Goal: Task Accomplishment & Management: Use online tool/utility

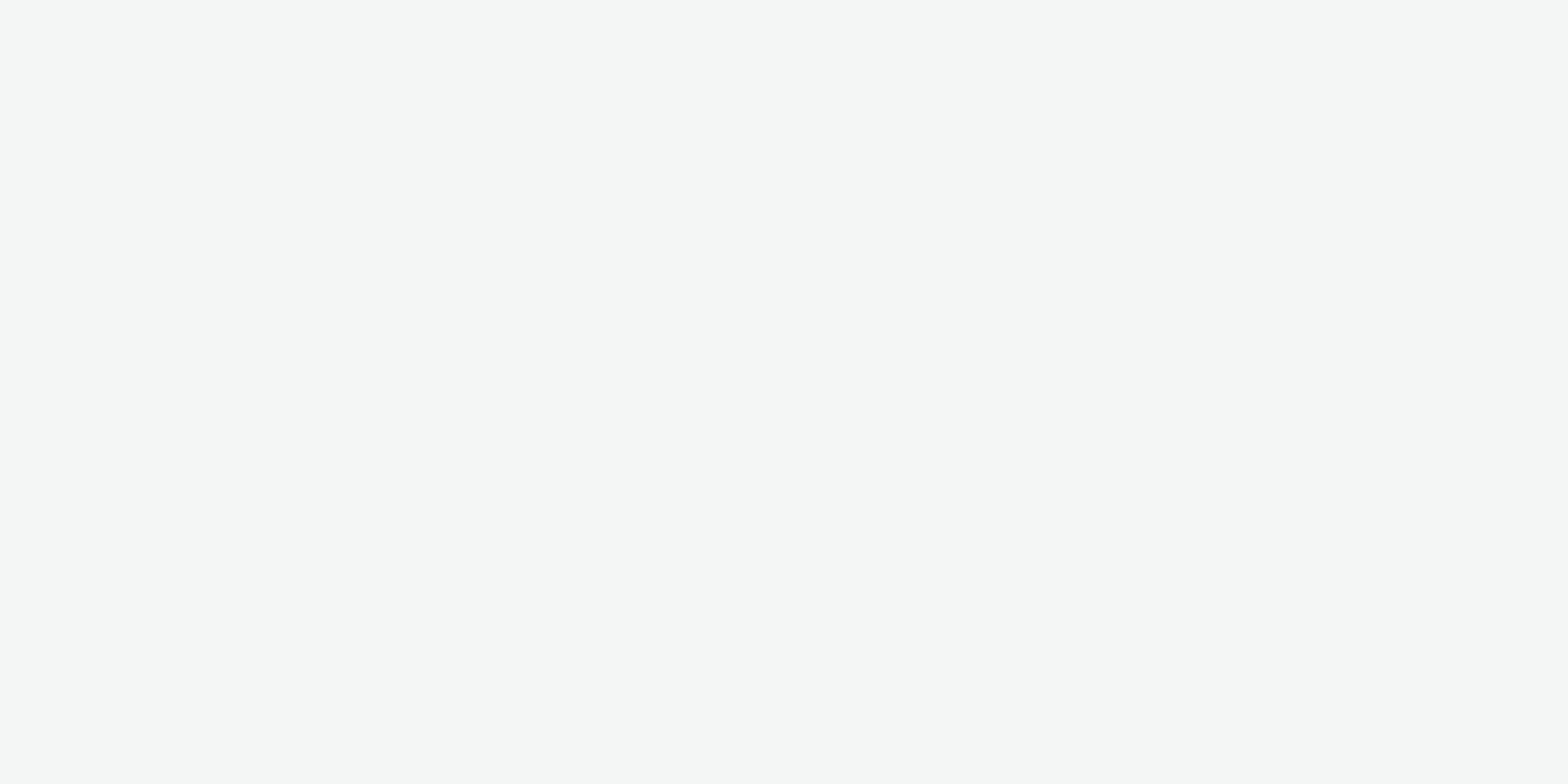
select select "11a7df10-284f-415c-b52a-427acf4c31ae"
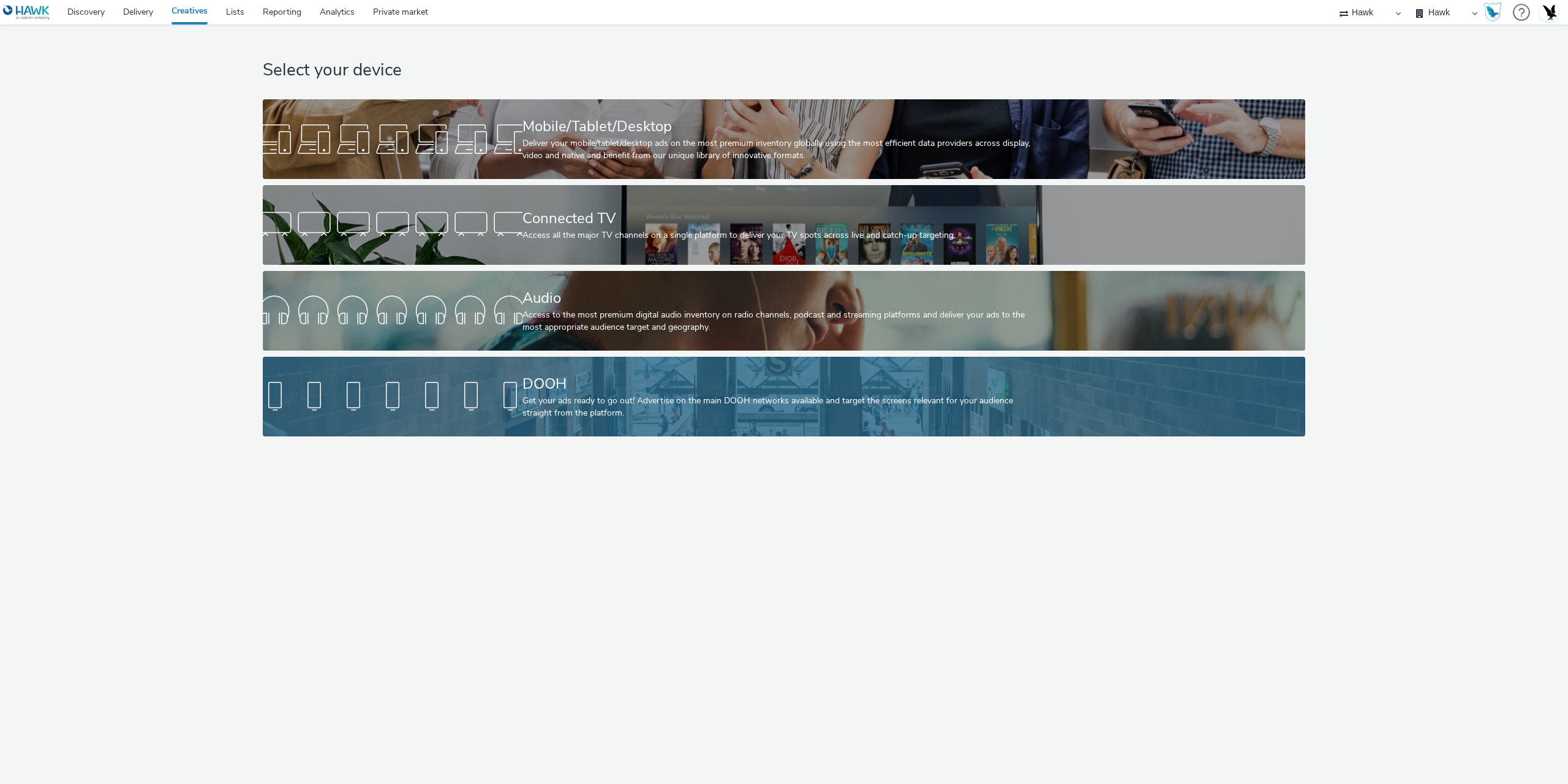
click at [506, 386] on div at bounding box center [392, 397] width 260 height 39
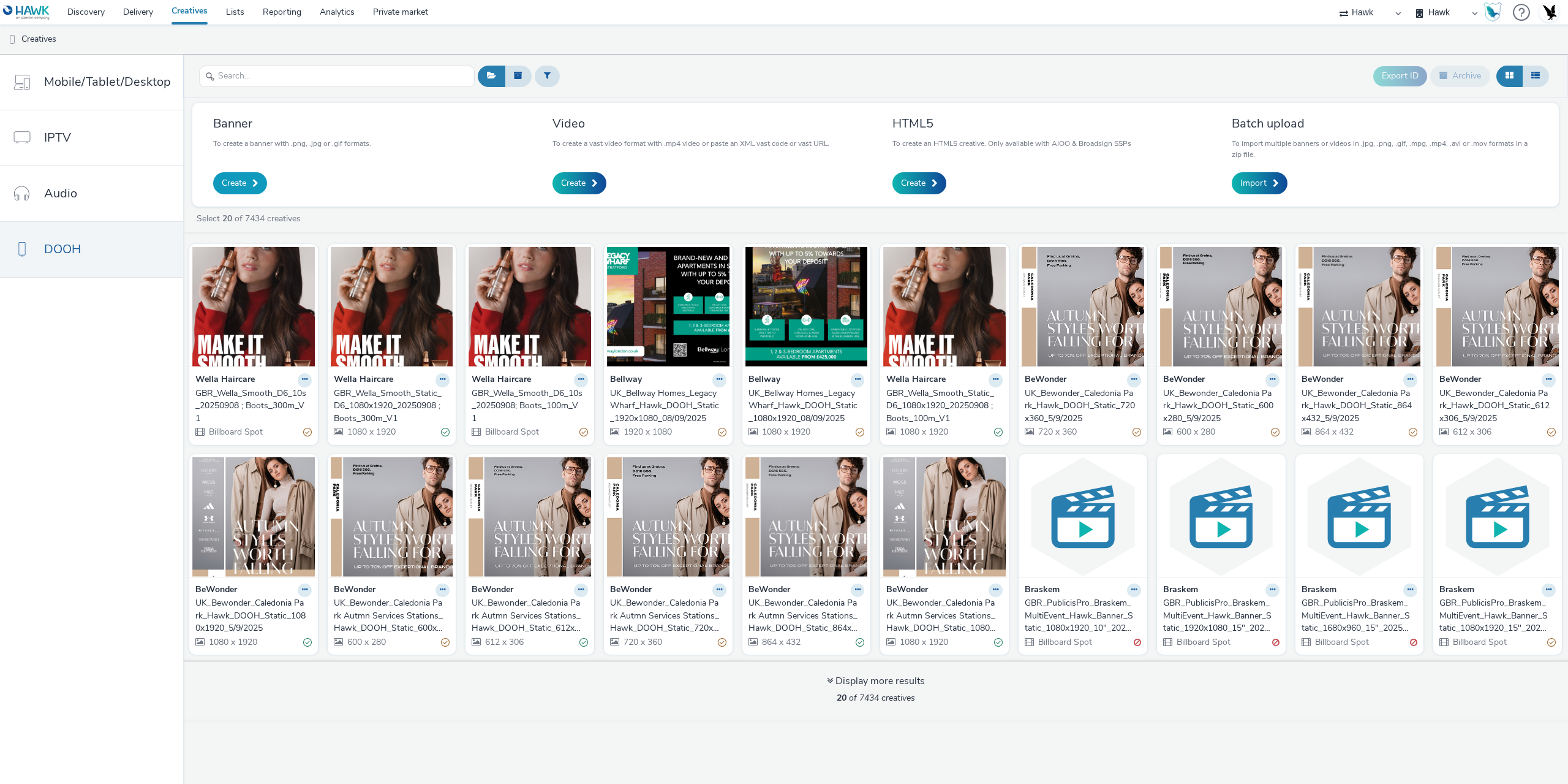
click at [242, 185] on span "Create" at bounding box center [234, 183] width 25 height 12
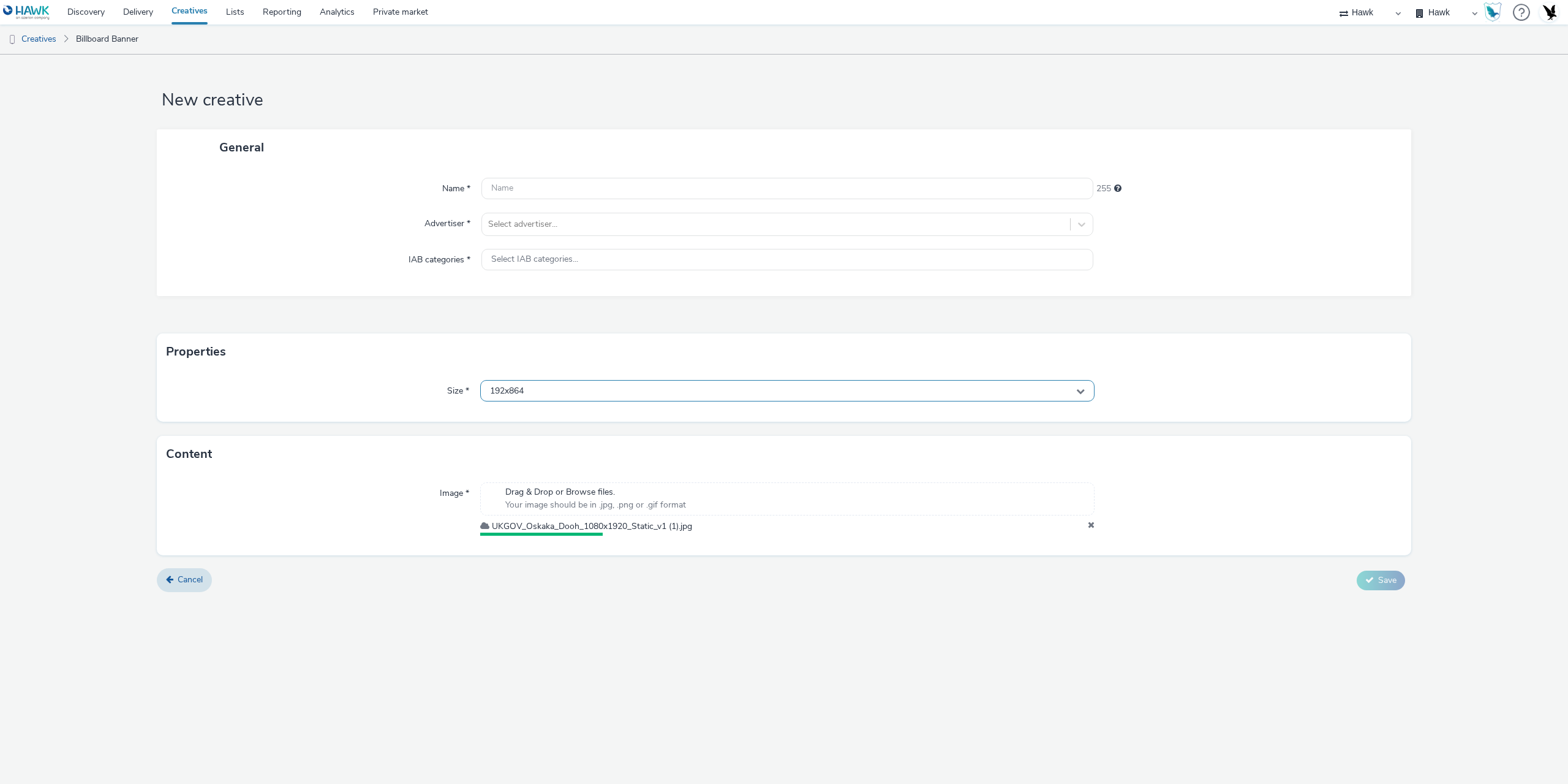
click at [573, 381] on div "192x864" at bounding box center [787, 390] width 615 height 21
click at [532, 425] on input "text" at bounding box center [787, 416] width 613 height 21
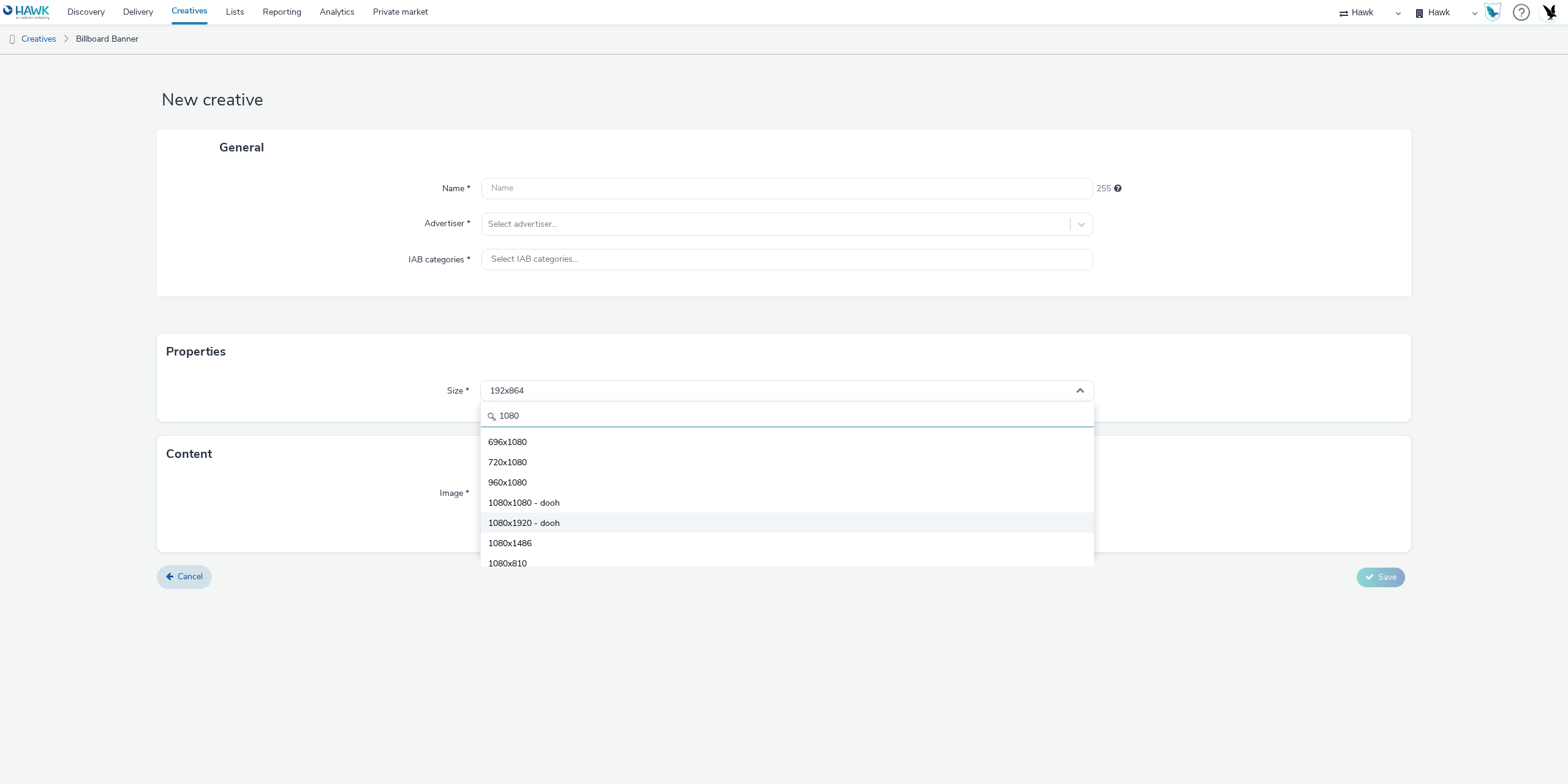
type input "1080"
click at [555, 522] on span "1080x1920 - dooh" at bounding box center [524, 522] width 72 height 12
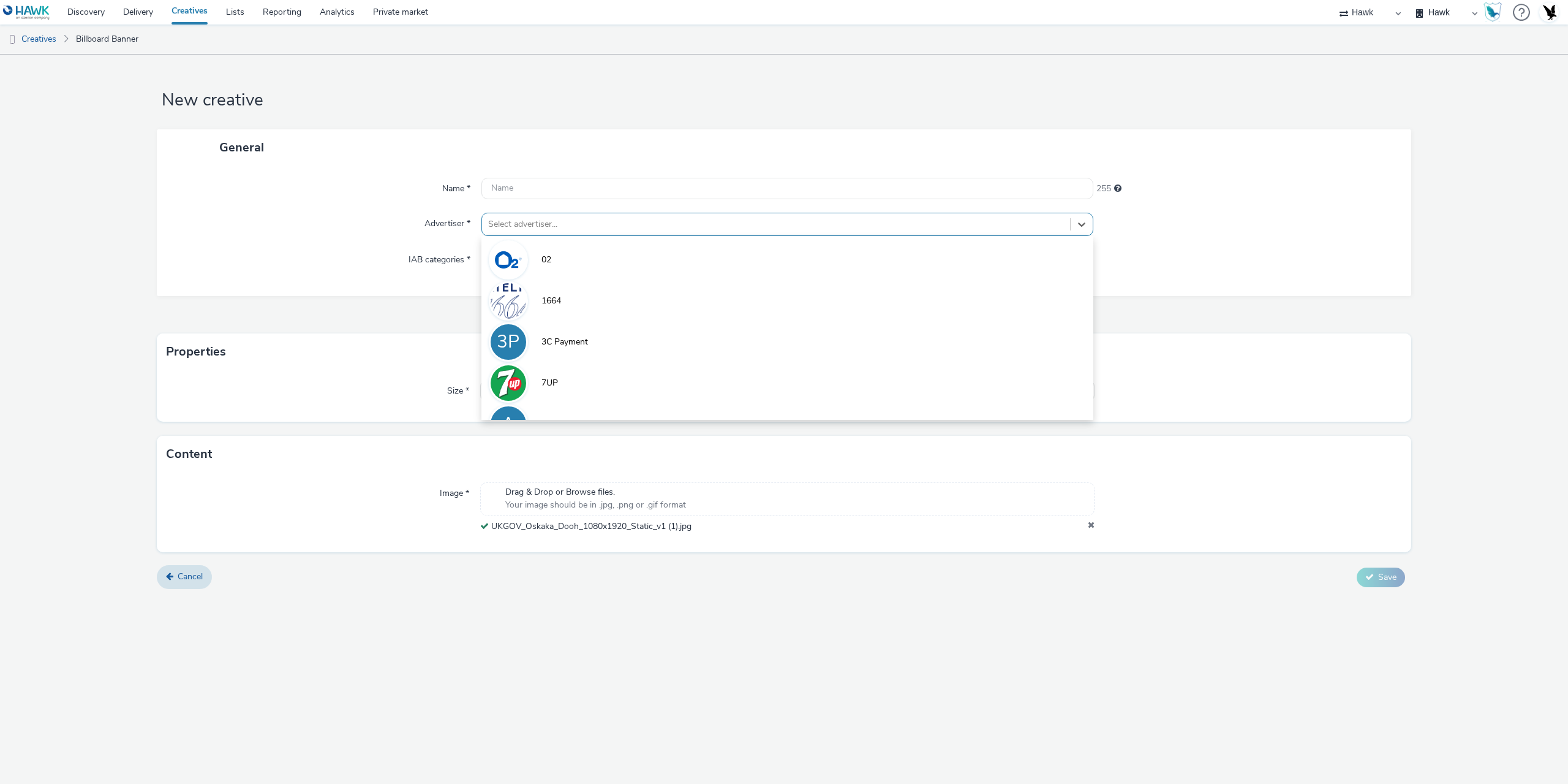
click at [530, 230] on div at bounding box center [776, 224] width 576 height 15
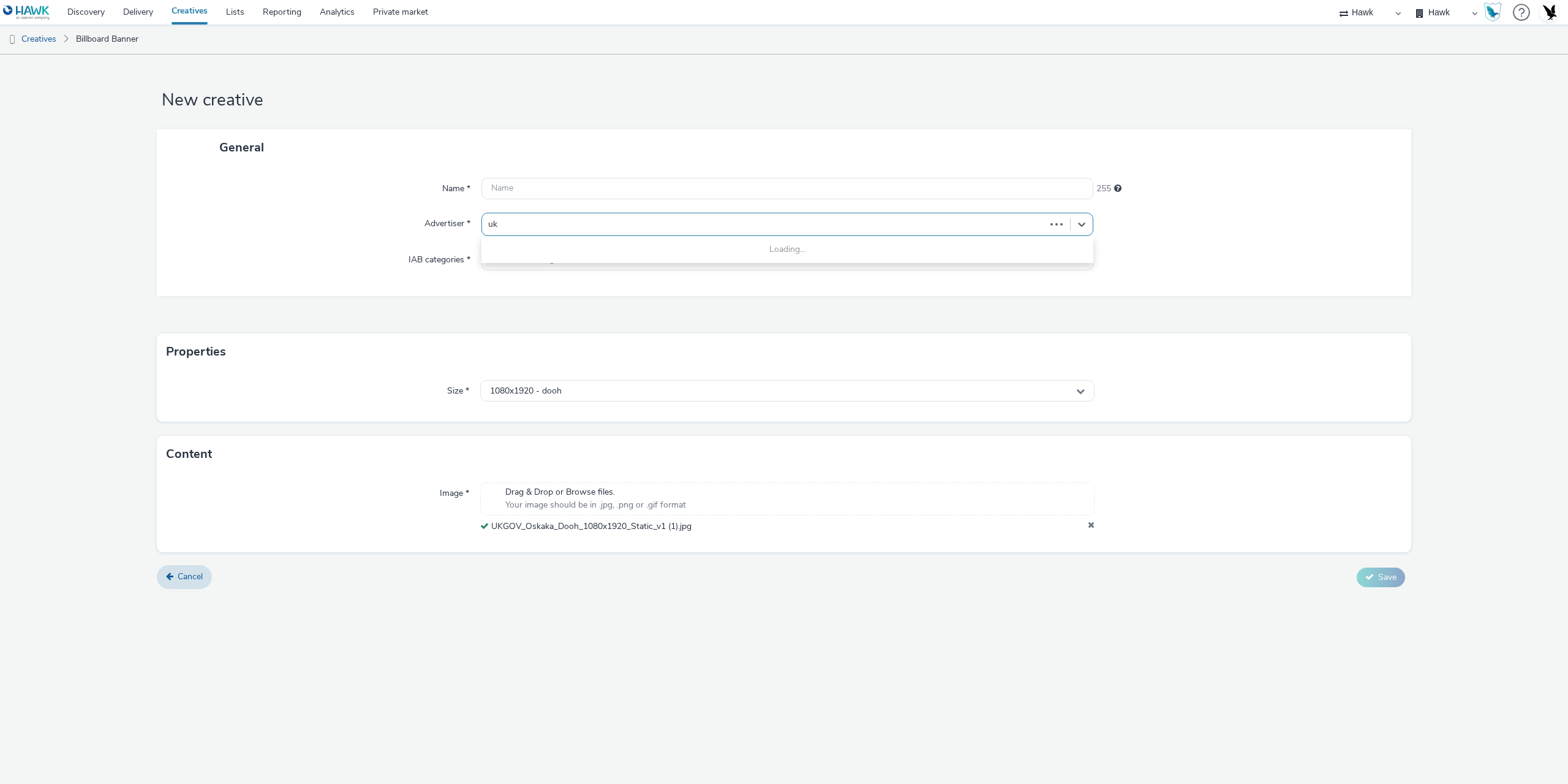
type input "uk g"
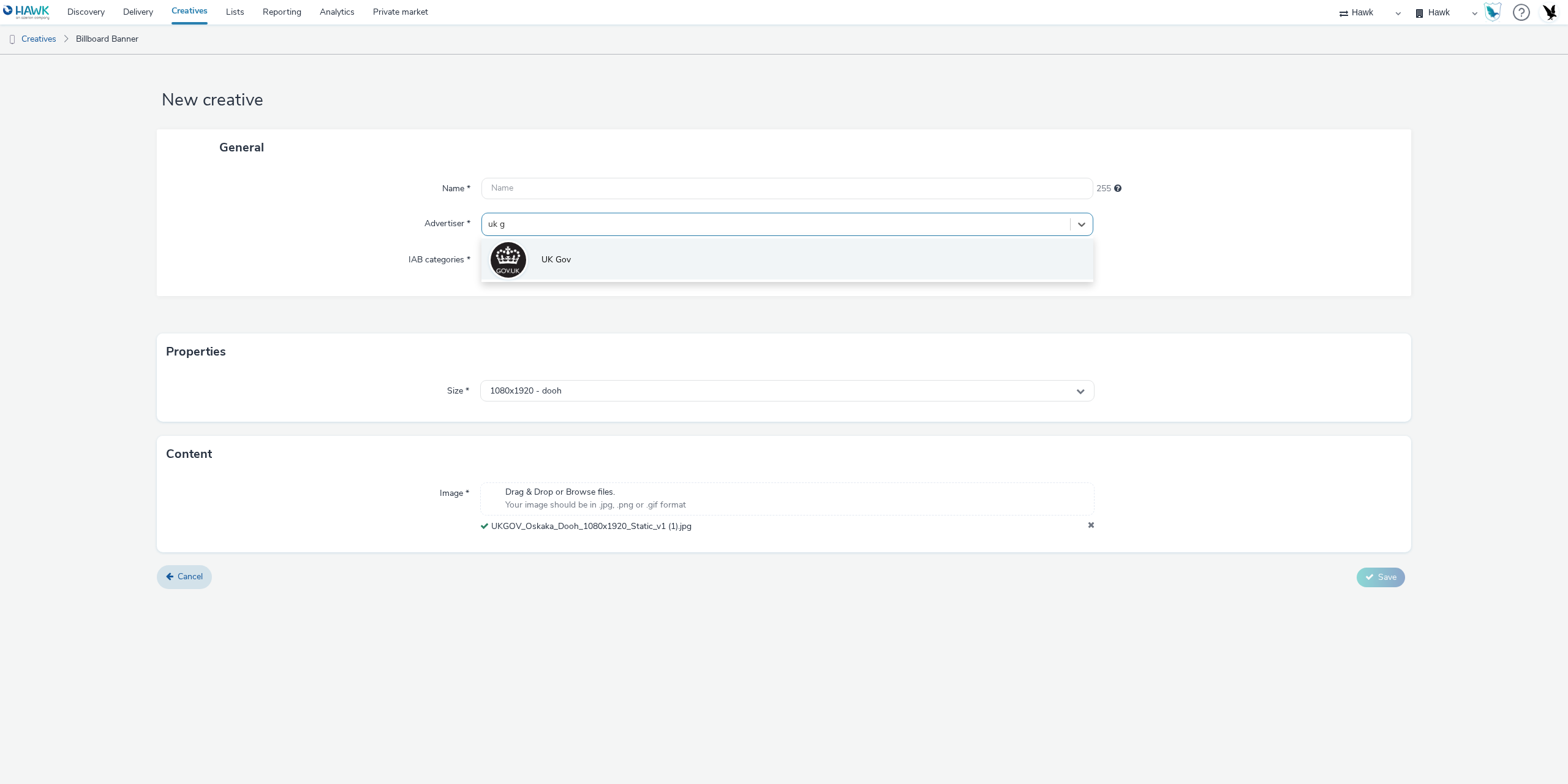
click at [572, 250] on li "UK Gov" at bounding box center [787, 259] width 612 height 41
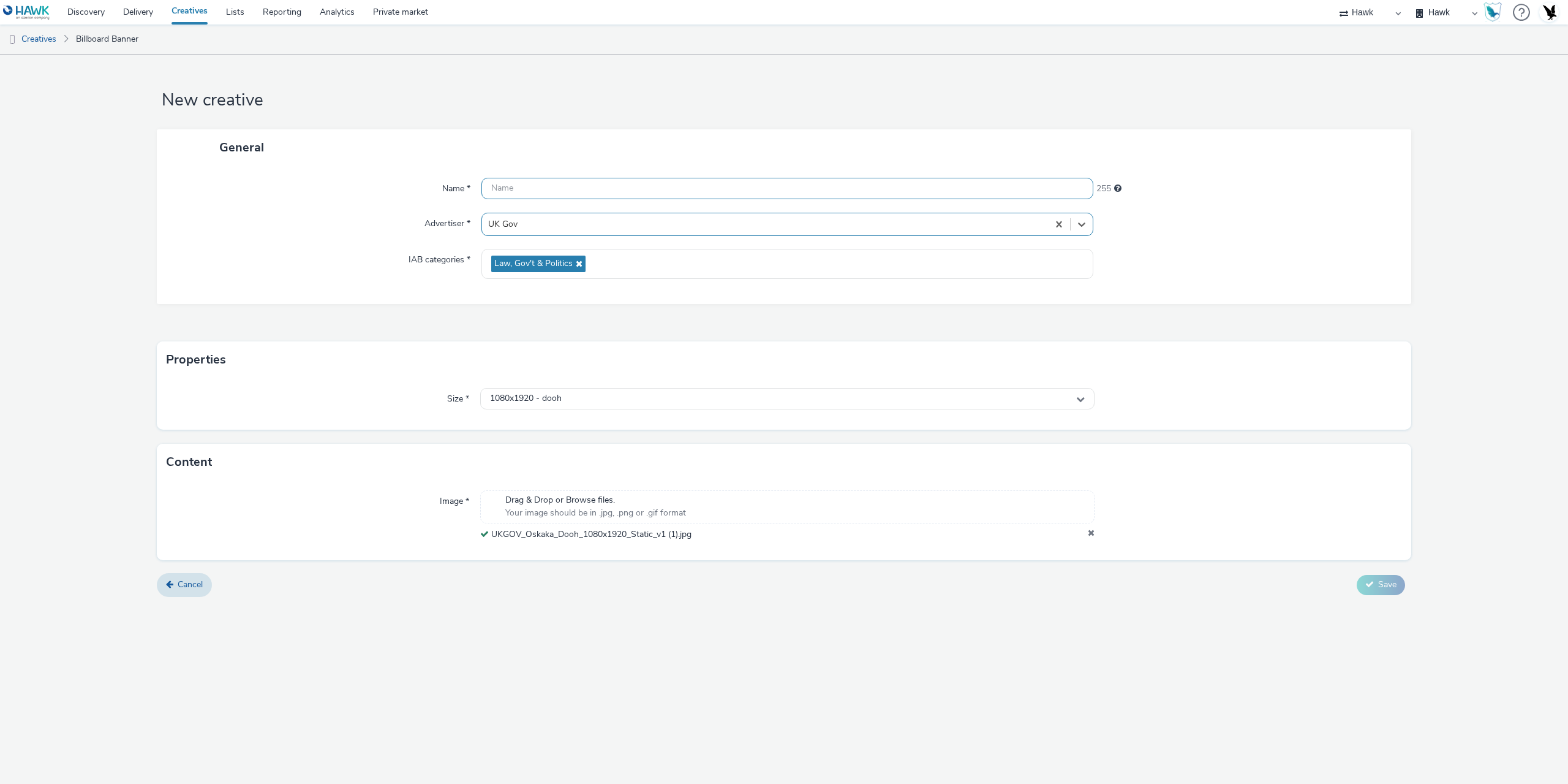
click at [578, 190] on input "text" at bounding box center [787, 188] width 612 height 21
paste input "GBR_Frasers_DisplayAndDOOH_Hawk_Video_Static_1080x1920_6"_Apartments_20210528"
drag, startPoint x: 515, startPoint y: 189, endPoint x: 615, endPoint y: 192, distance: 100.0
click at [615, 192] on input "GBR_Frasers_DisplayAndDOOH_Hawk_Video_Static_1080x1920_6"_Apartments_20210528" at bounding box center [787, 188] width 612 height 21
paste input "UKGov_OsakaConvention"
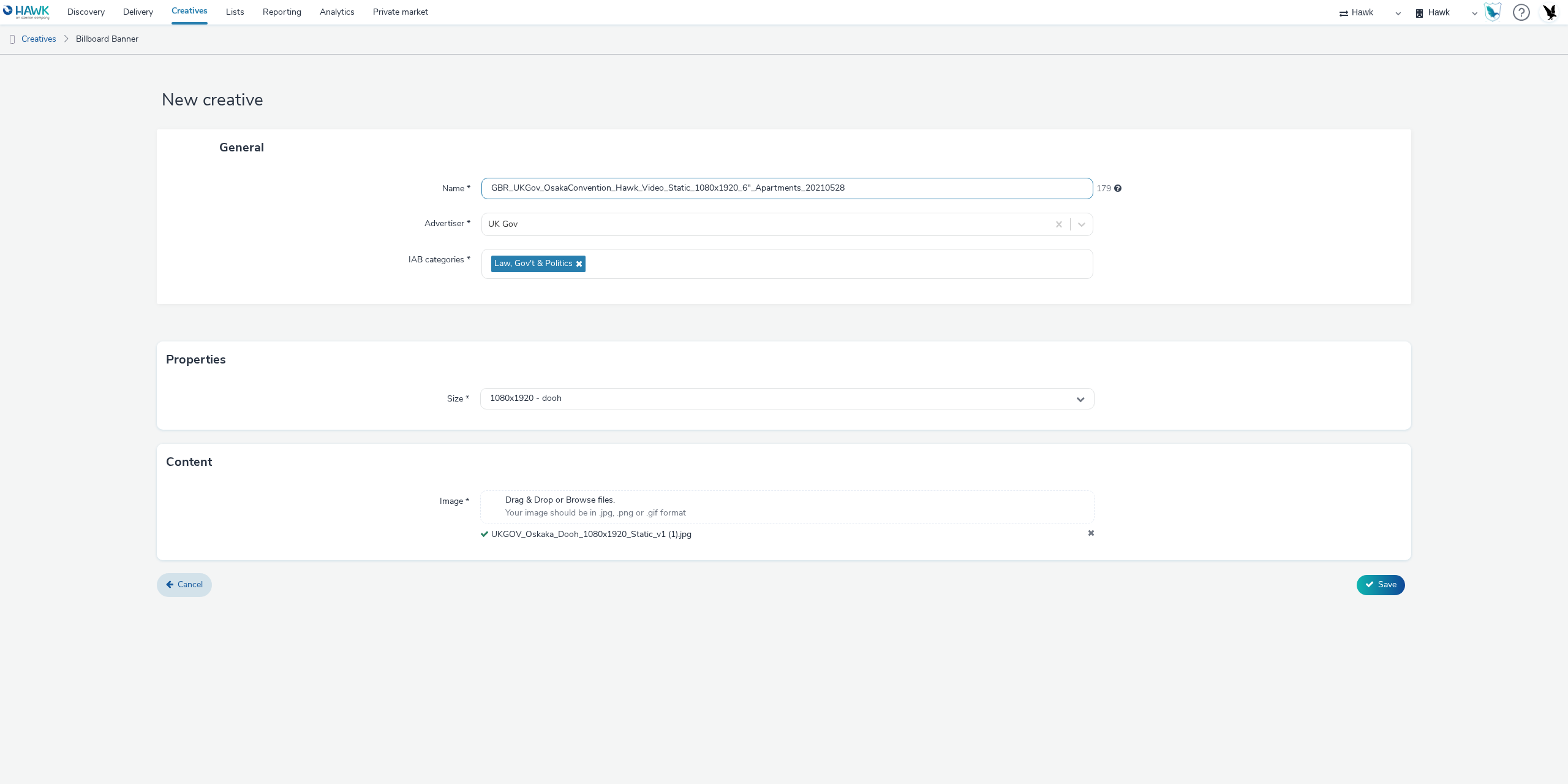
click at [661, 187] on input "GBR_UKGov_OsakaConvention_Hawk_Video_Static_1080x1920_6"_Apartments_20210528" at bounding box center [787, 188] width 612 height 21
type input "GBR_UKGov_OsakaConvention_Hawk_Banner_Static_1080x1920_20250909"
click at [1378, 583] on span "Save" at bounding box center [1387, 584] width 18 height 12
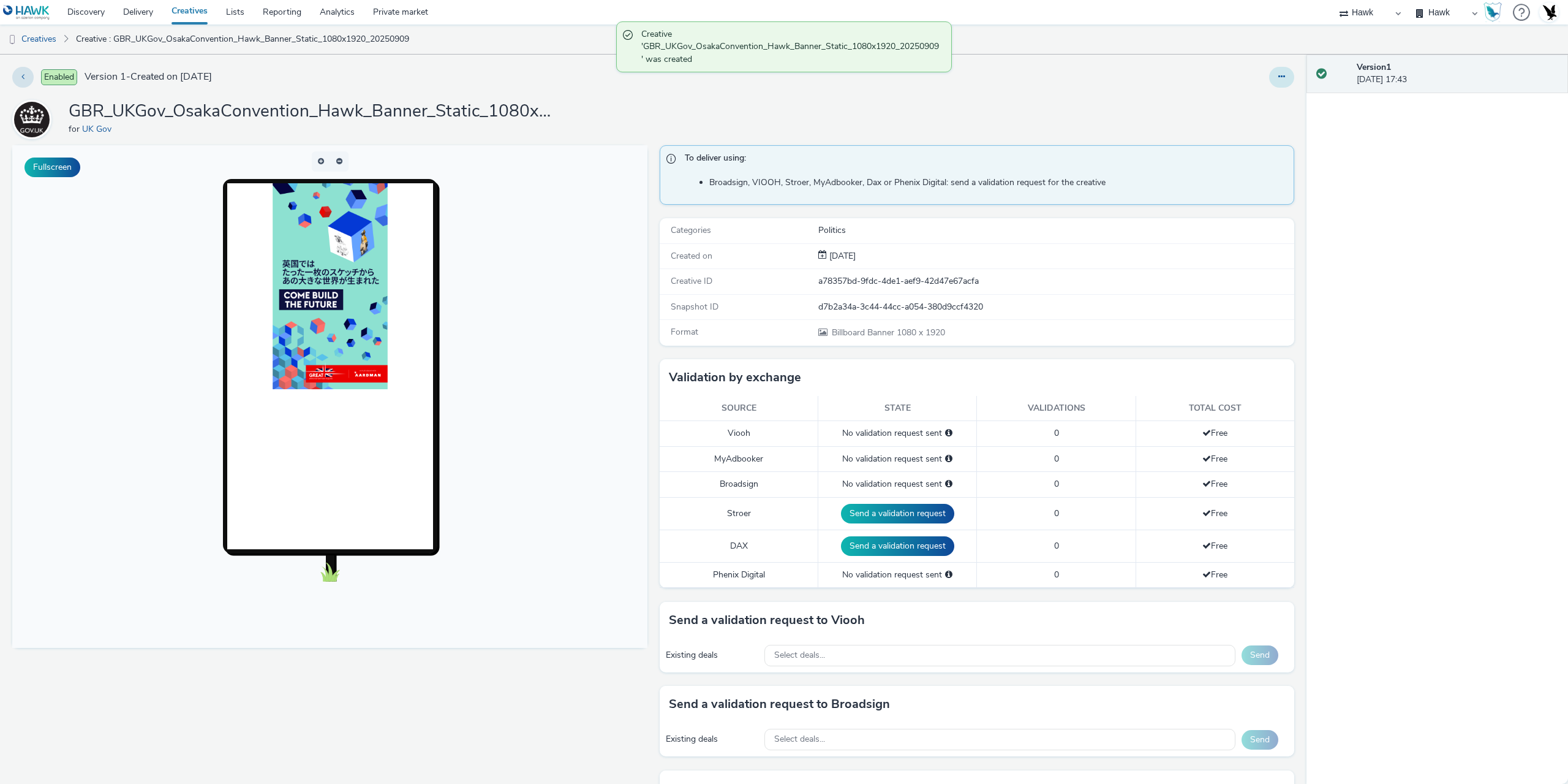
click at [1276, 84] on button at bounding box center [1281, 77] width 25 height 21
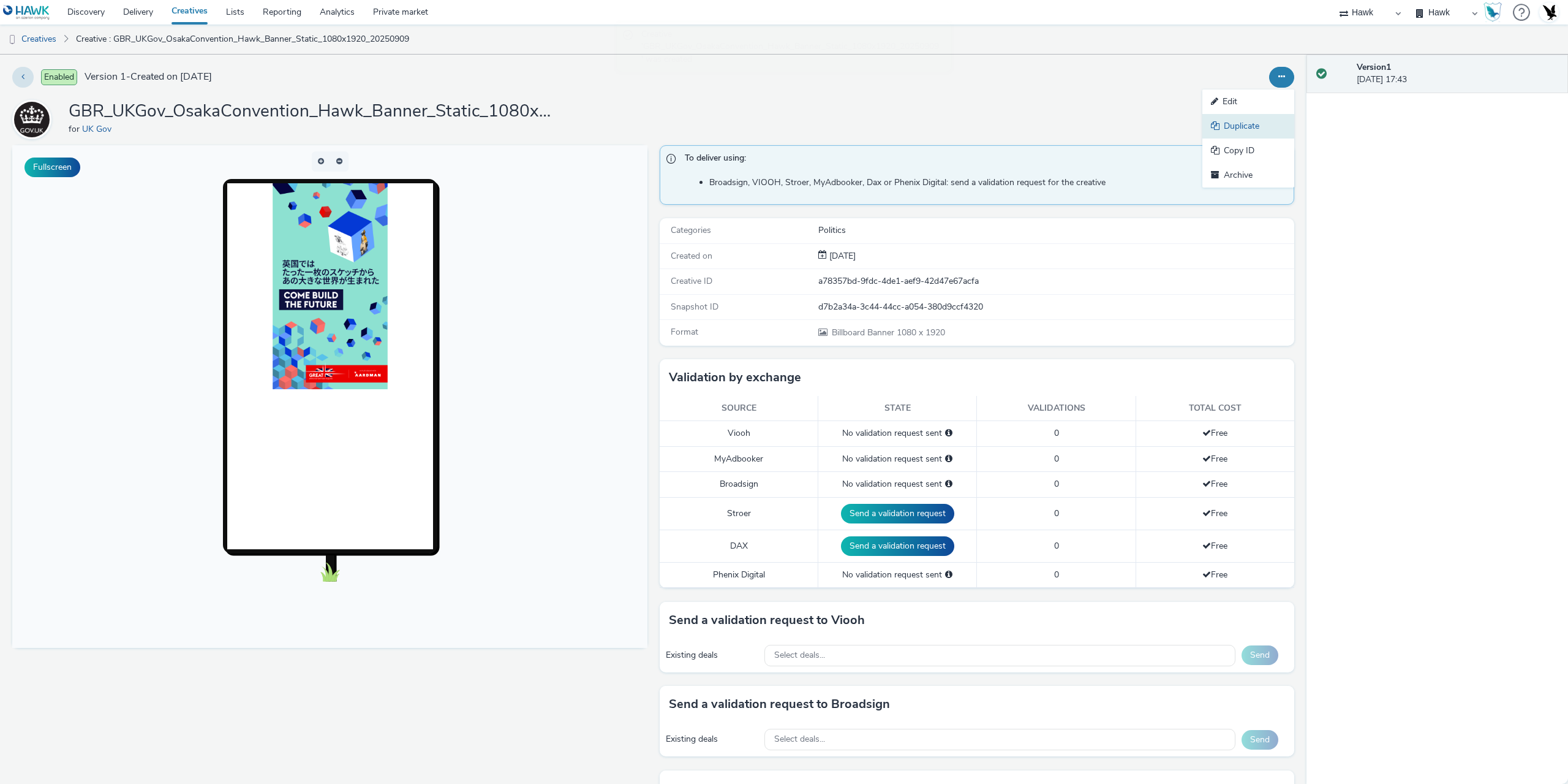
click at [1240, 128] on link "Duplicate" at bounding box center [1249, 126] width 92 height 25
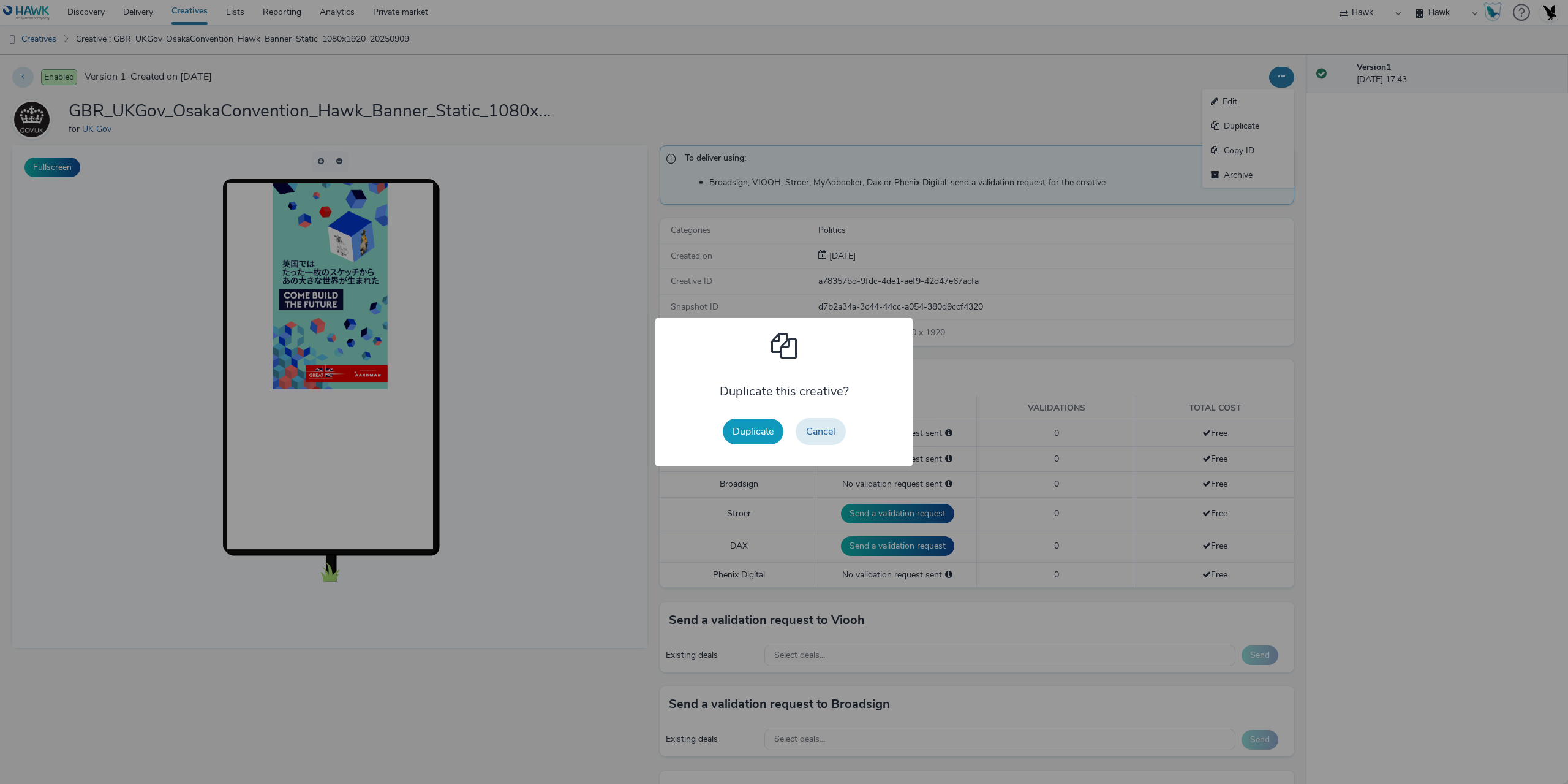
click at [747, 432] on button "Duplicate" at bounding box center [753, 431] width 61 height 26
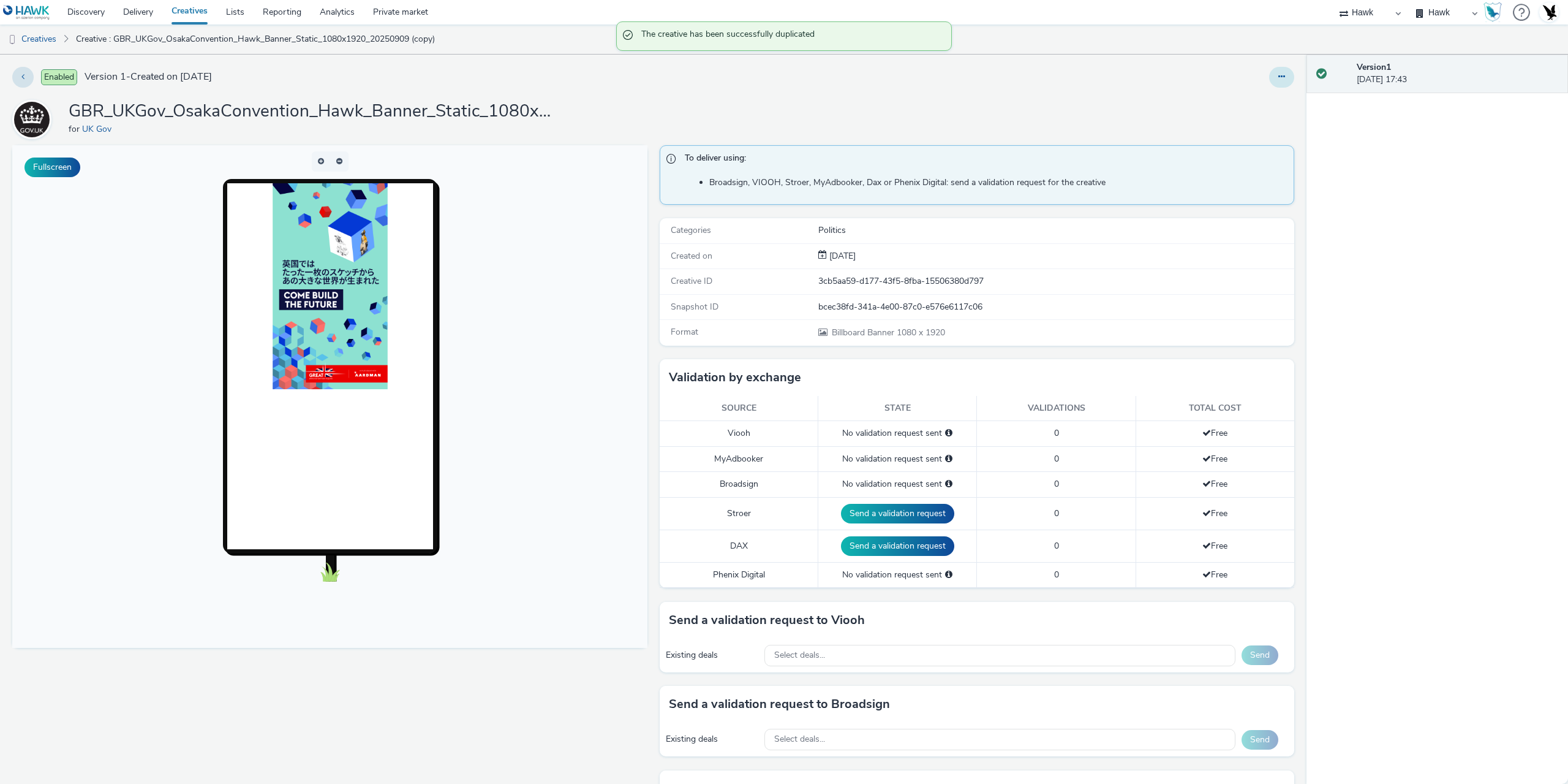
click at [1282, 75] on button at bounding box center [1281, 77] width 25 height 21
click at [1241, 98] on link "Edit" at bounding box center [1249, 101] width 92 height 25
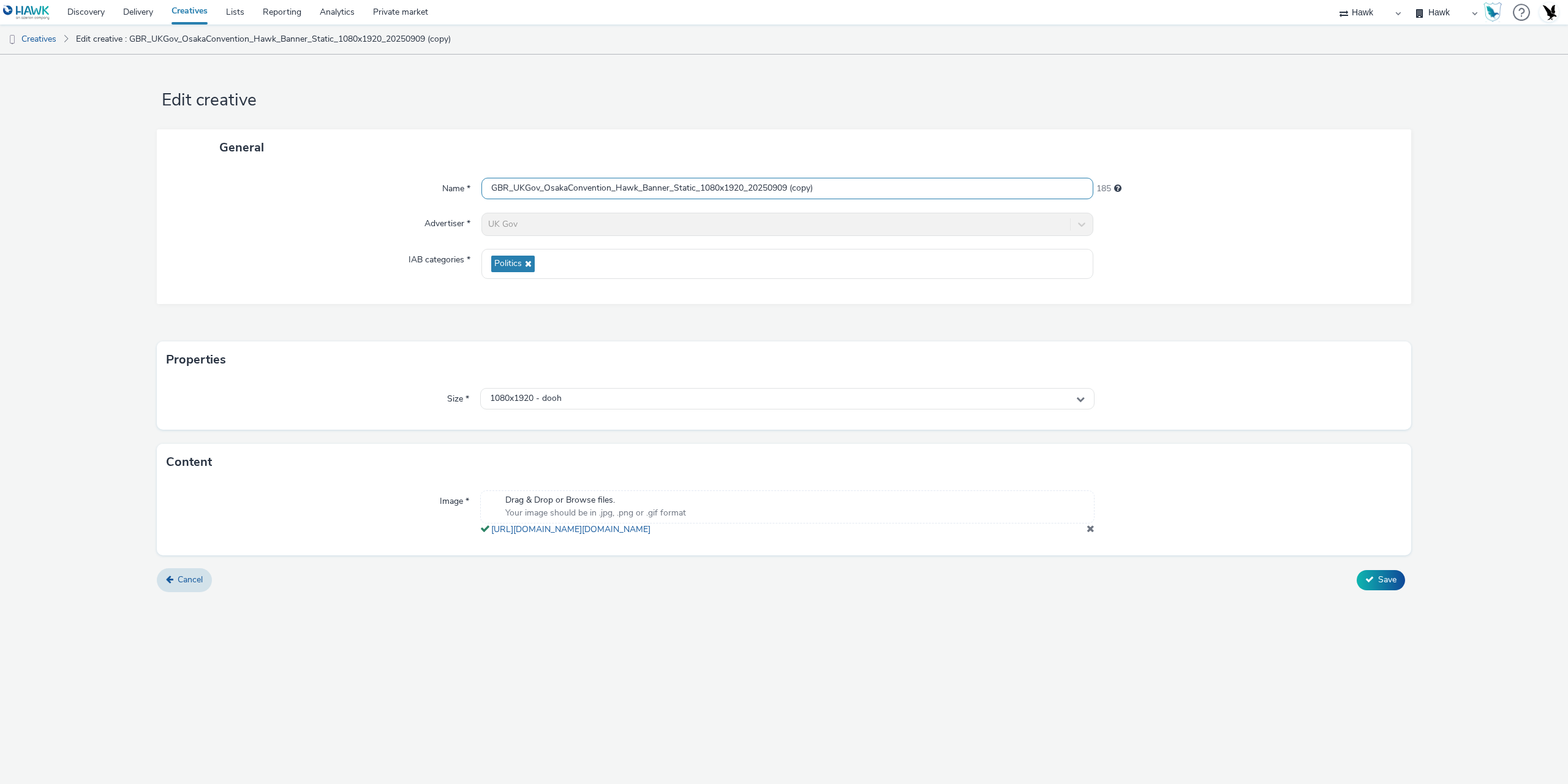
drag, startPoint x: 791, startPoint y: 185, endPoint x: 989, endPoint y: 188, distance: 198.0
click at [989, 188] on input "GBR_UKGov_OsakaConvention_Hawk_Banner_Static_1080x1920_20250909 (copy)" at bounding box center [787, 188] width 612 height 21
click at [752, 187] on input "GBR_UKGov_OsakaConvention_Hawk_Banner_Static_1080x1920_20250909" at bounding box center [787, 188] width 612 height 21
type input "GBR_UKGov_OsakaConvention_Hawk_Banner_Static_1080x1920_Wind_20250909"
click at [1384, 587] on span "Save" at bounding box center [1387, 584] width 18 height 12
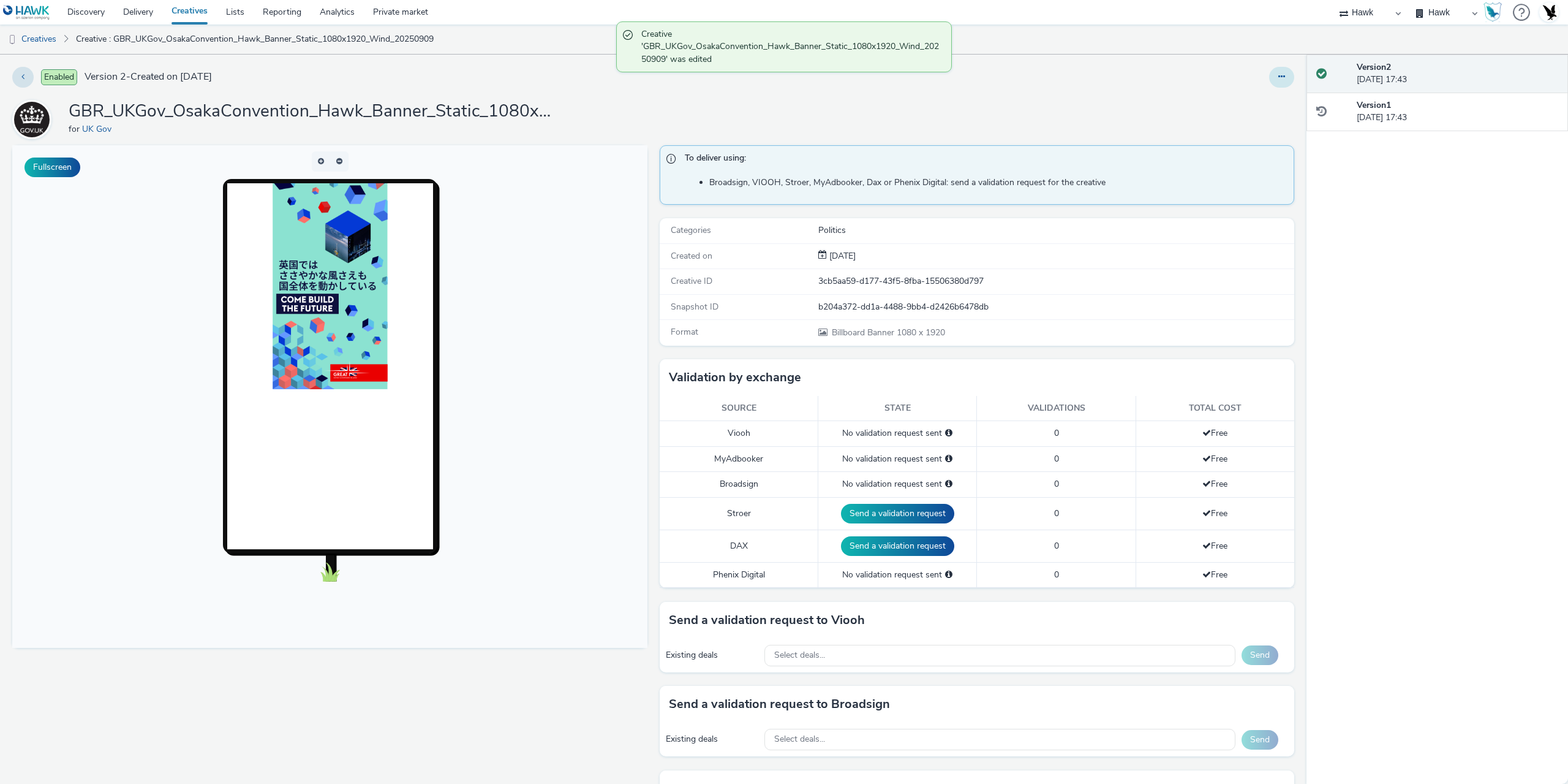
click at [1278, 76] on icon at bounding box center [1281, 76] width 6 height 8
click at [1235, 130] on link "Duplicate" at bounding box center [1249, 126] width 92 height 25
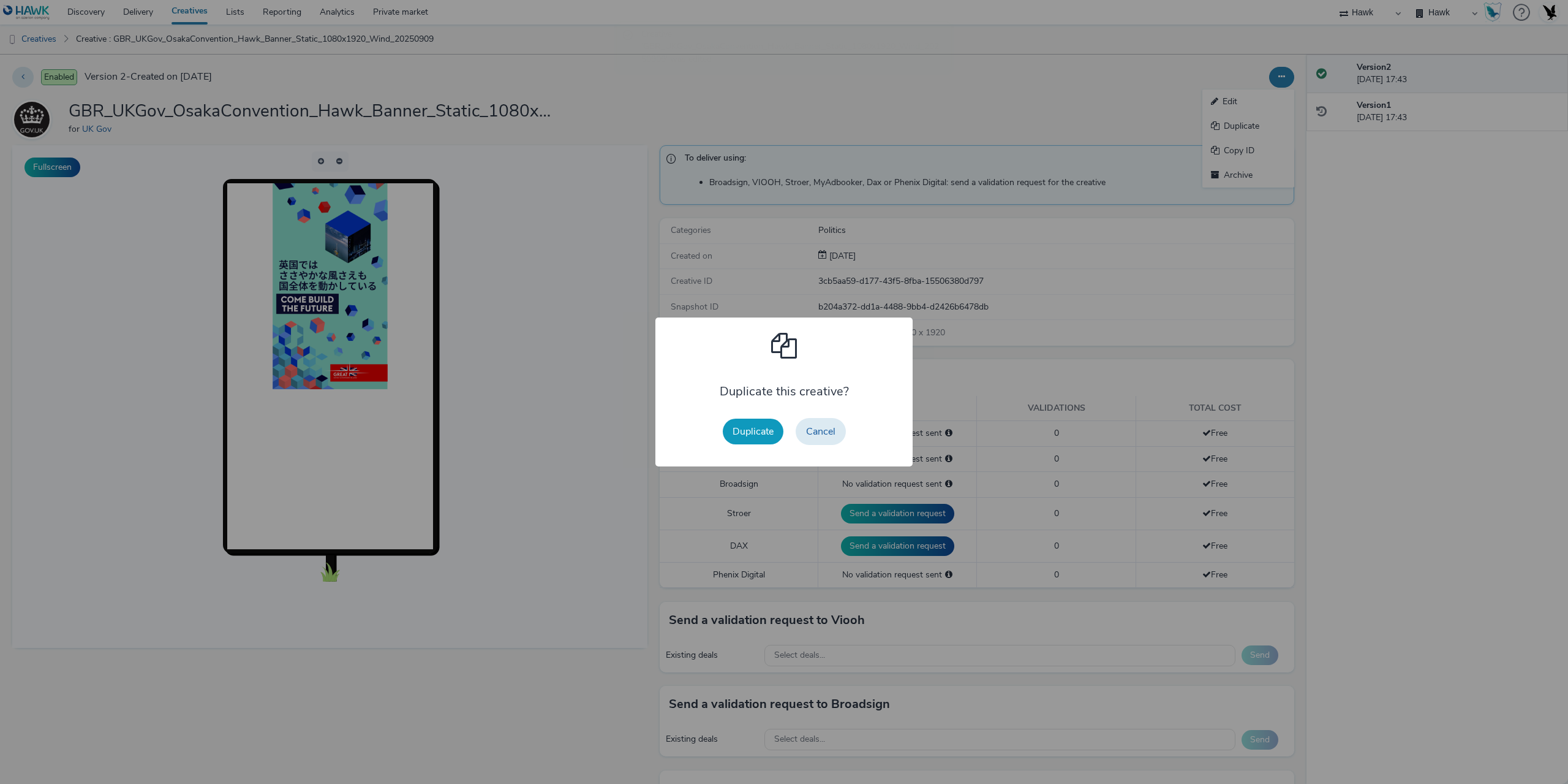
click at [751, 431] on button "Duplicate" at bounding box center [753, 431] width 61 height 26
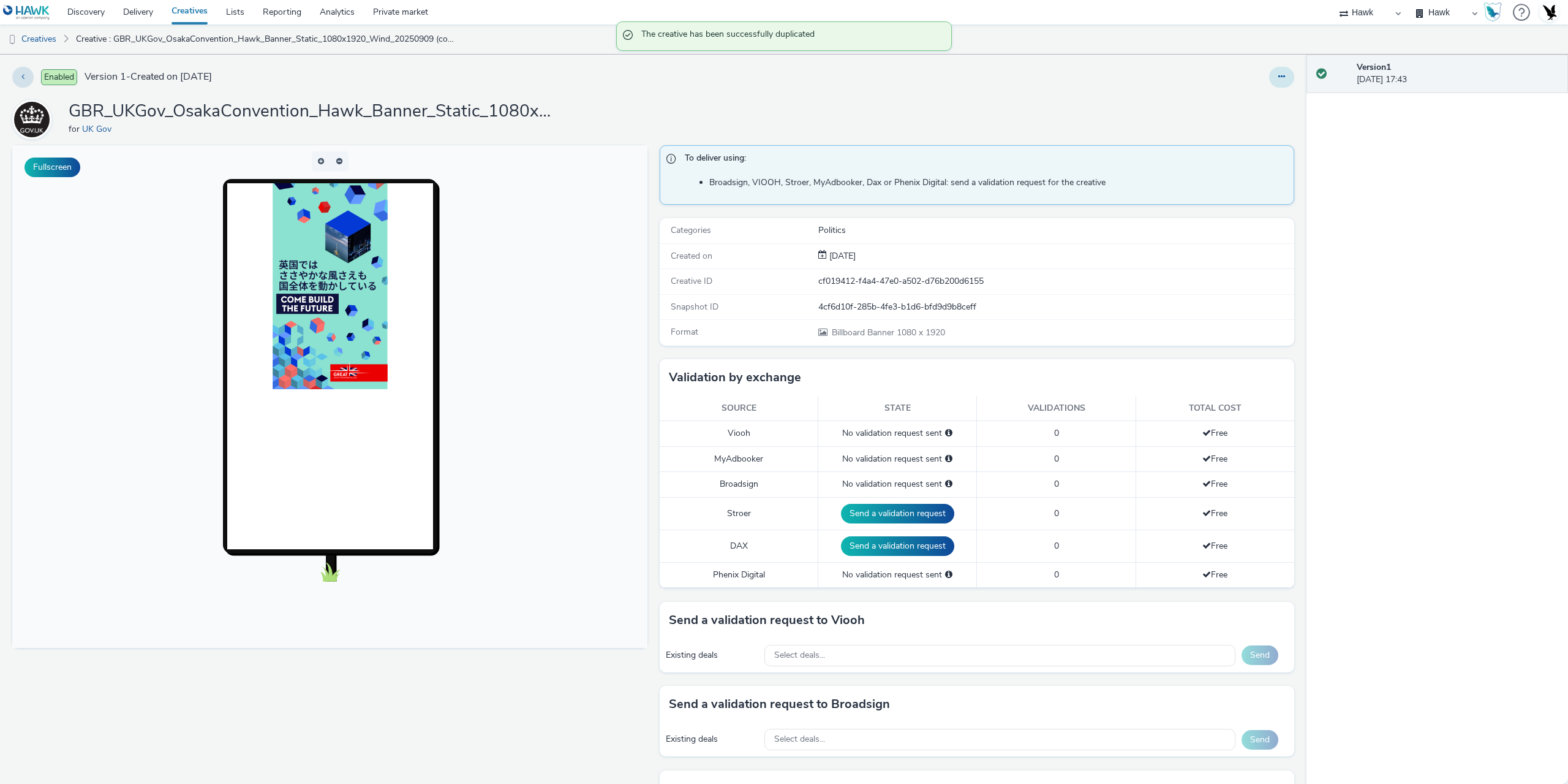
click at [1269, 84] on button at bounding box center [1281, 77] width 25 height 21
click at [1234, 100] on link "Edit" at bounding box center [1249, 101] width 92 height 25
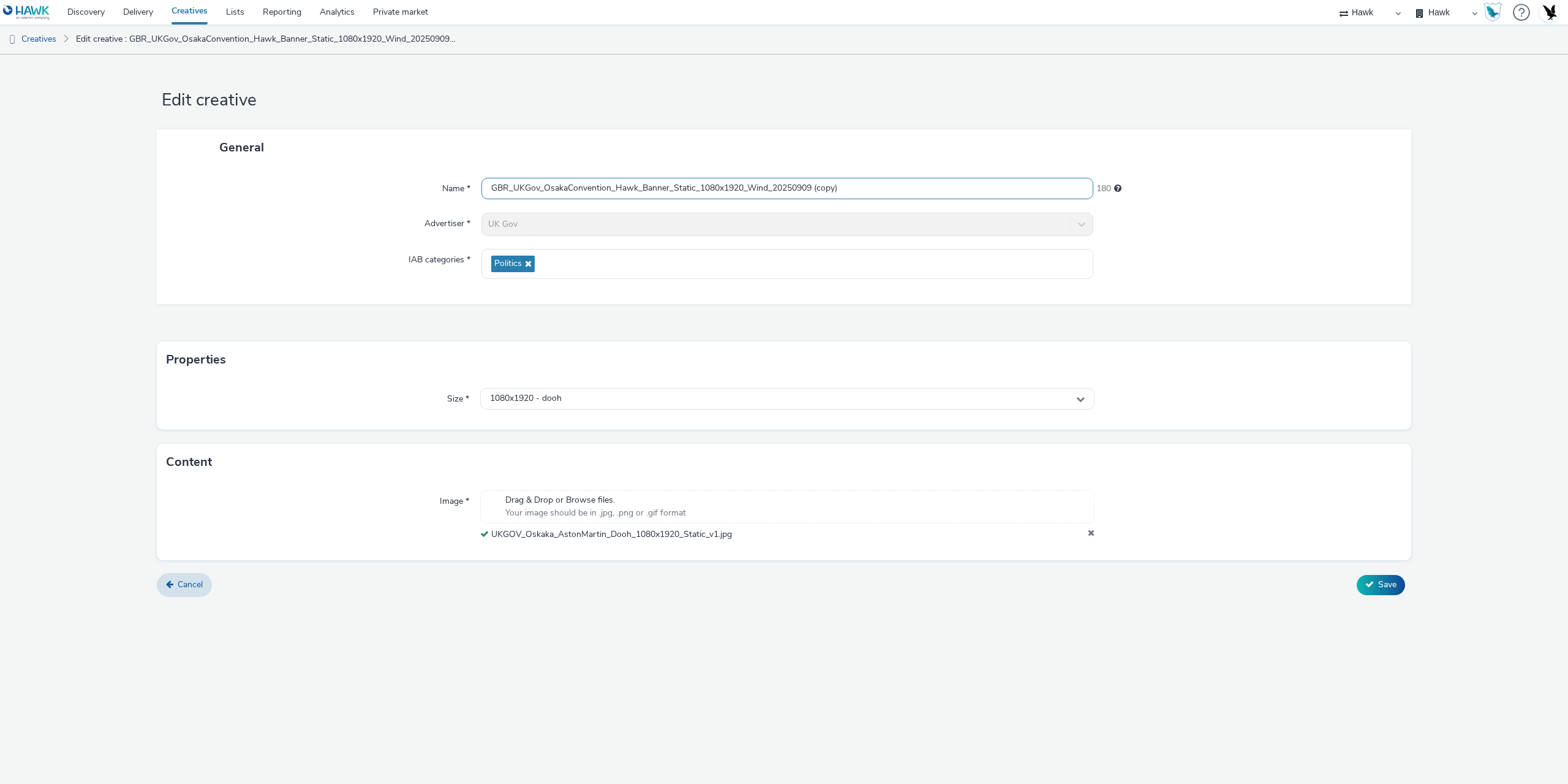
drag, startPoint x: 825, startPoint y: 188, endPoint x: 1007, endPoint y: 191, distance: 182.0
click at [1004, 191] on input "GBR_UKGov_OsakaConvention_Hawk_Banner_Static_1080x1920_Wind_20250909 (copy)" at bounding box center [787, 188] width 612 height 21
type input "GBR_UKGov_OsakaConvention_Hawk_Banner_Static_1080x1920_AstonMartin_20250909"
click at [1393, 582] on span "Save" at bounding box center [1387, 584] width 18 height 12
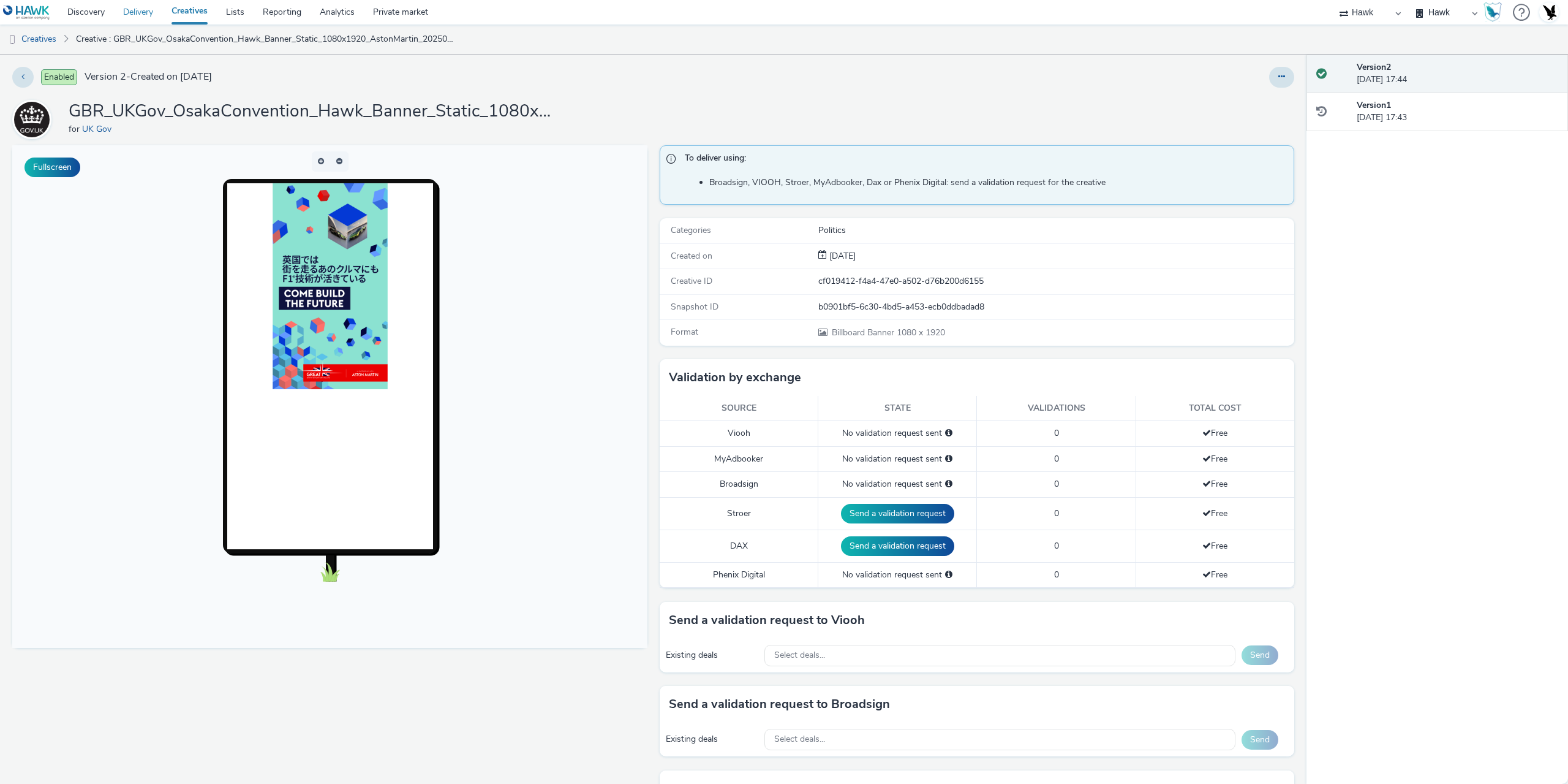
click at [150, 16] on link "Delivery" at bounding box center [138, 12] width 49 height 25
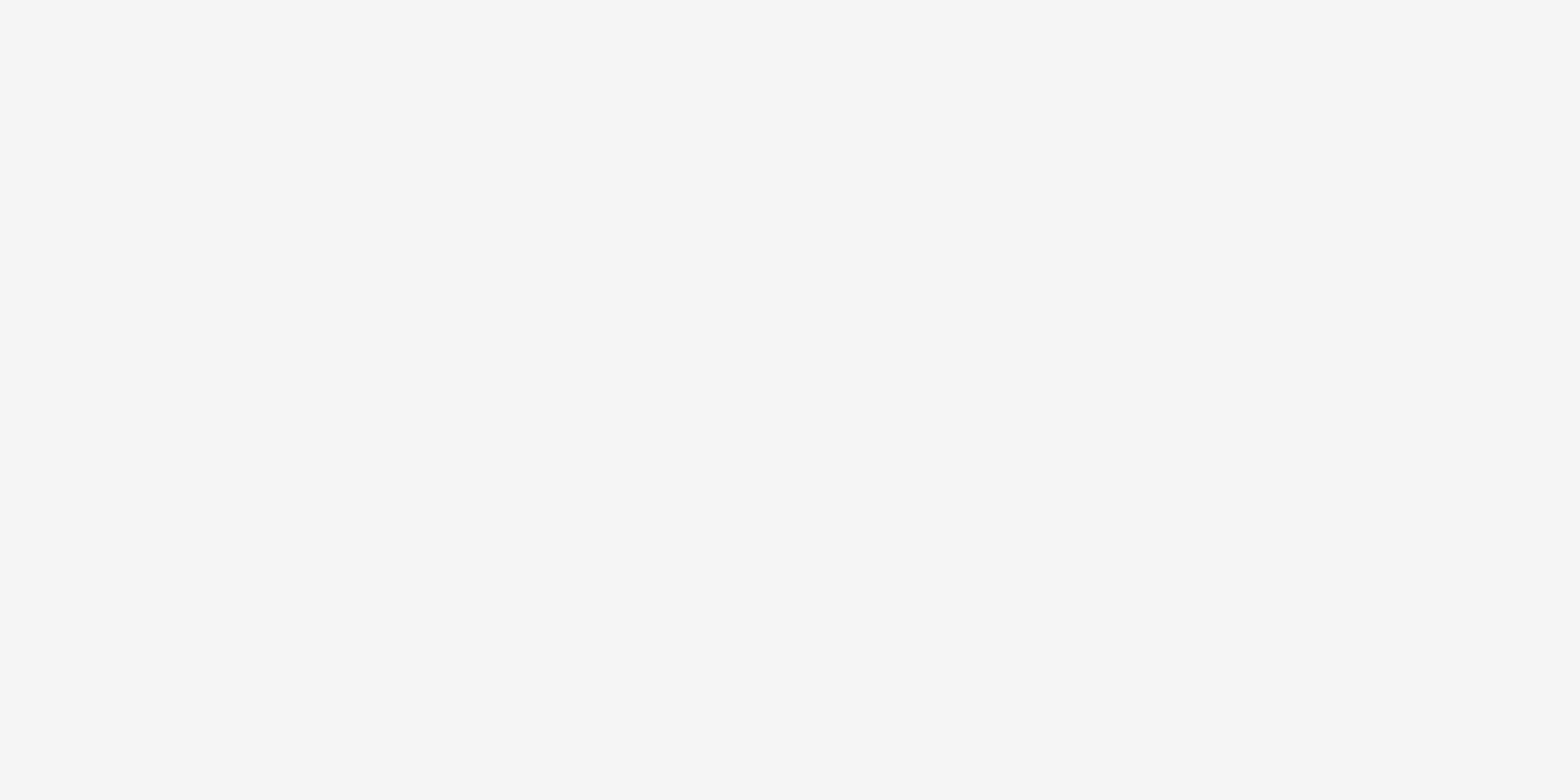
select select "11a7df10-284f-415c-b52a-427acf4c31ae"
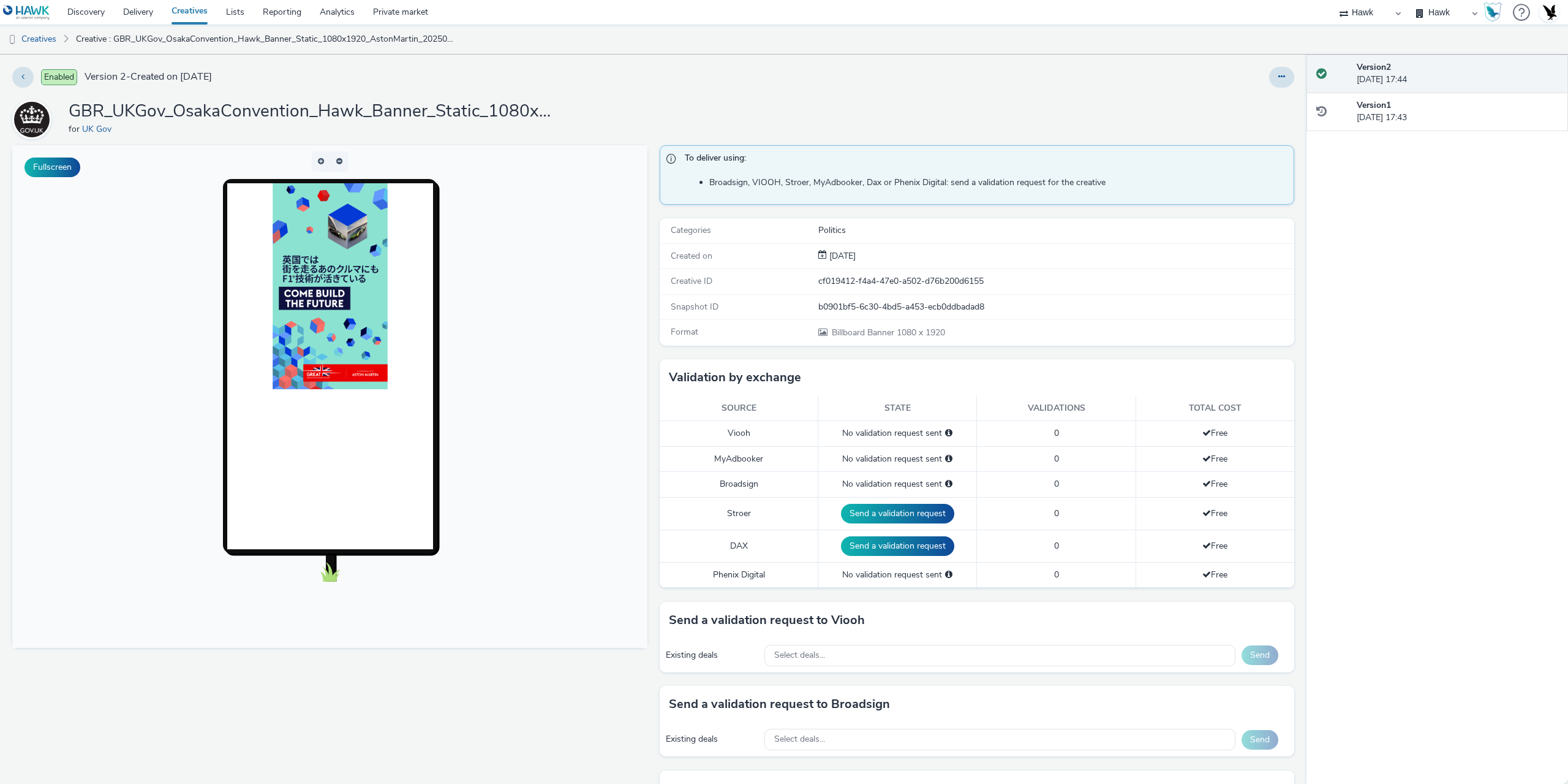
drag, startPoint x: 53, startPoint y: 41, endPoint x: 76, endPoint y: 49, distance: 24.4
click at [53, 40] on link "Creatives" at bounding box center [31, 39] width 62 height 29
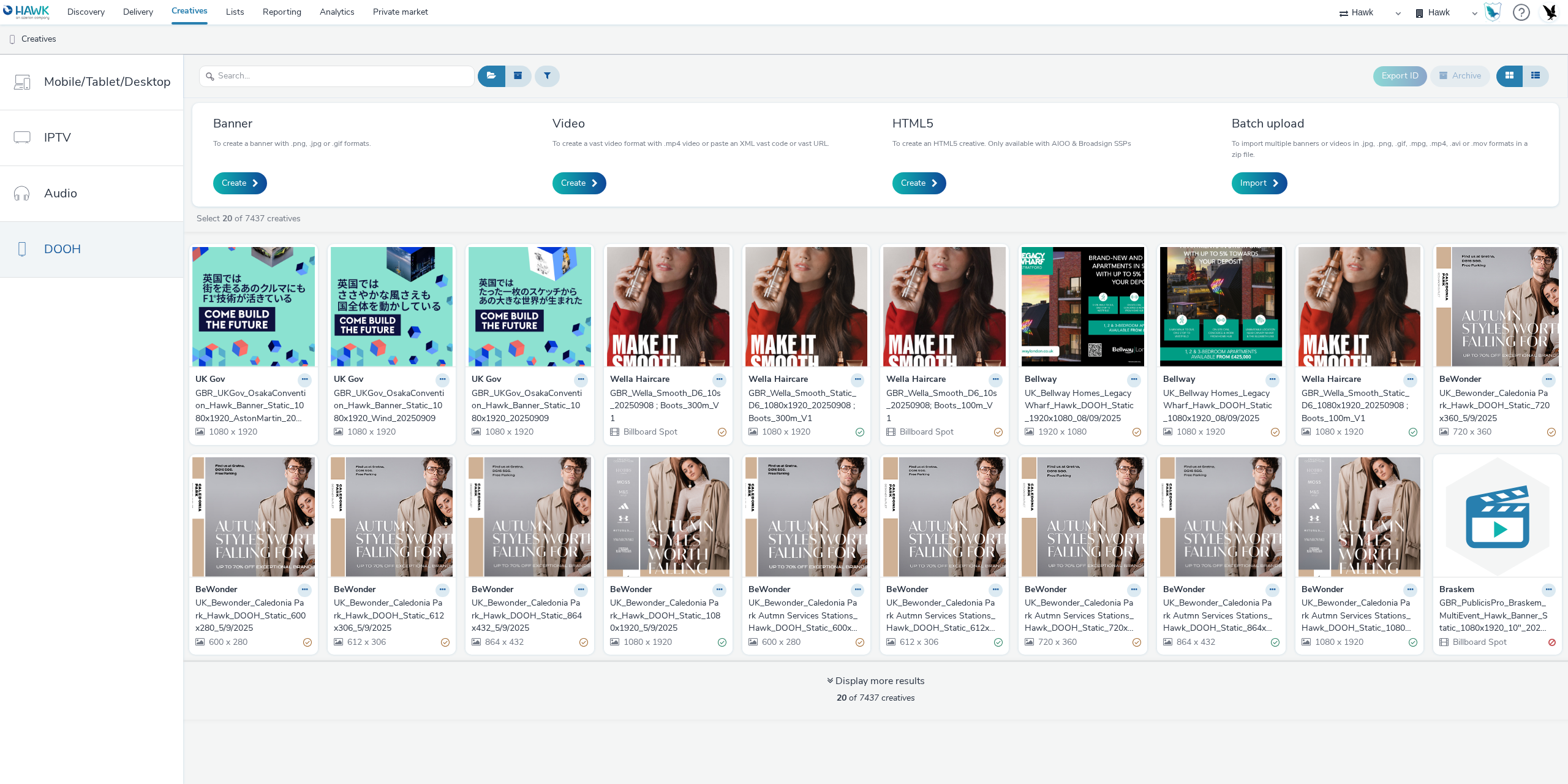
click at [534, 403] on div "GBR_UKGov_OsakaConvention_Hawk_Banner_Static_1080x1920_20250909" at bounding box center [528, 406] width 112 height 38
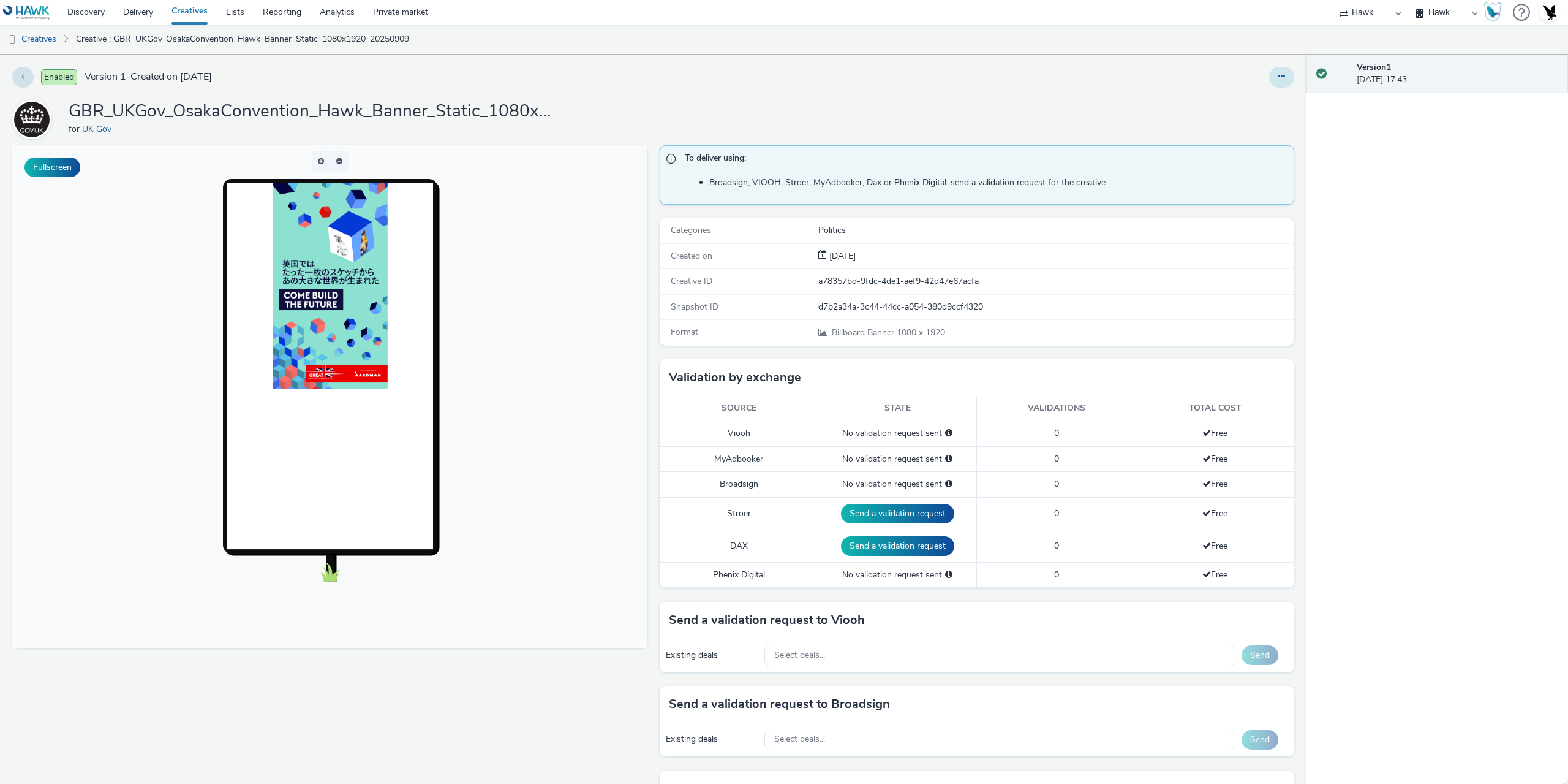
click at [1278, 78] on icon at bounding box center [1281, 76] width 6 height 8
click at [1251, 109] on link "Edit" at bounding box center [1249, 101] width 92 height 25
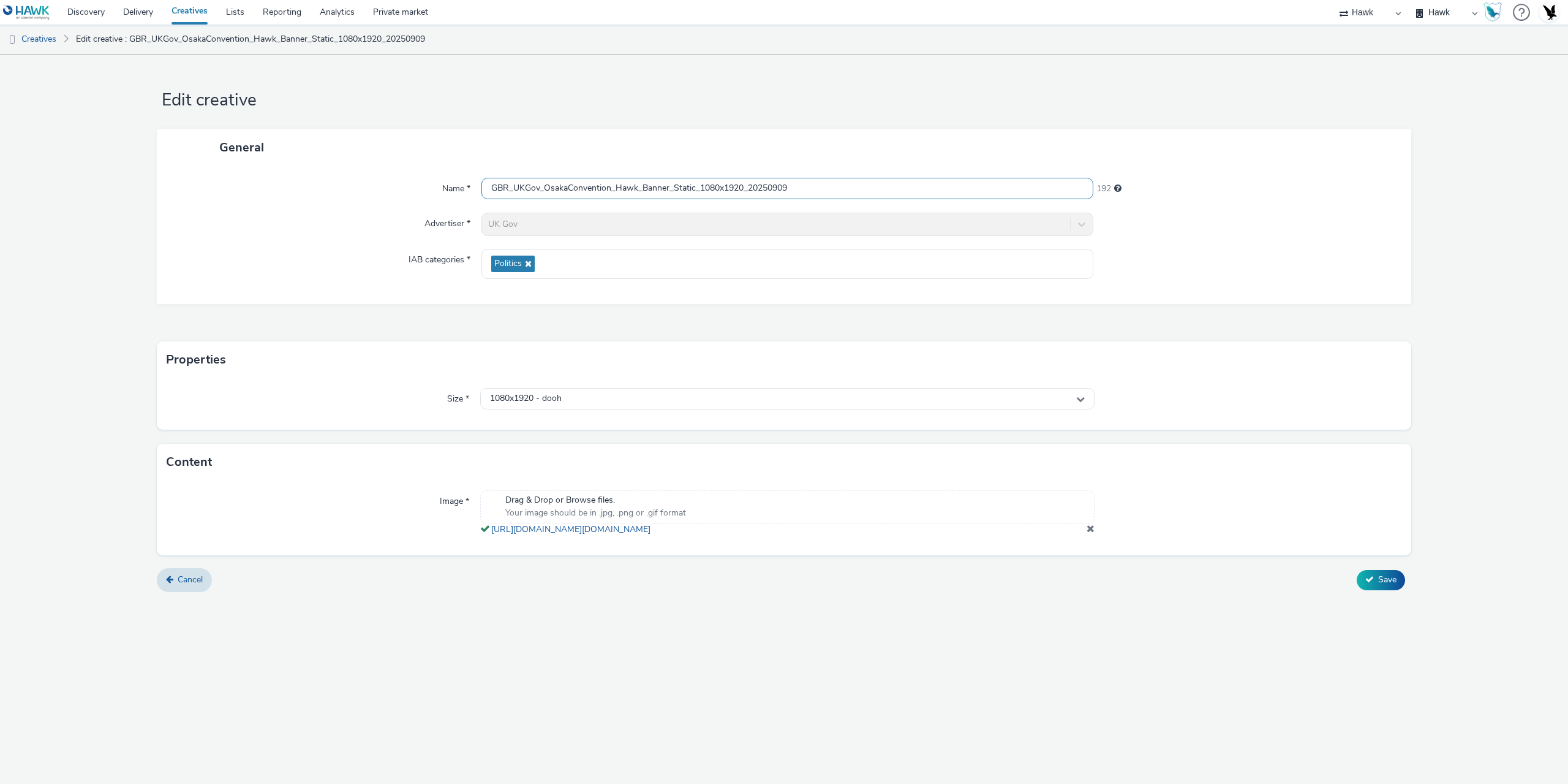
click at [750, 188] on input "GBR_UKGov_OsakaConvention_Hawk_Banner_Static_1080x1920_20250909" at bounding box center [787, 188] width 612 height 21
click at [762, 185] on input "GBR_UKGov_OsakaConvention_Hawk_Banner_Static_1080x1920_Aa20250909" at bounding box center [787, 188] width 612 height 21
type input "GBR_UKGov_OsakaConvention_Hawk_Banner_Static_1080x1920_Aardman_20250909"
click at [1380, 583] on button "Save" at bounding box center [1381, 579] width 49 height 19
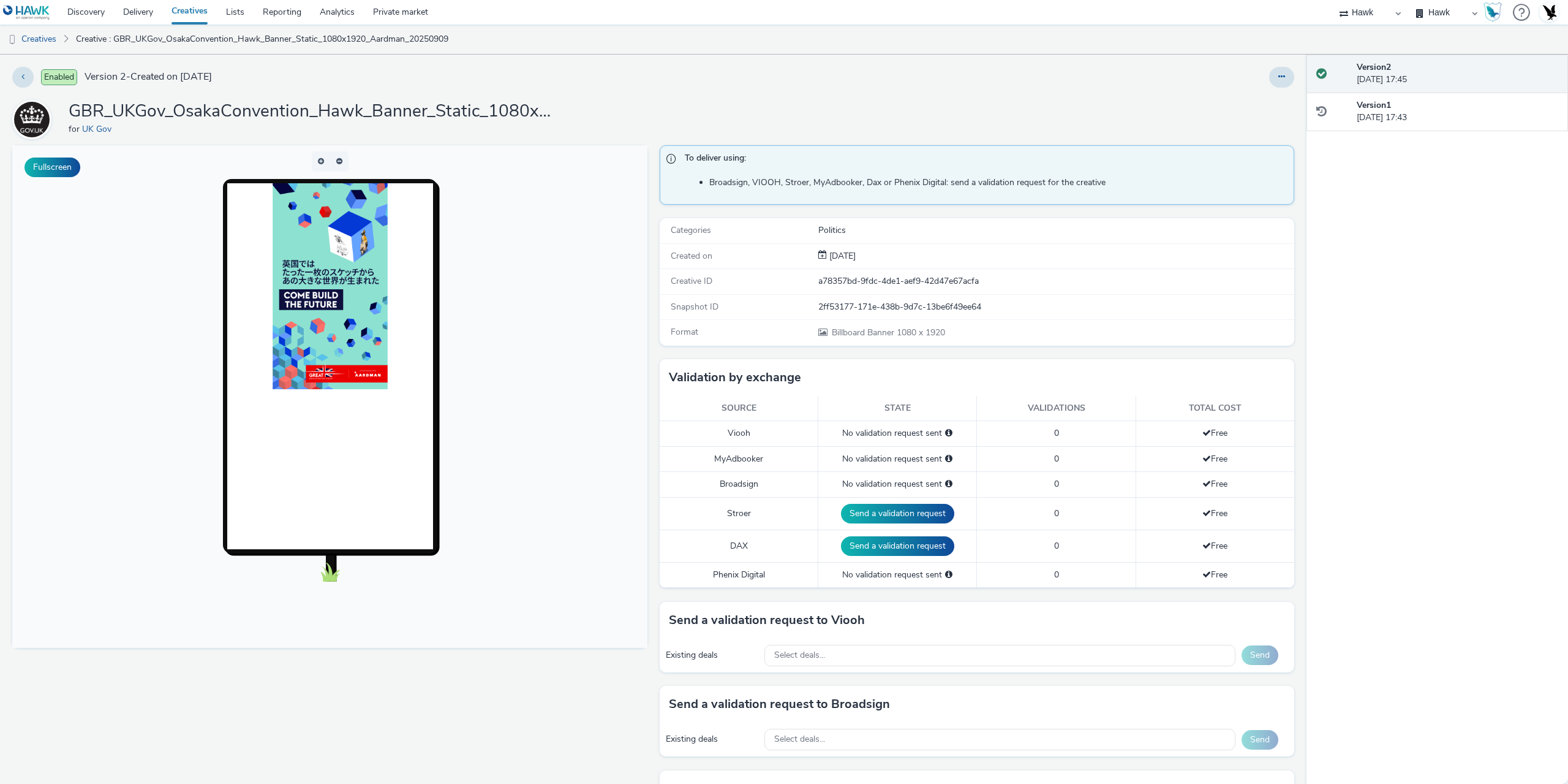
click at [415, 115] on h1 "GBR_UKGov_OsakaConvention_Hawk_Banner_Static_1080x1920_Aardman_20250909" at bounding box center [314, 111] width 490 height 23
click at [416, 114] on h1 "GBR_UKGov_OsakaConvention_Hawk_Banner_Static_1080x1920_Aardman_20250909" at bounding box center [314, 111] width 490 height 23
click at [416, 113] on h1 "GBR_UKGov_OsakaConvention_Hawk_Banner_Static_1080x1920_Aardman_20250909" at bounding box center [314, 111] width 490 height 23
click at [360, 112] on h1 "GBR_UKGov_OsakaConvention_Hawk_Banner_Static_1080x1920_Aardman_20250909" at bounding box center [314, 111] width 490 height 23
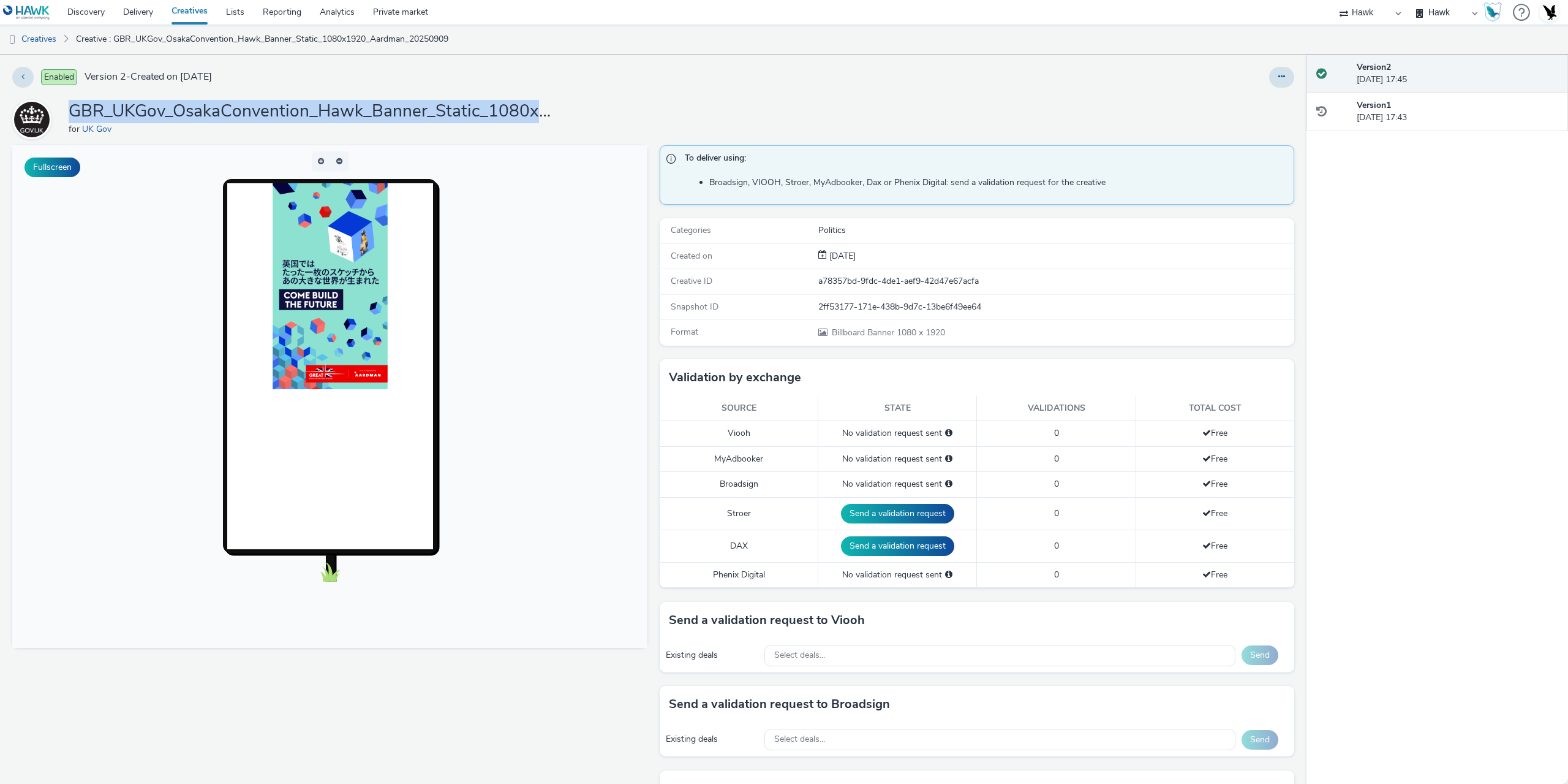
click at [360, 112] on h1 "GBR_UKGov_OsakaConvention_Hawk_Banner_Static_1080x1920_Aardman_20250909" at bounding box center [314, 111] width 490 height 23
copy h1 "GBR_UKGov_OsakaConvention_Hawk_Banner_Static_1080x1920_Aardman_20250909"
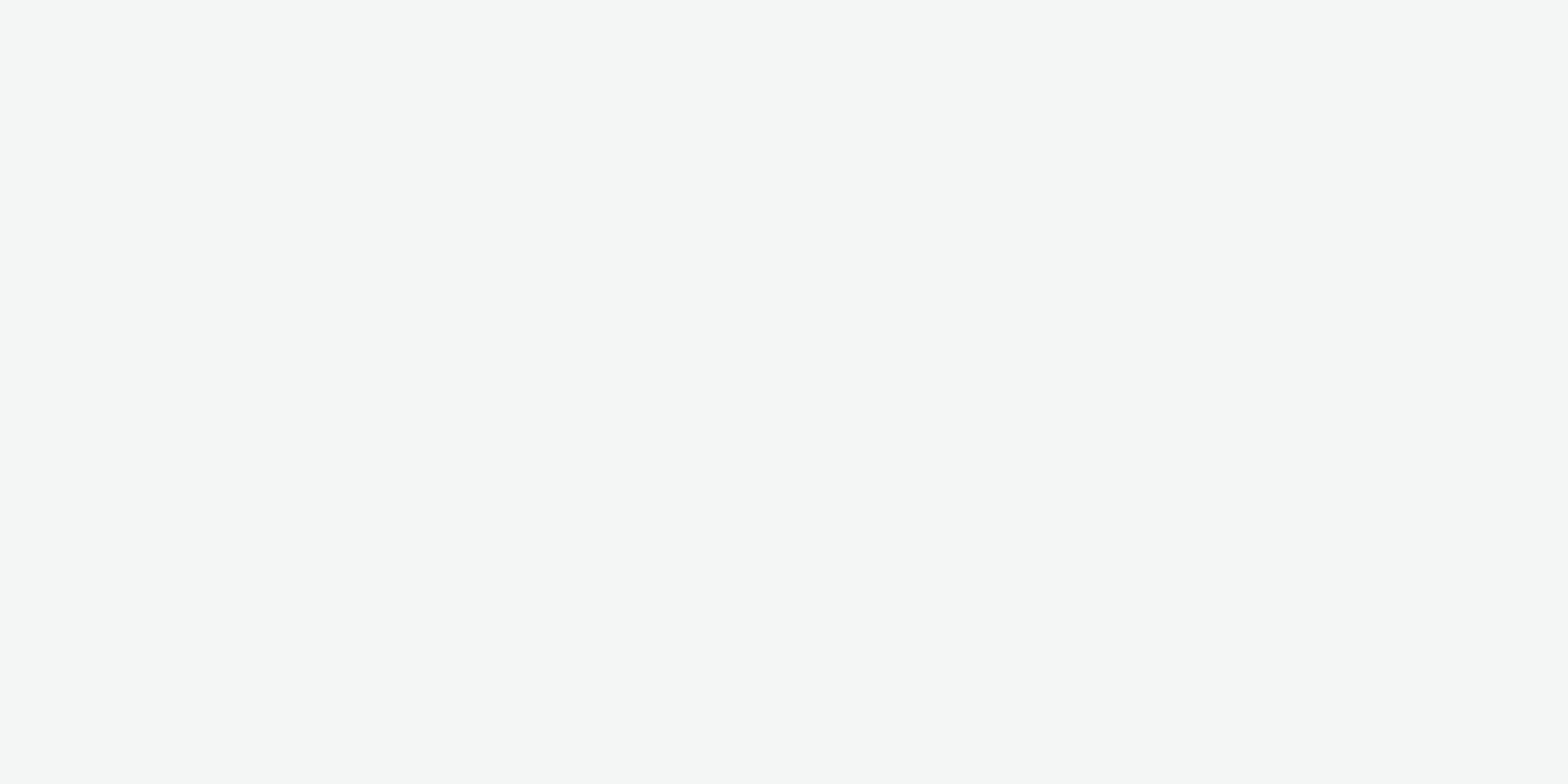
select select "11a7df10-284f-415c-b52a-427acf4c31ae"
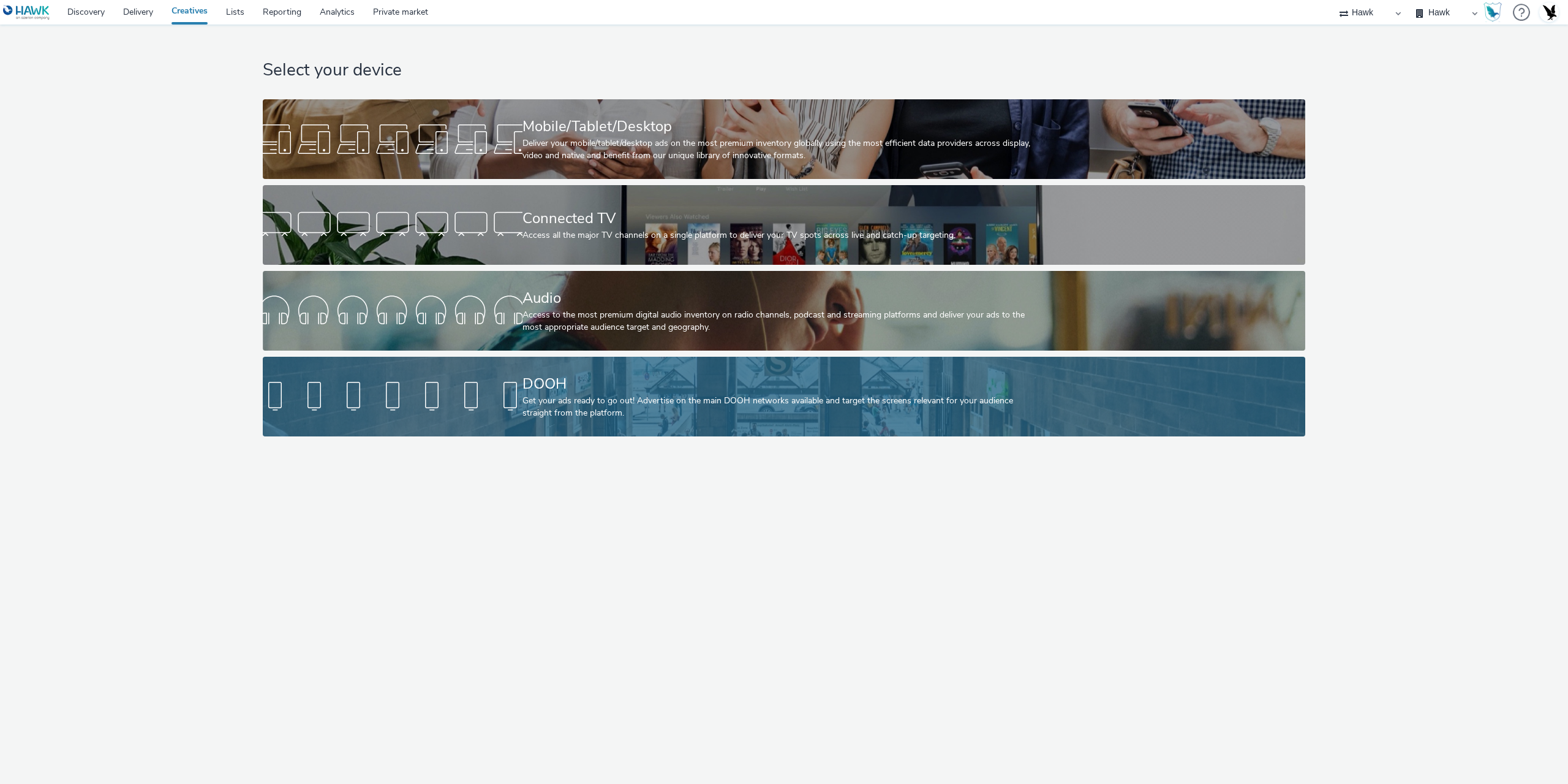
click at [537, 382] on div "DOOH" at bounding box center [783, 384] width 519 height 21
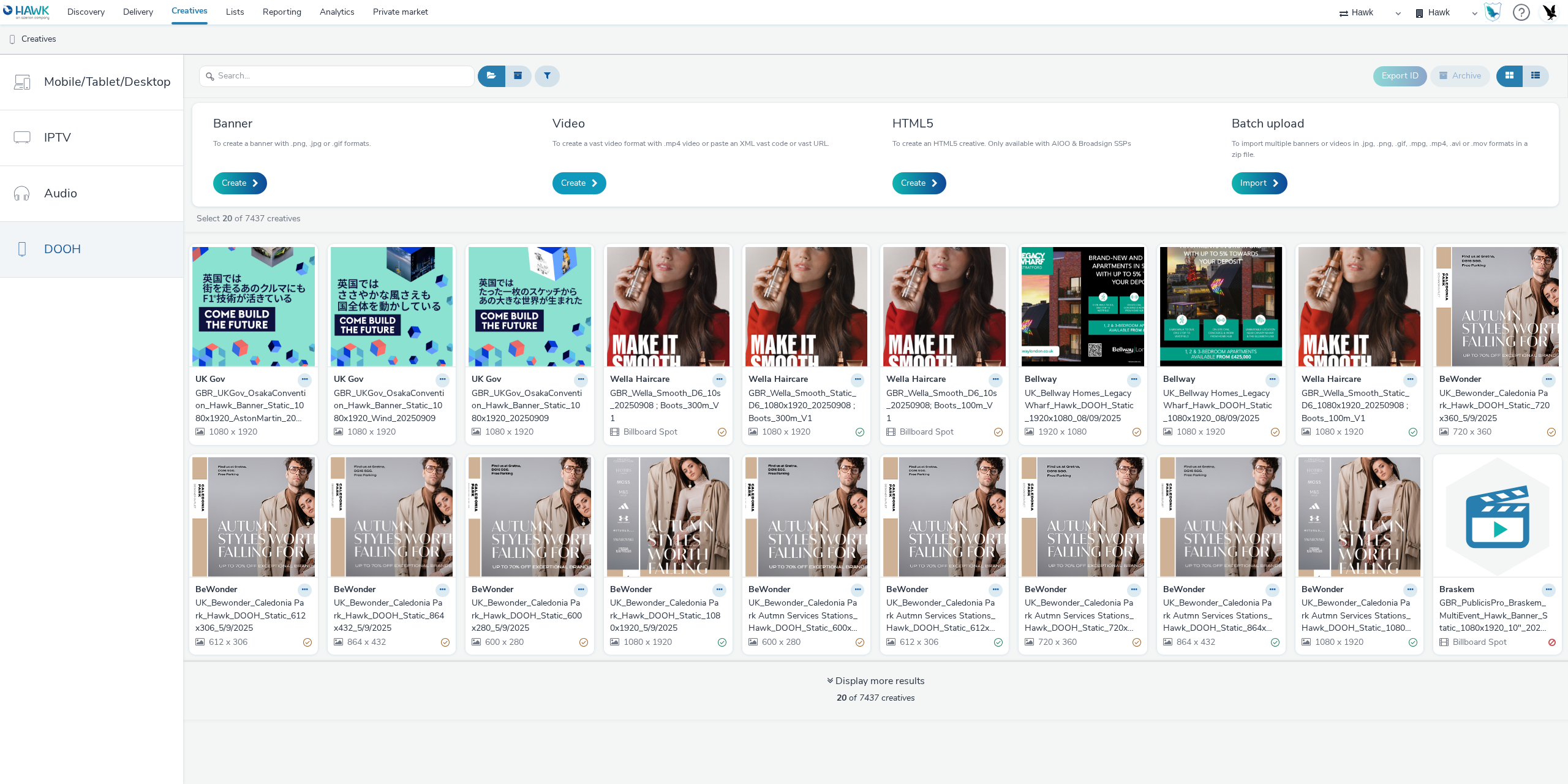
click at [591, 184] on link "Create" at bounding box center [579, 184] width 54 height 22
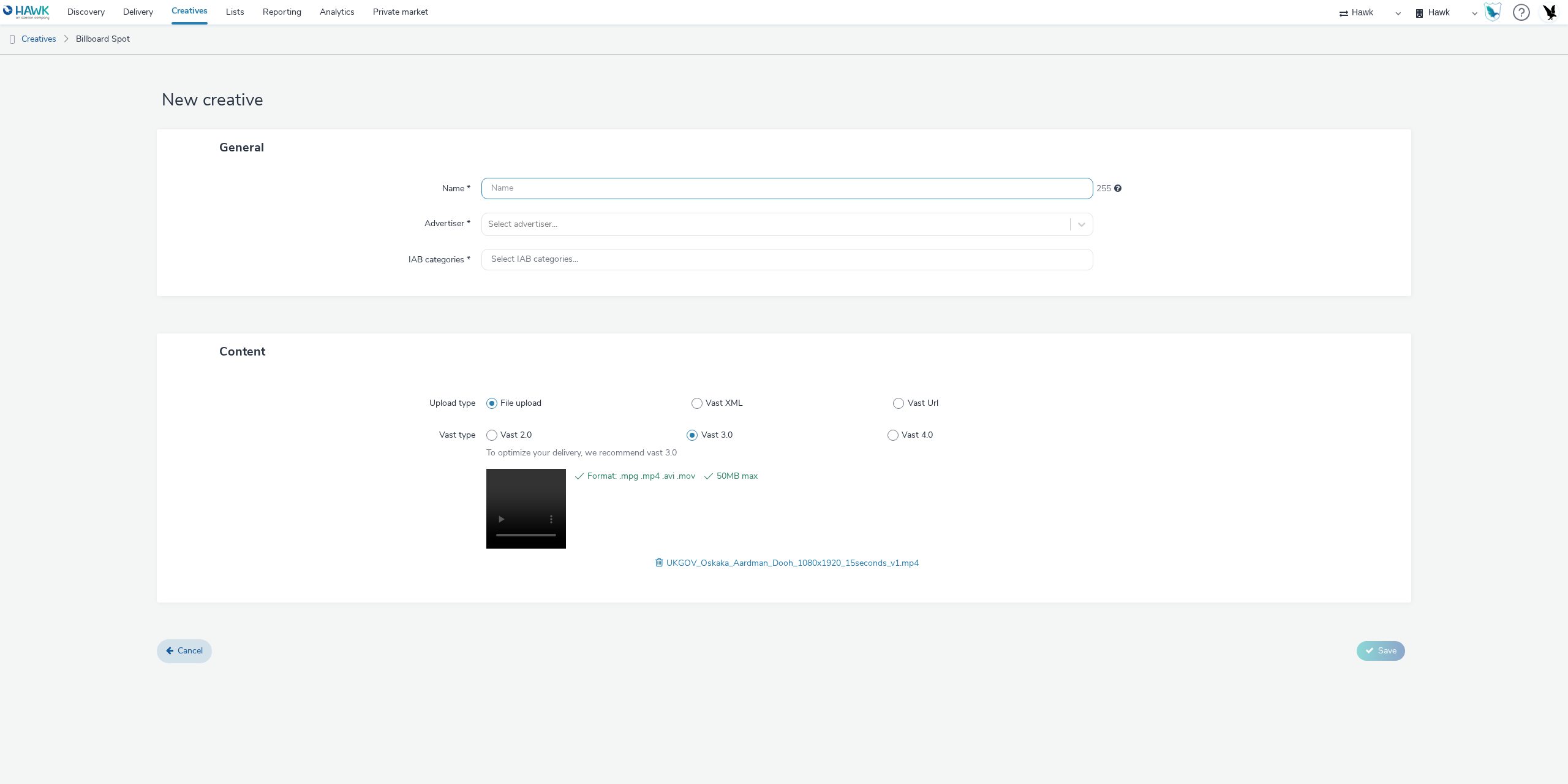
click at [537, 193] on input "text" at bounding box center [787, 188] width 612 height 21
paste input "UKGov_OsakaConvention"
drag, startPoint x: 618, startPoint y: 189, endPoint x: 294, endPoint y: 191, distance: 324.0
click at [305, 189] on div "Name * UKGov_OsakaConvention 234" at bounding box center [784, 189] width 1230 height 22
paste input "GBR_UKGov_OsakaConvention_Hawk_Banner_Static_1080x1920_Aardman_20250909"
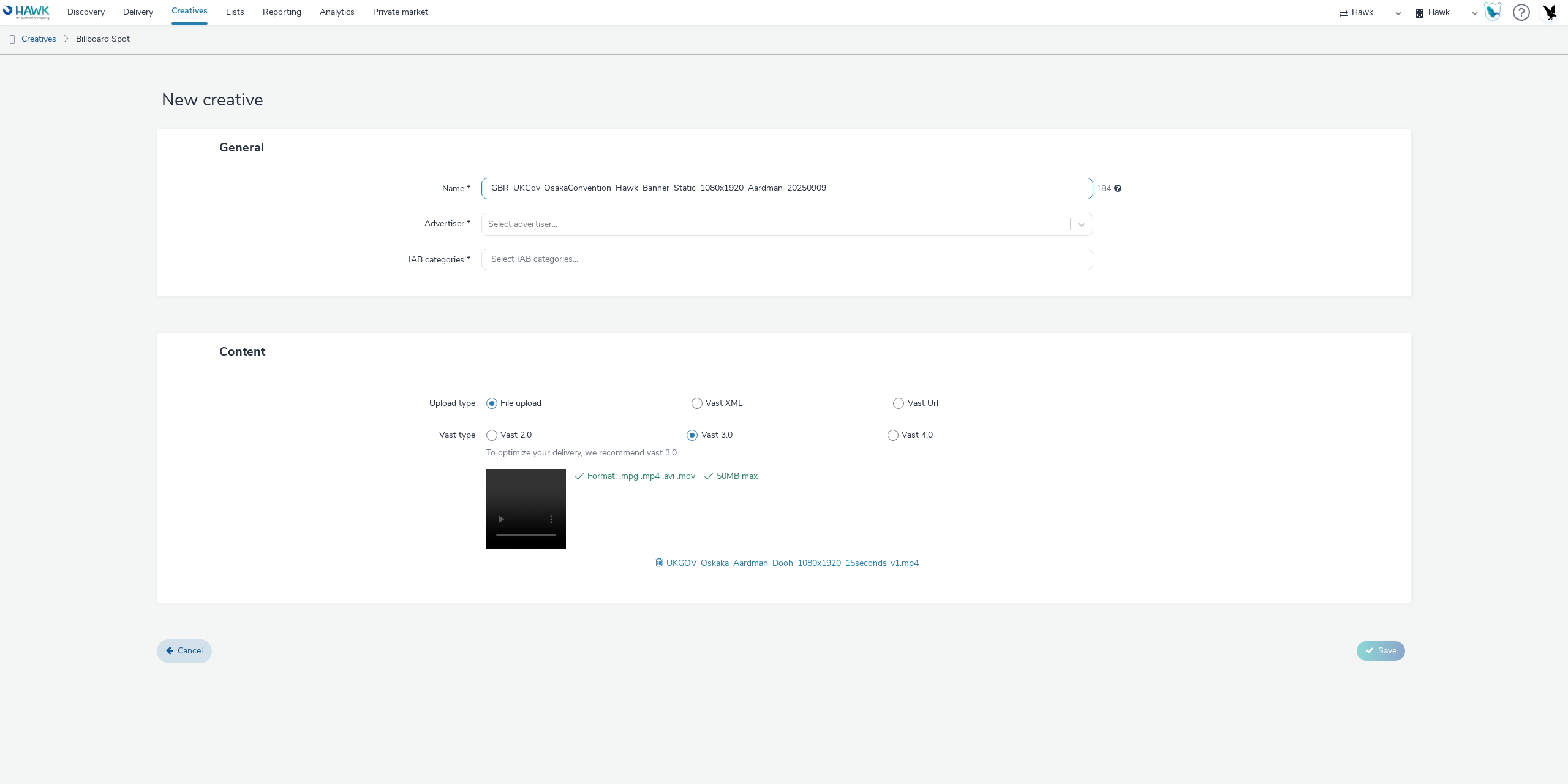
click at [673, 187] on input "GBR_UKGov_OsakaConvention_Hawk_Banner_Static_1080x1920_Aardman_20250909" at bounding box center [787, 188] width 612 height 21
click at [694, 190] on input "GBR_UKGov_OsakaConvention_Hawk_Video_Static_1080x1920_Aardman_20250909" at bounding box center [787, 188] width 612 height 21
click at [864, 193] on input "GBR_UKGov_OsakaConvention_Hawk_Video_Static_15"_1080x1920_Aardman_20250909" at bounding box center [787, 188] width 612 height 21
type input "GBR_UKGov_OsakaConvention_Hawk_Video_Static_15"_1080x1920_Aardman_20250909"
click at [558, 221] on div at bounding box center [776, 224] width 576 height 15
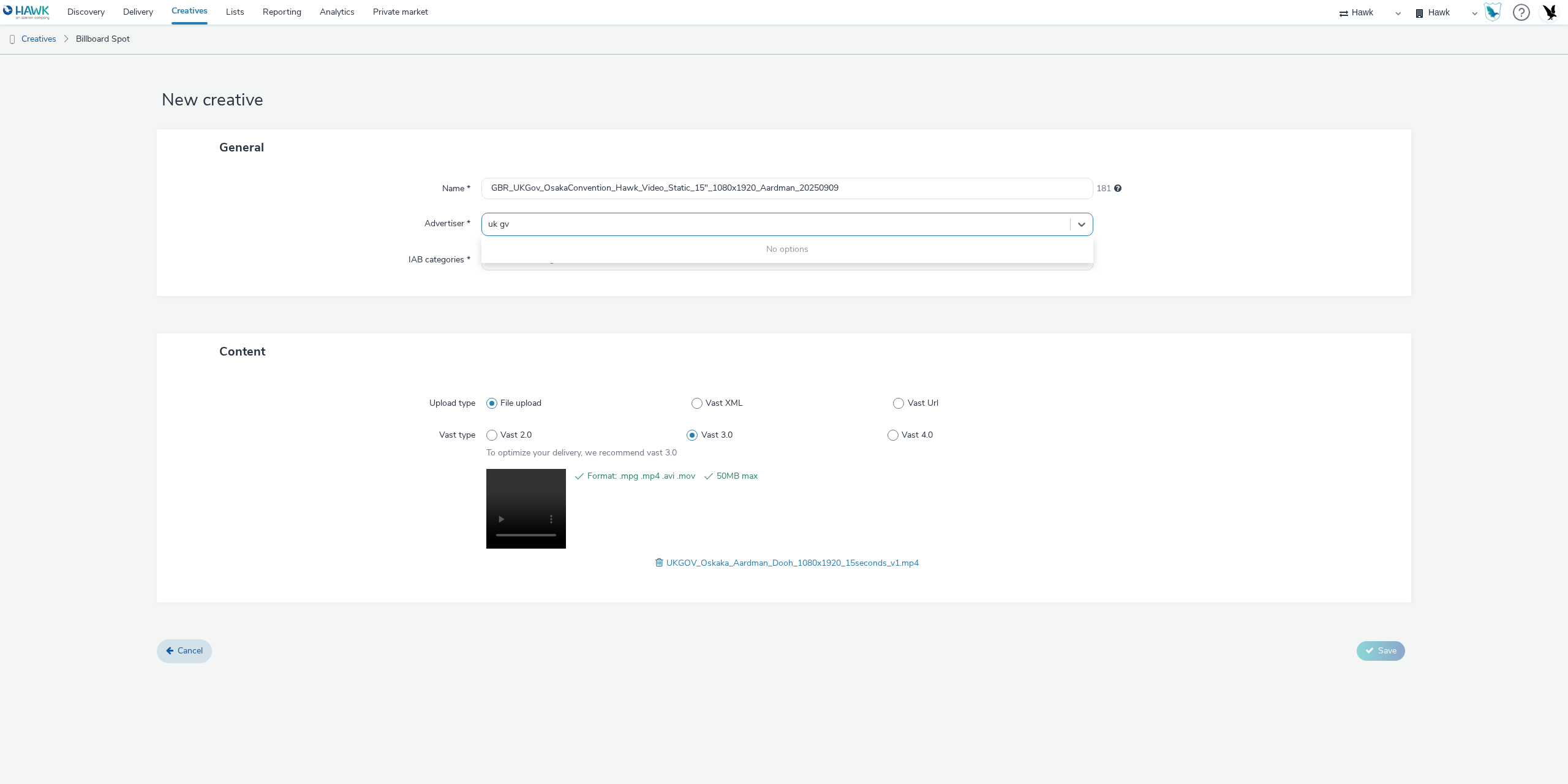
type input "uk g"
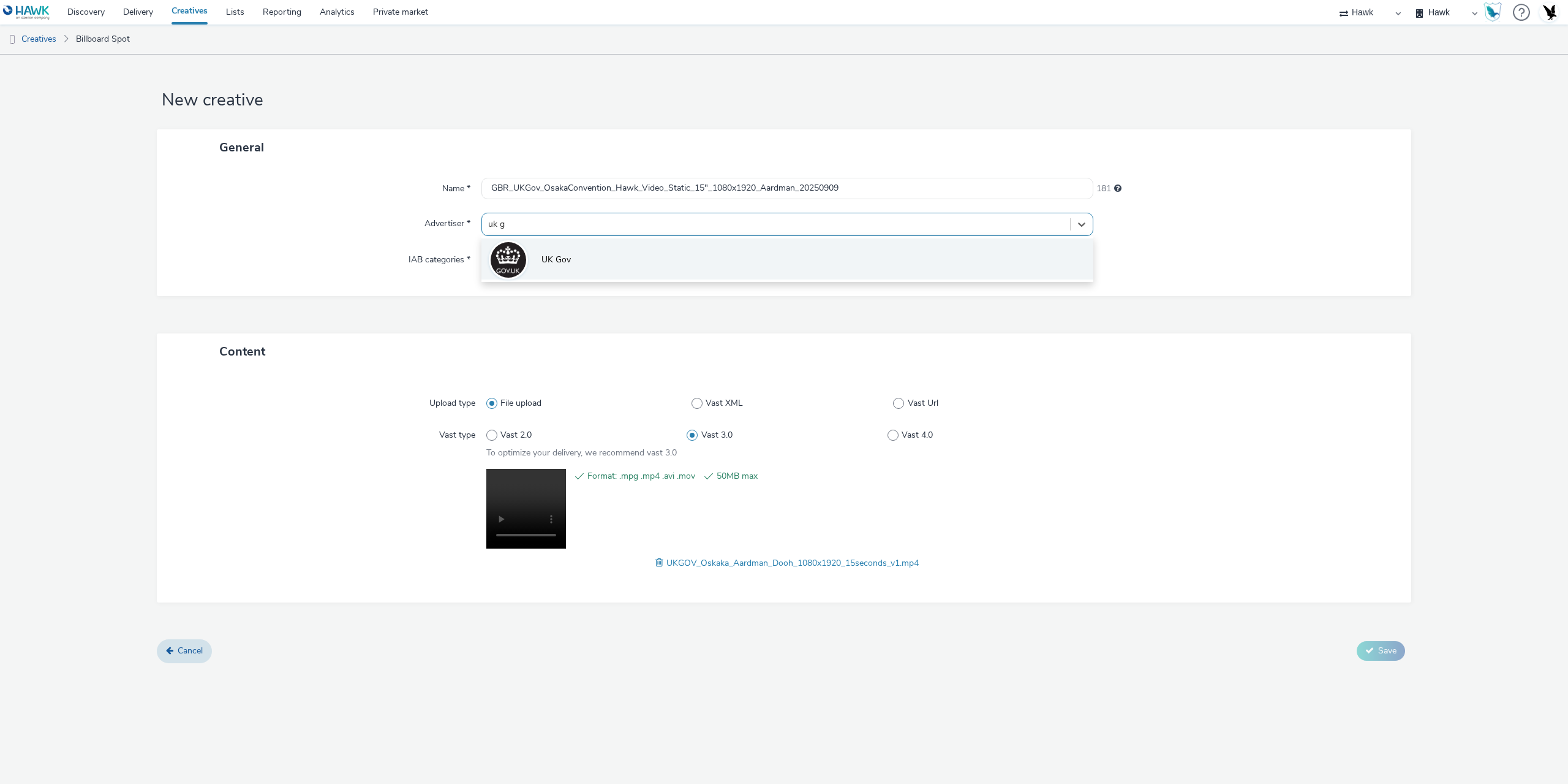
click at [582, 263] on li "UK Gov" at bounding box center [787, 259] width 612 height 41
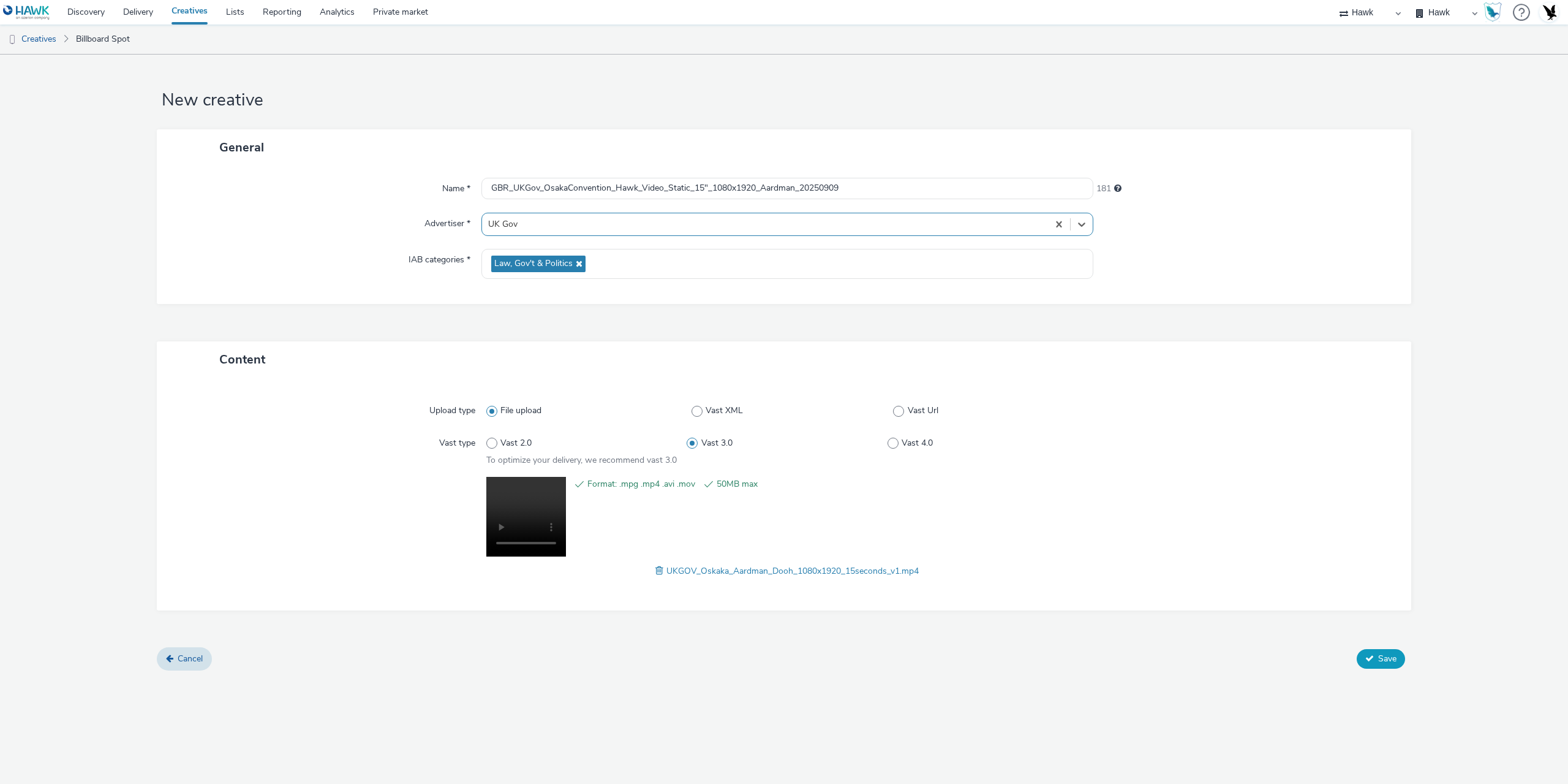
click at [1378, 663] on span "Save" at bounding box center [1387, 658] width 18 height 12
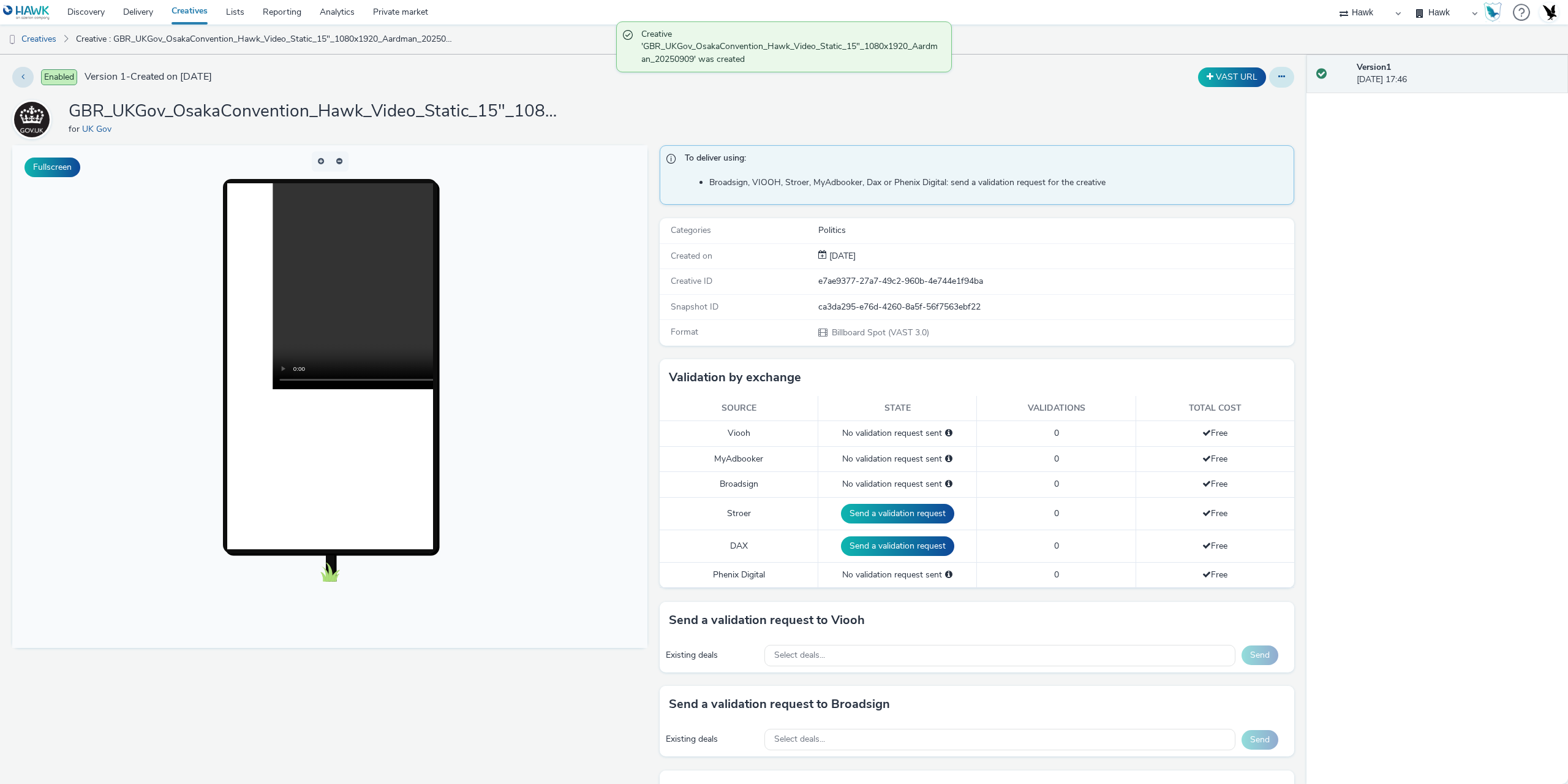
click at [1273, 81] on button at bounding box center [1281, 77] width 25 height 21
click at [1230, 129] on link "Duplicate" at bounding box center [1249, 126] width 92 height 25
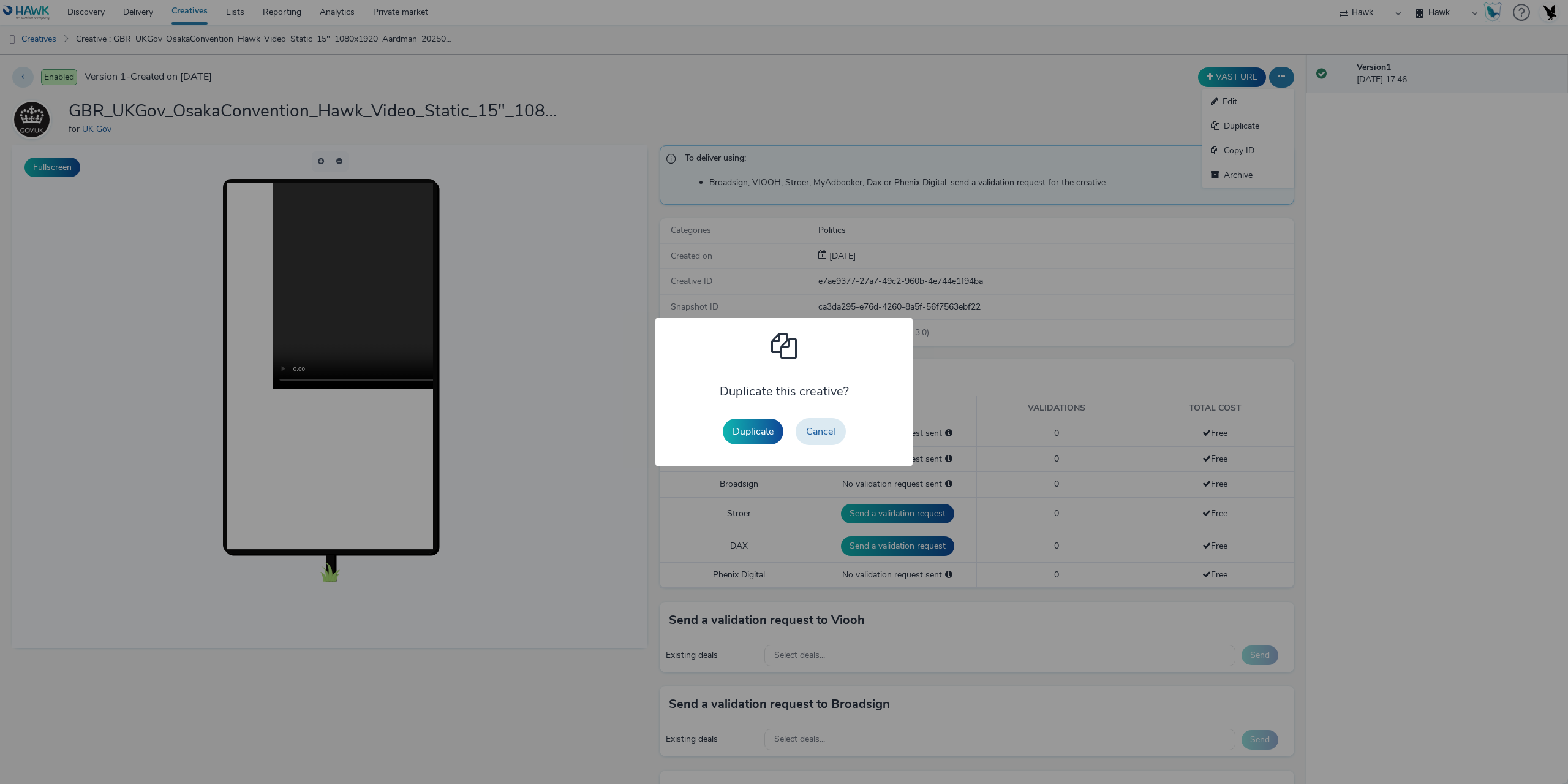
click at [757, 429] on button "Duplicate" at bounding box center [753, 431] width 61 height 26
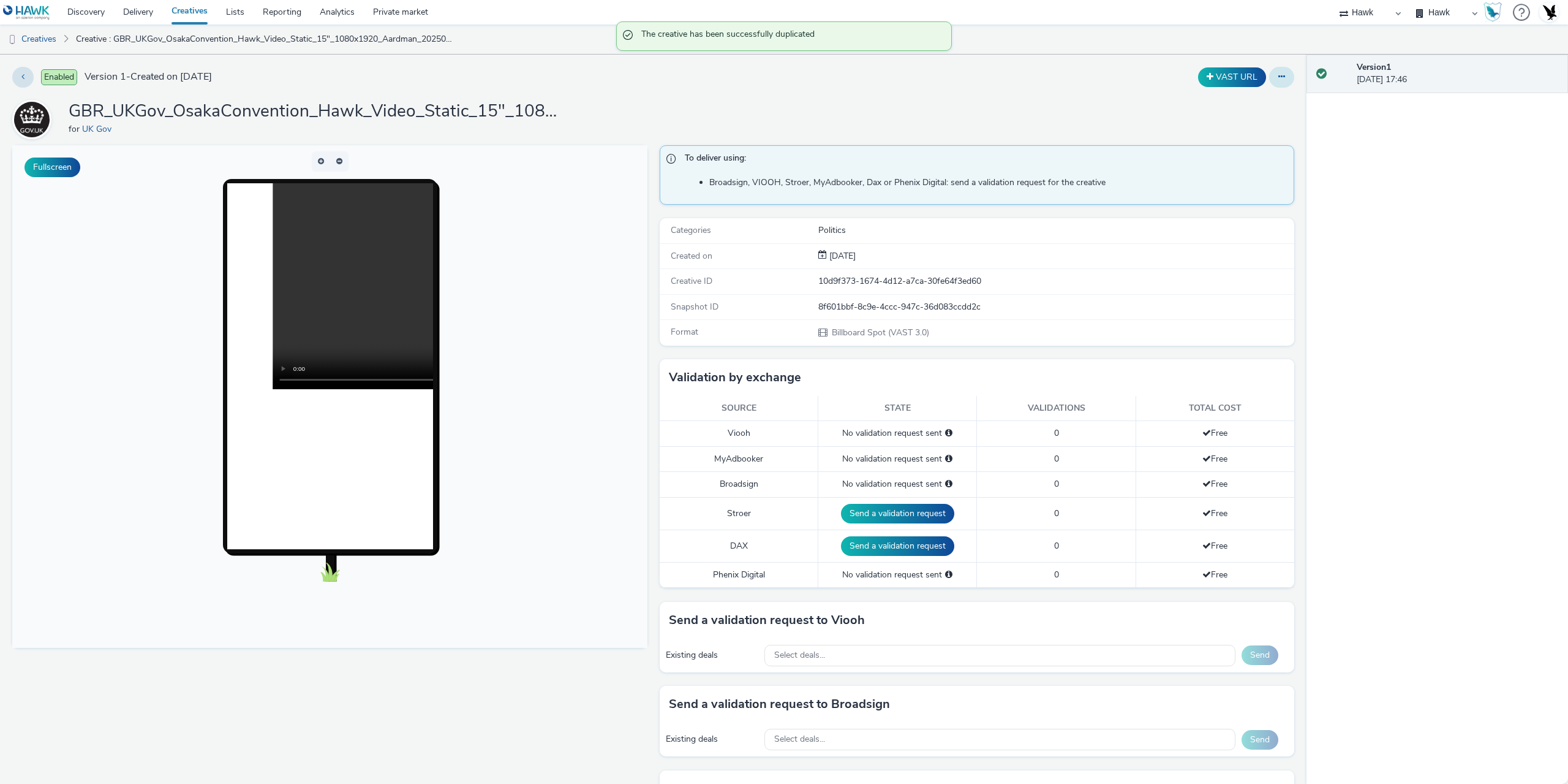
click at [1279, 79] on button at bounding box center [1281, 77] width 25 height 21
click at [1253, 106] on link "Edit" at bounding box center [1249, 101] width 92 height 25
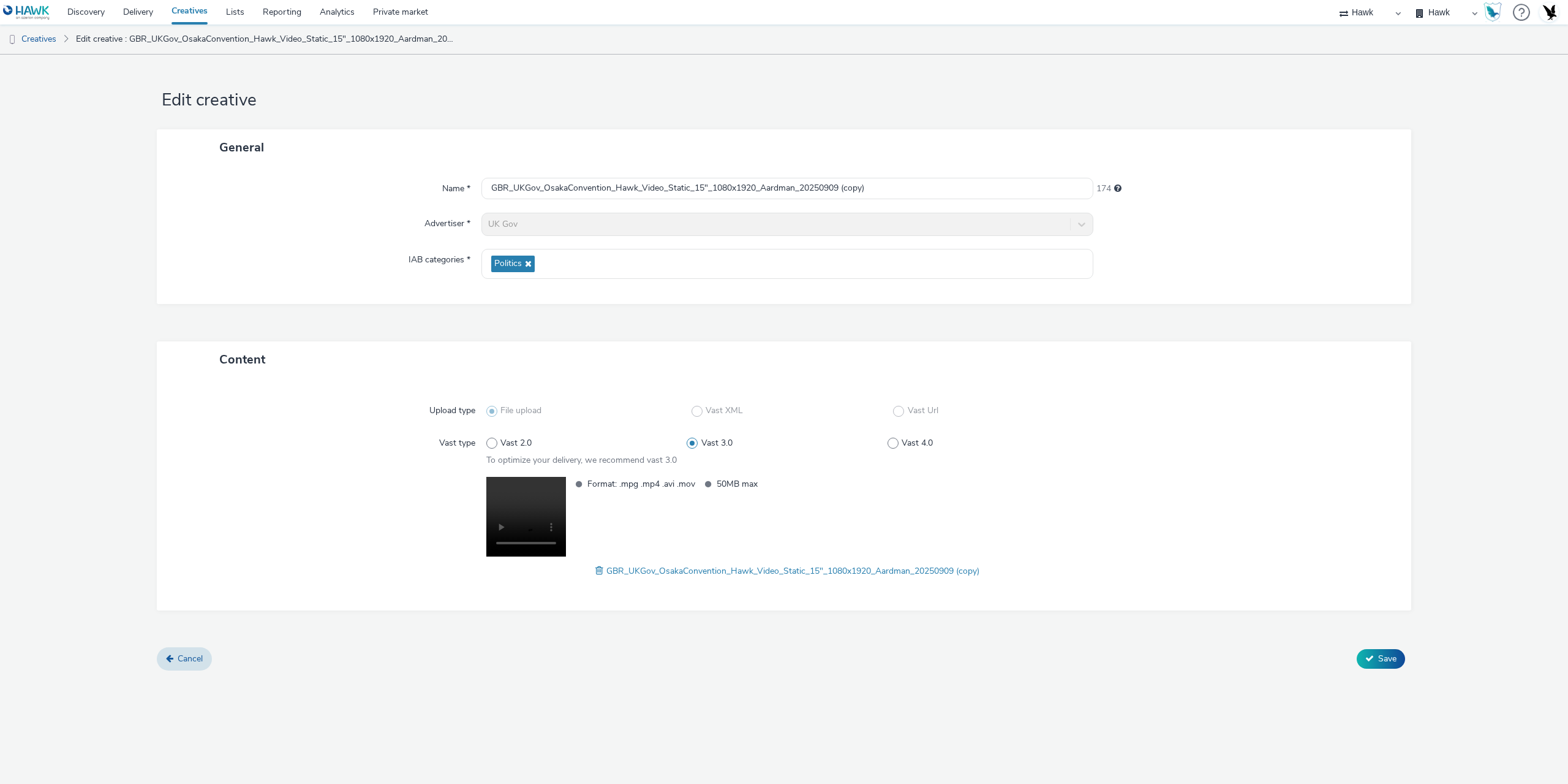
click at [595, 571] on span at bounding box center [601, 570] width 11 height 14
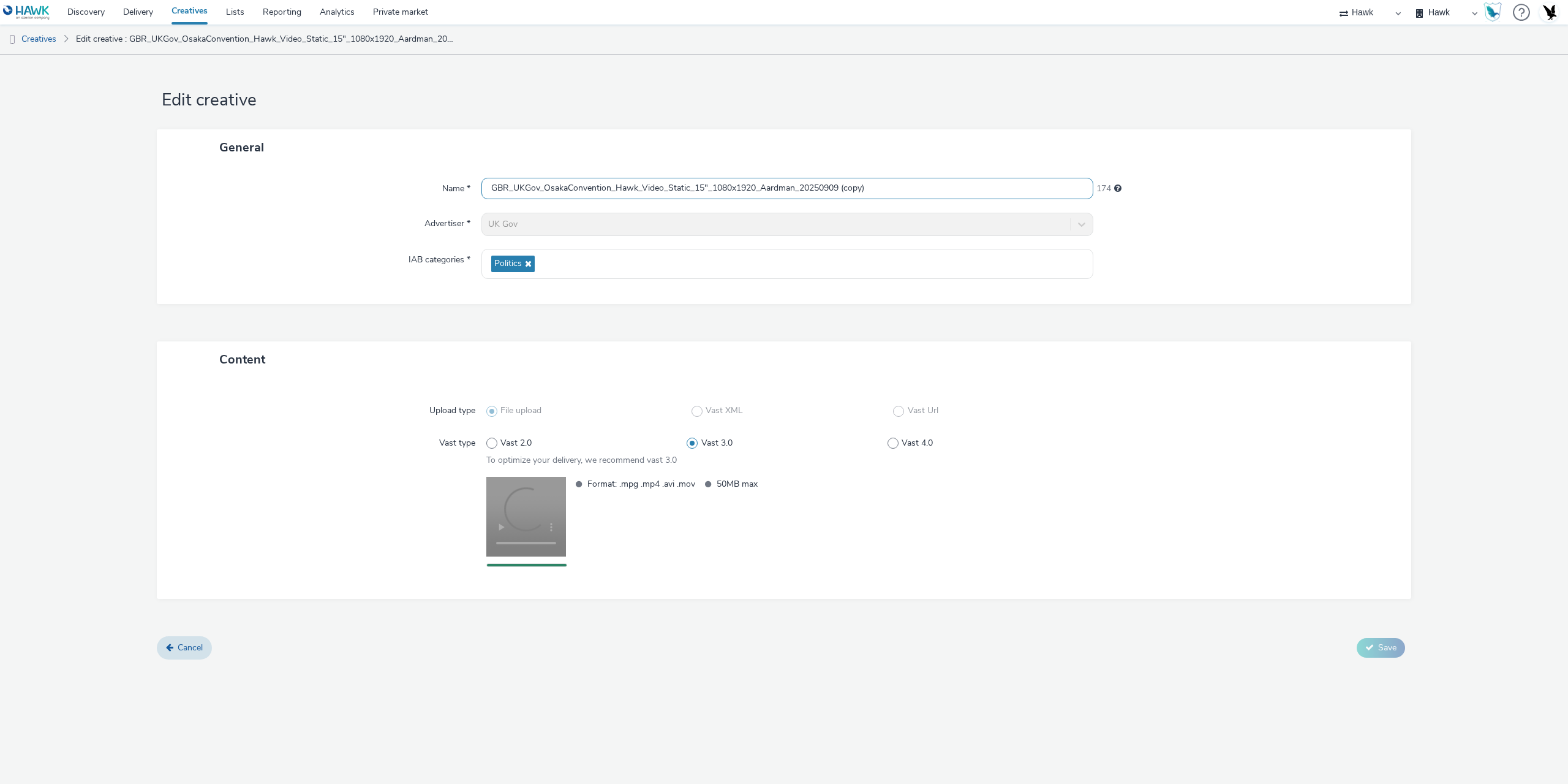
drag, startPoint x: 842, startPoint y: 185, endPoint x: 967, endPoint y: 202, distance: 126.2
click at [960, 198] on input "GBR_UKGov_OsakaConvention_Hawk_Video_Static_15"_1080x1920_Aardman_20250909 (cop…" at bounding box center [787, 188] width 612 height 21
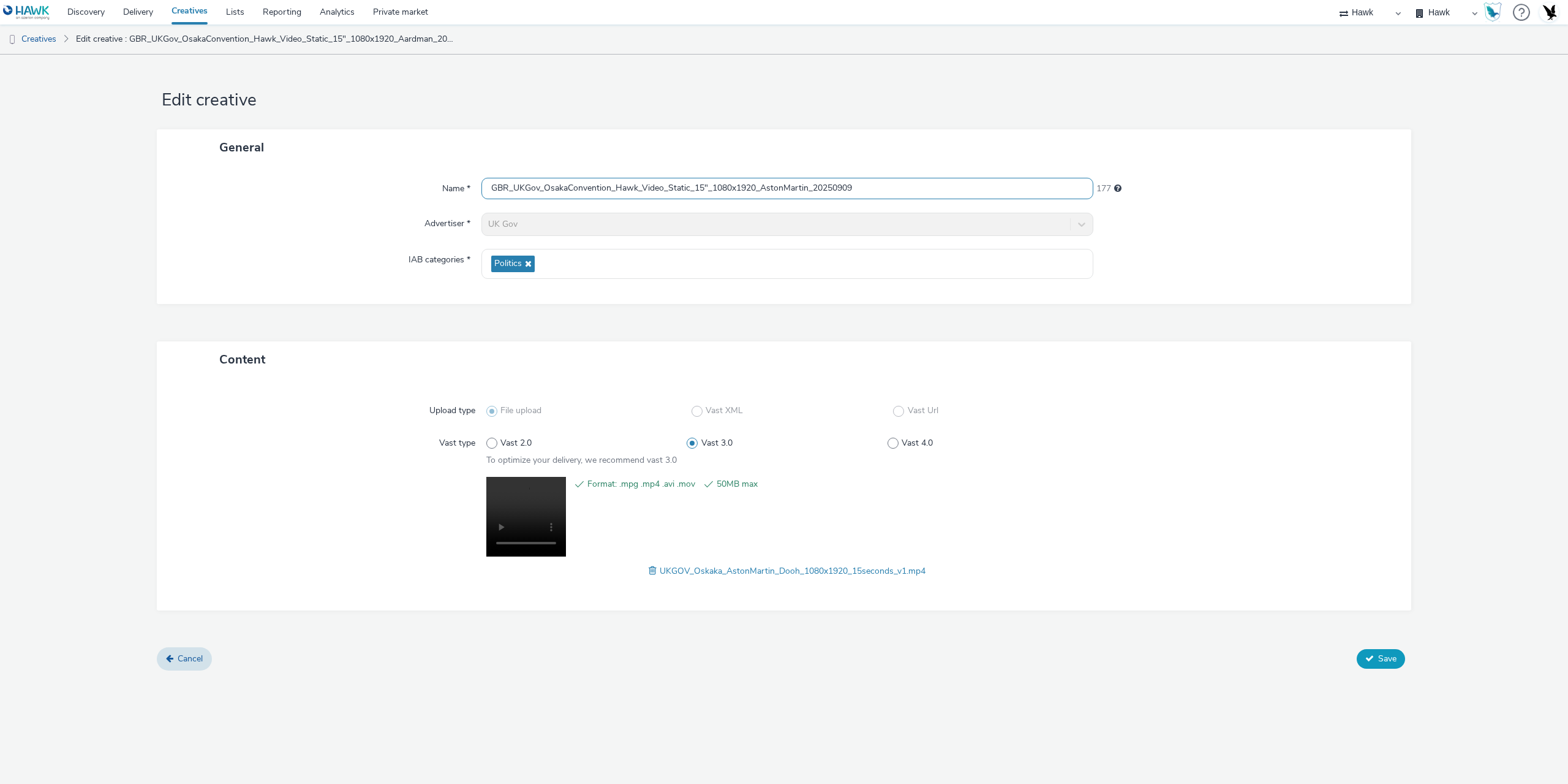
type input "GBR_UKGov_OsakaConvention_Hawk_Video_Static_15"_1080x1920_AstonMartin_20250909"
click at [1376, 665] on button "Save" at bounding box center [1381, 658] width 49 height 19
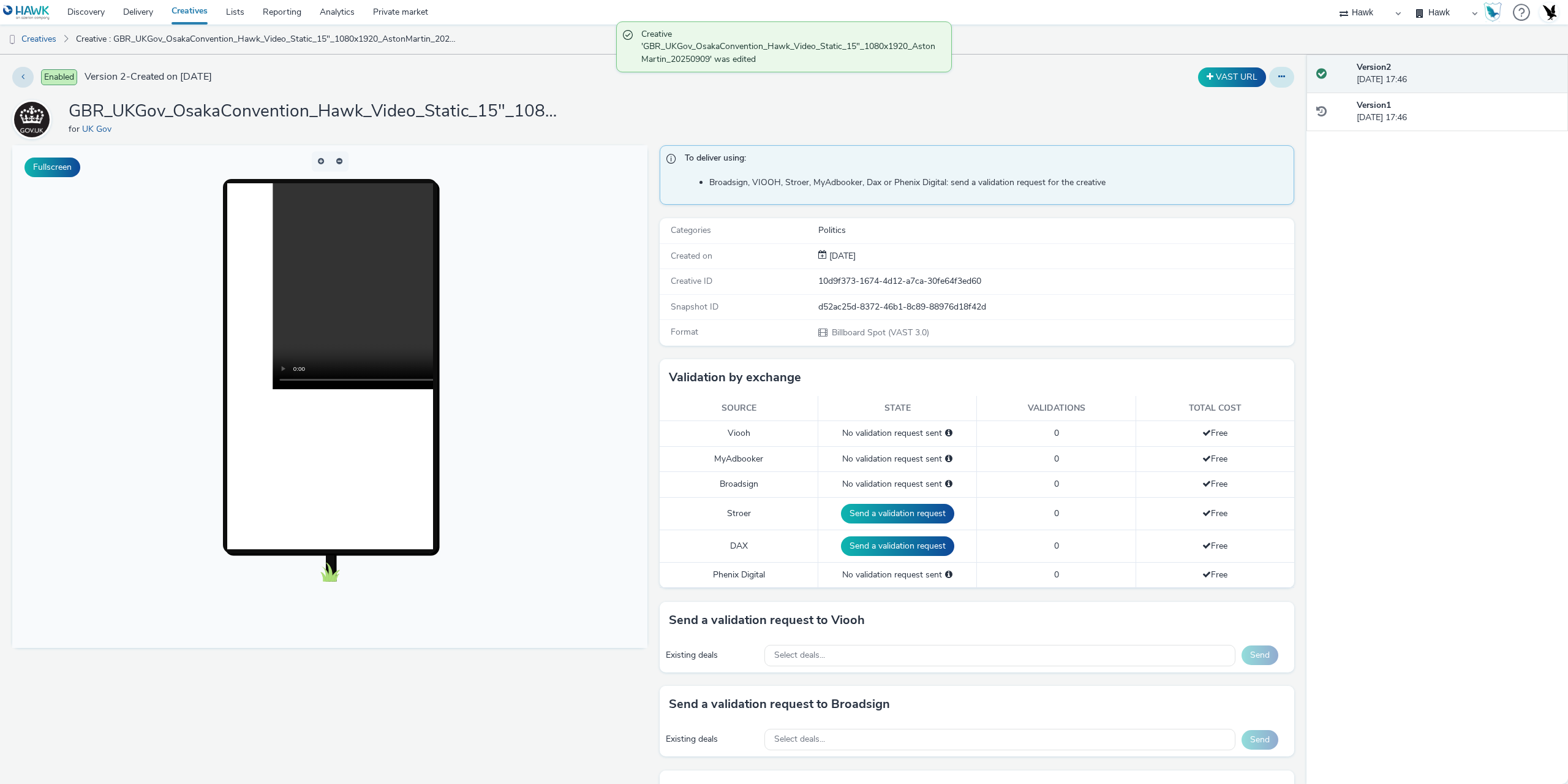
click at [1278, 76] on button at bounding box center [1281, 77] width 25 height 21
click at [1243, 125] on link "Duplicate" at bounding box center [1249, 126] width 92 height 25
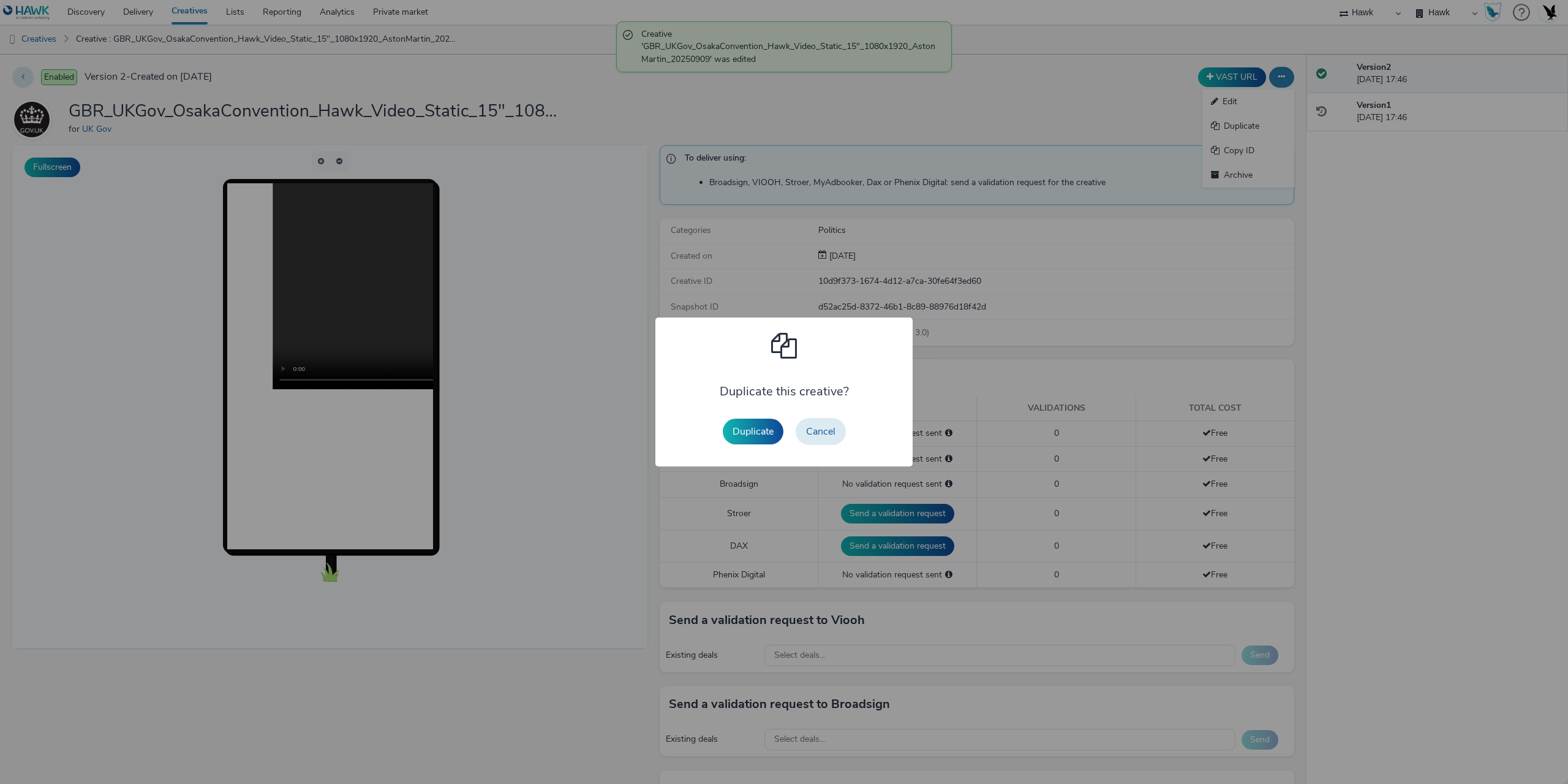
click at [751, 431] on button "Duplicate" at bounding box center [753, 431] width 61 height 26
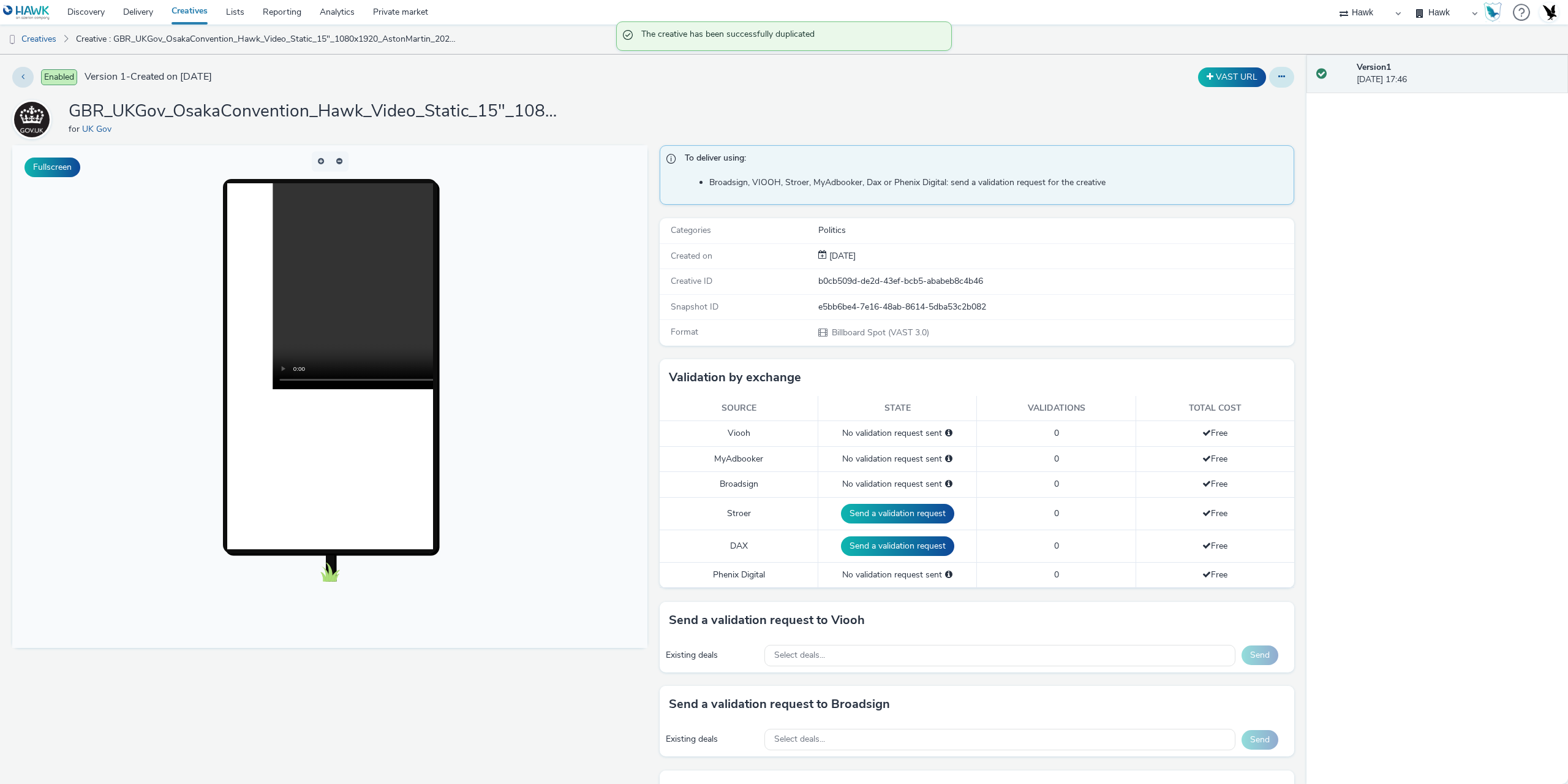
drag, startPoint x: 1273, startPoint y: 82, endPoint x: 1271, endPoint y: 87, distance: 5.4
click at [1273, 82] on button at bounding box center [1281, 77] width 25 height 21
click at [1253, 108] on link "Edit" at bounding box center [1249, 101] width 92 height 25
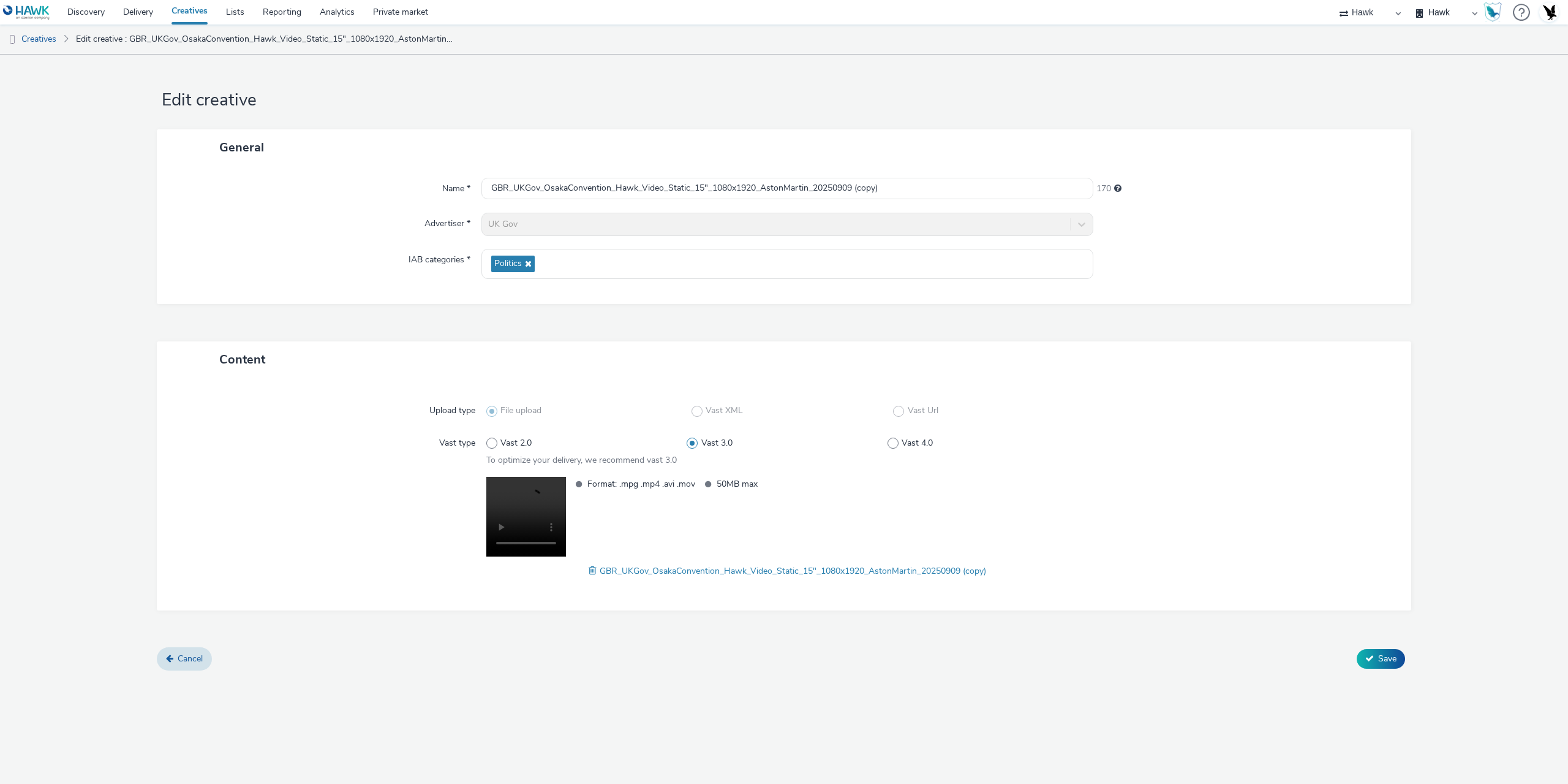
click at [584, 574] on div "GBR_UKGov_OsakaConvention_Hawk_Video_Static_15"_1080x1920_AstonMartin_20250909 …" at bounding box center [787, 571] width 602 height 15
click at [600, 570] on span "GBR_UKGov_OsakaConvention_Hawk_Video_Static_15"_1080x1920_AstonMartin_20250909 …" at bounding box center [793, 571] width 386 height 12
click at [592, 571] on span at bounding box center [595, 570] width 11 height 14
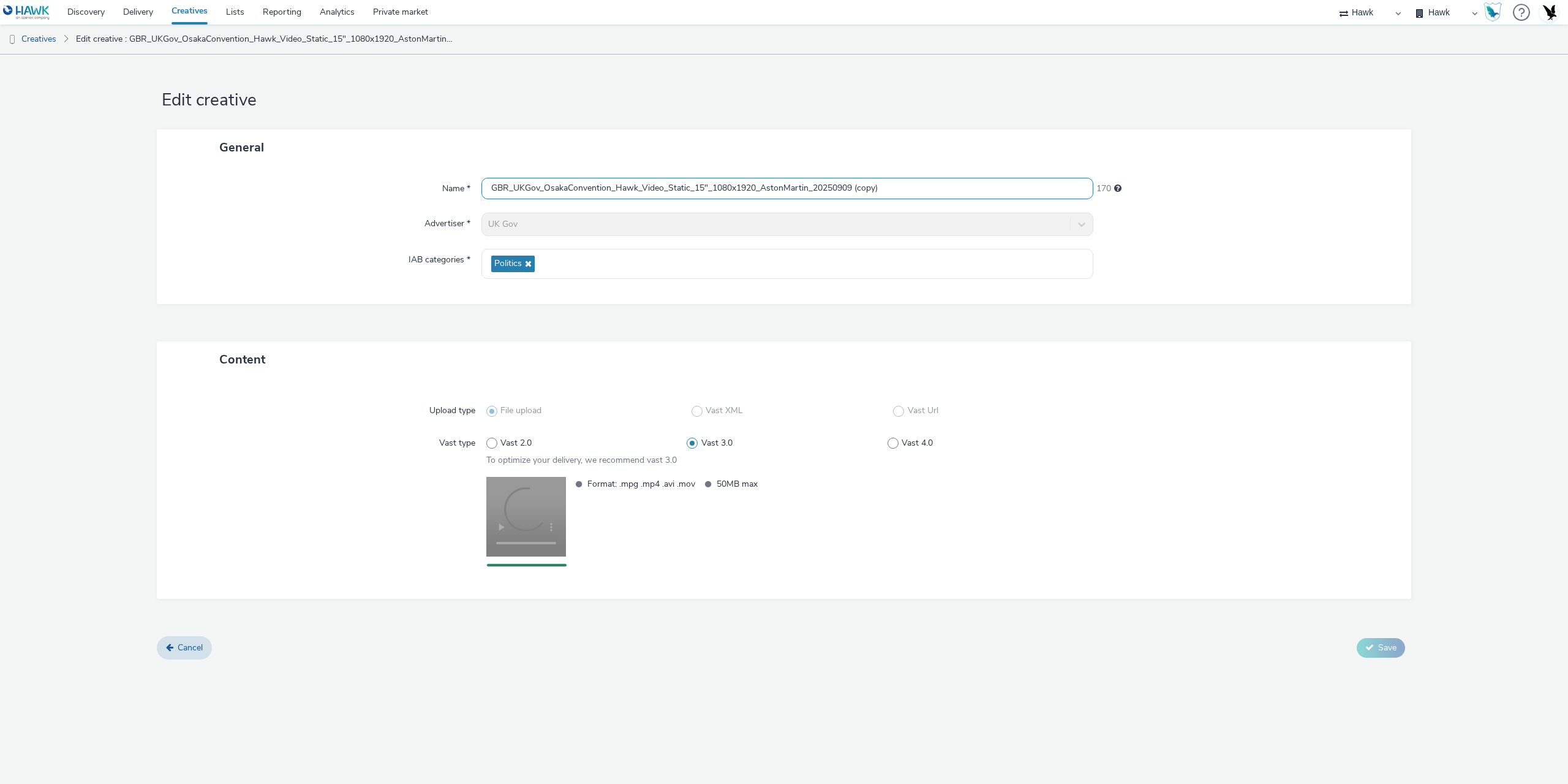
drag, startPoint x: 860, startPoint y: 184, endPoint x: 1075, endPoint y: 196, distance: 215.3
click at [1075, 196] on input "GBR_UKGov_OsakaConvention_Hawk_Video_Static_15"_1080x1920_AstonMartin_20250909 …" at bounding box center [787, 188] width 612 height 21
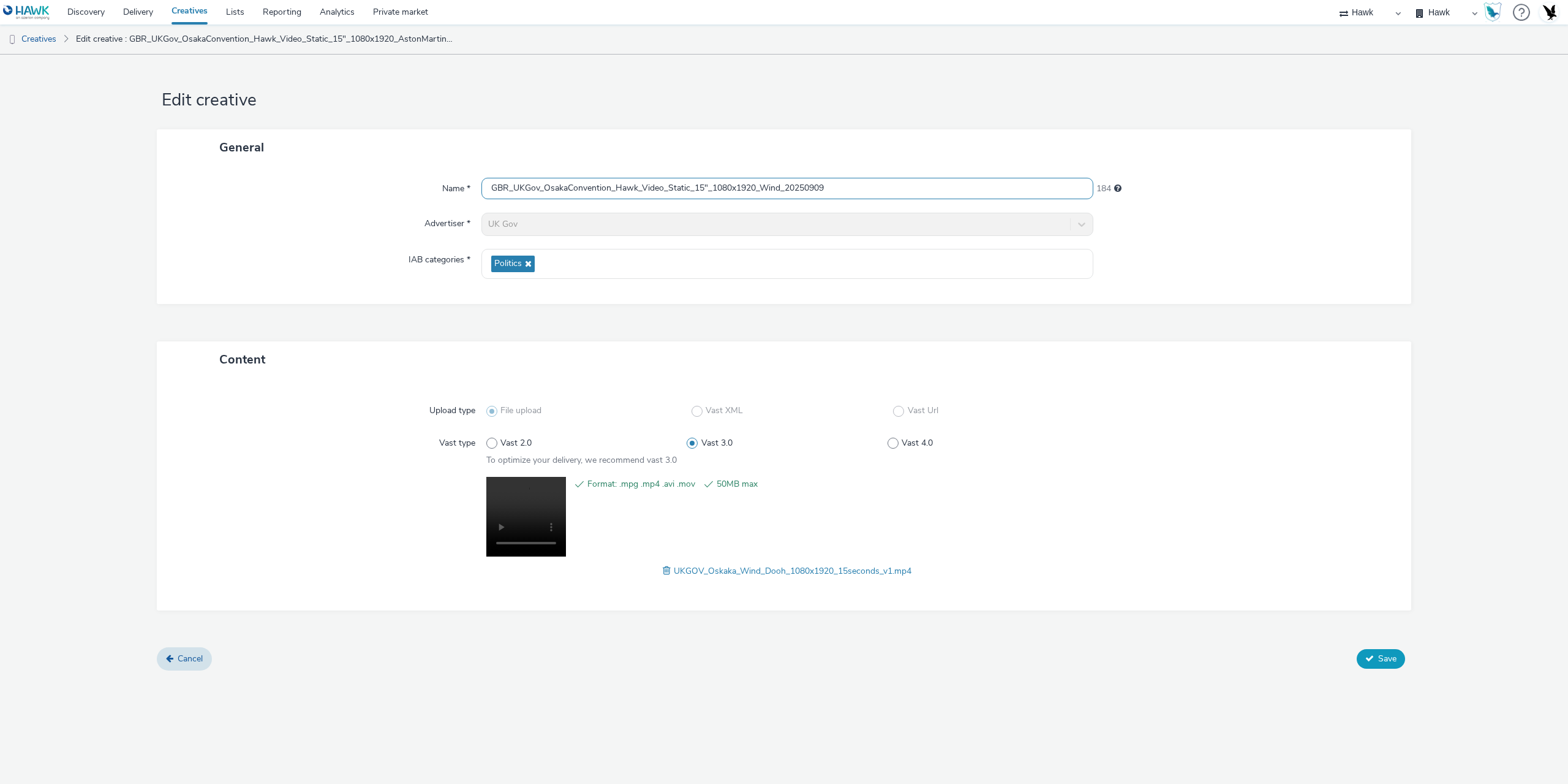
type input "GBR_UKGov_OsakaConvention_Hawk_Video_Static_15"_1080x1920_Wind_20250909"
click at [1399, 654] on button "Save" at bounding box center [1381, 658] width 49 height 19
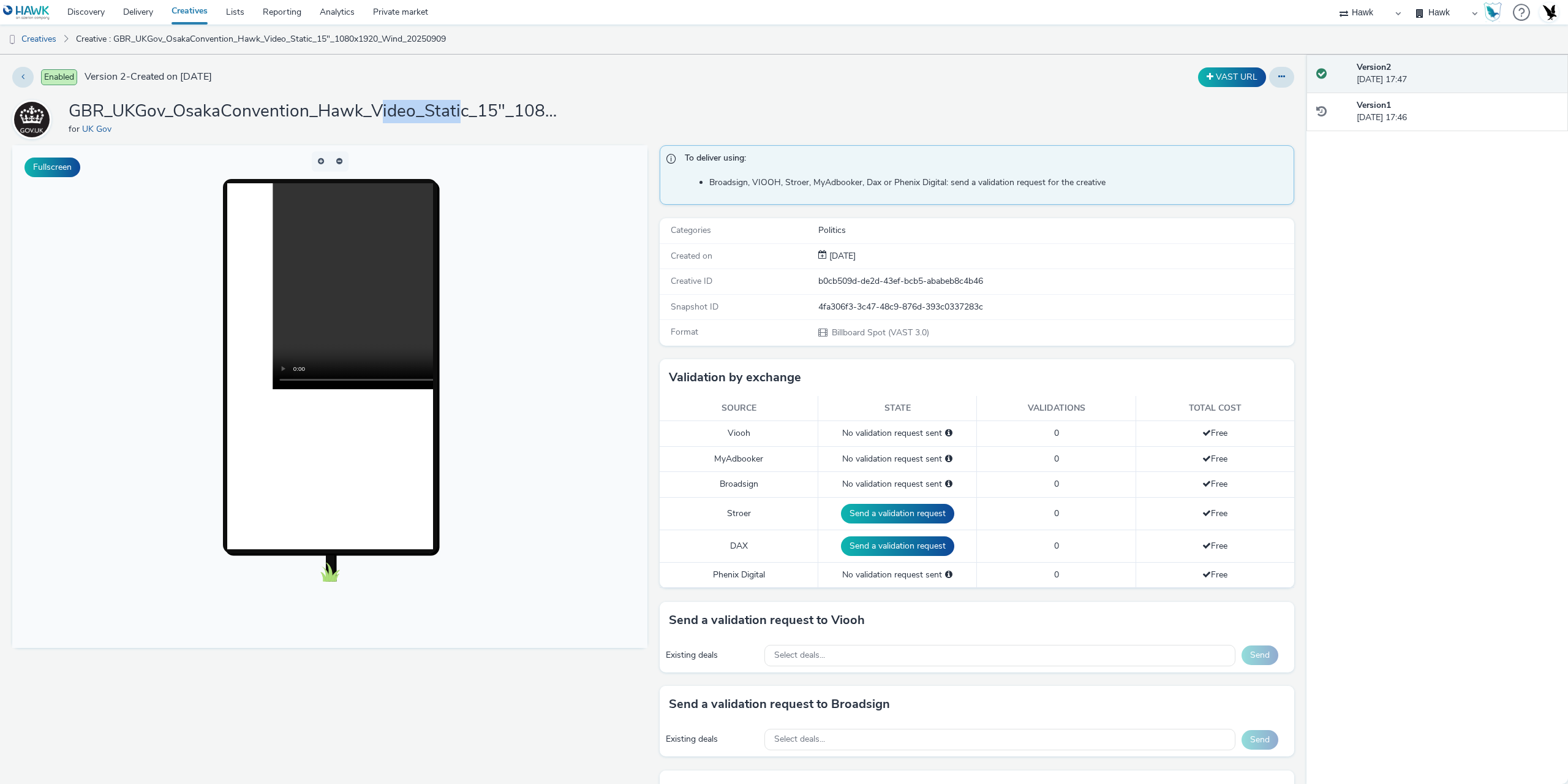
drag, startPoint x: 387, startPoint y: 115, endPoint x: 472, endPoint y: 104, distance: 85.7
click at [466, 104] on h1 "GBR_UKGov_OsakaConvention_Hawk_Video_Static_15"_1080x1920_Wind_20250909" at bounding box center [314, 111] width 490 height 23
click at [513, 100] on h1 "GBR_UKGov_OsakaConvention_Hawk_Video_Static_15"_1080x1920_Wind_20250909" at bounding box center [314, 111] width 490 height 23
click at [28, 43] on link "Creatives" at bounding box center [31, 39] width 62 height 29
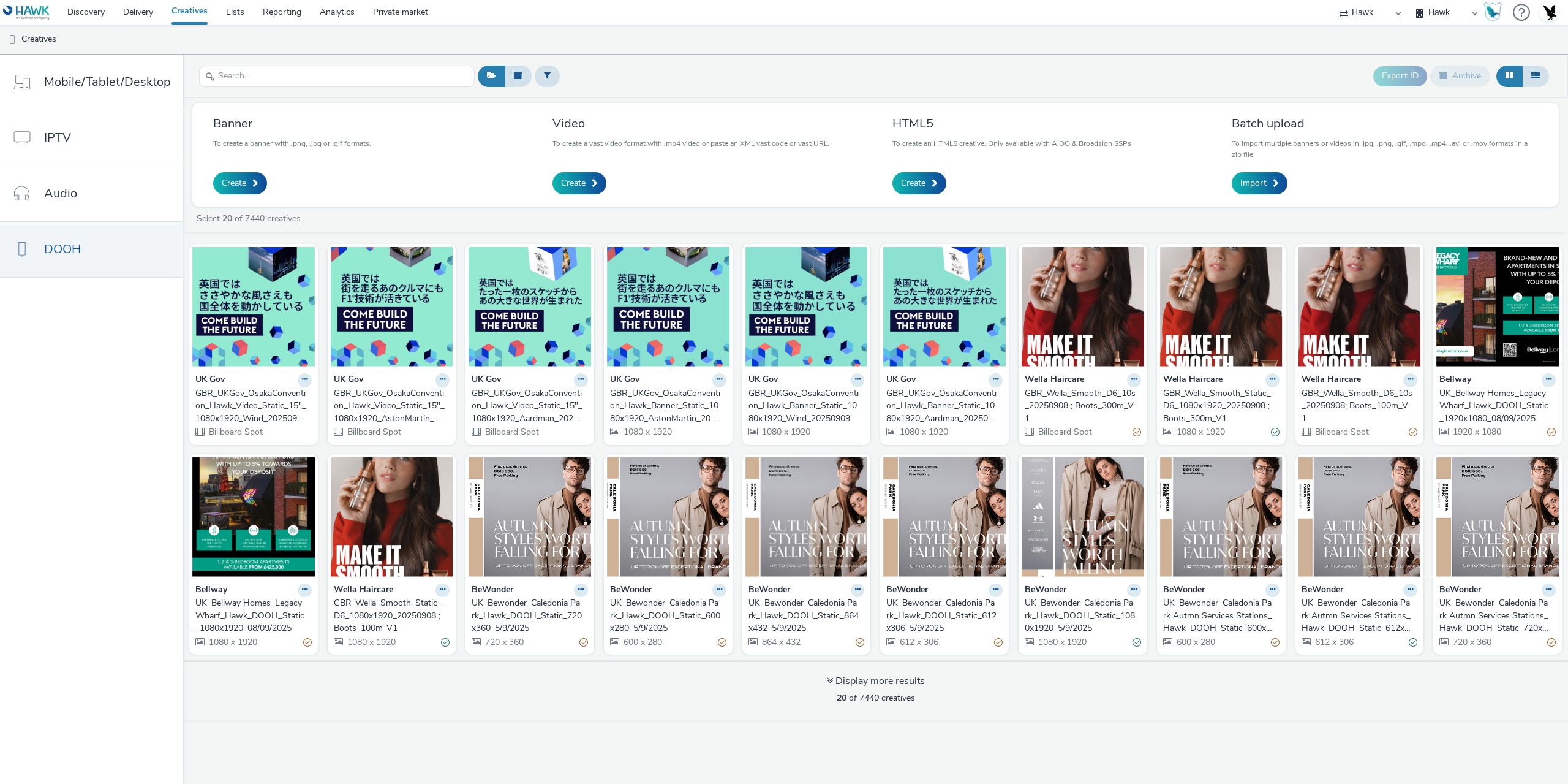
click at [525, 409] on div "GBR_UKGov_OsakaConvention_Hawk_Video_Static_15"_1080x1920_Aardman_20250909" at bounding box center [528, 406] width 112 height 38
click at [401, 410] on div "GBR_UKGov_OsakaConvention_Hawk_Video_Static_15"_1080x1920_AstonMartin_20250909" at bounding box center [390, 406] width 112 height 38
click at [259, 407] on div "GBR_UKGov_OsakaConvention_Hawk_Video_Static_15"_1080x1920_Wind_20250909" at bounding box center [251, 406] width 112 height 38
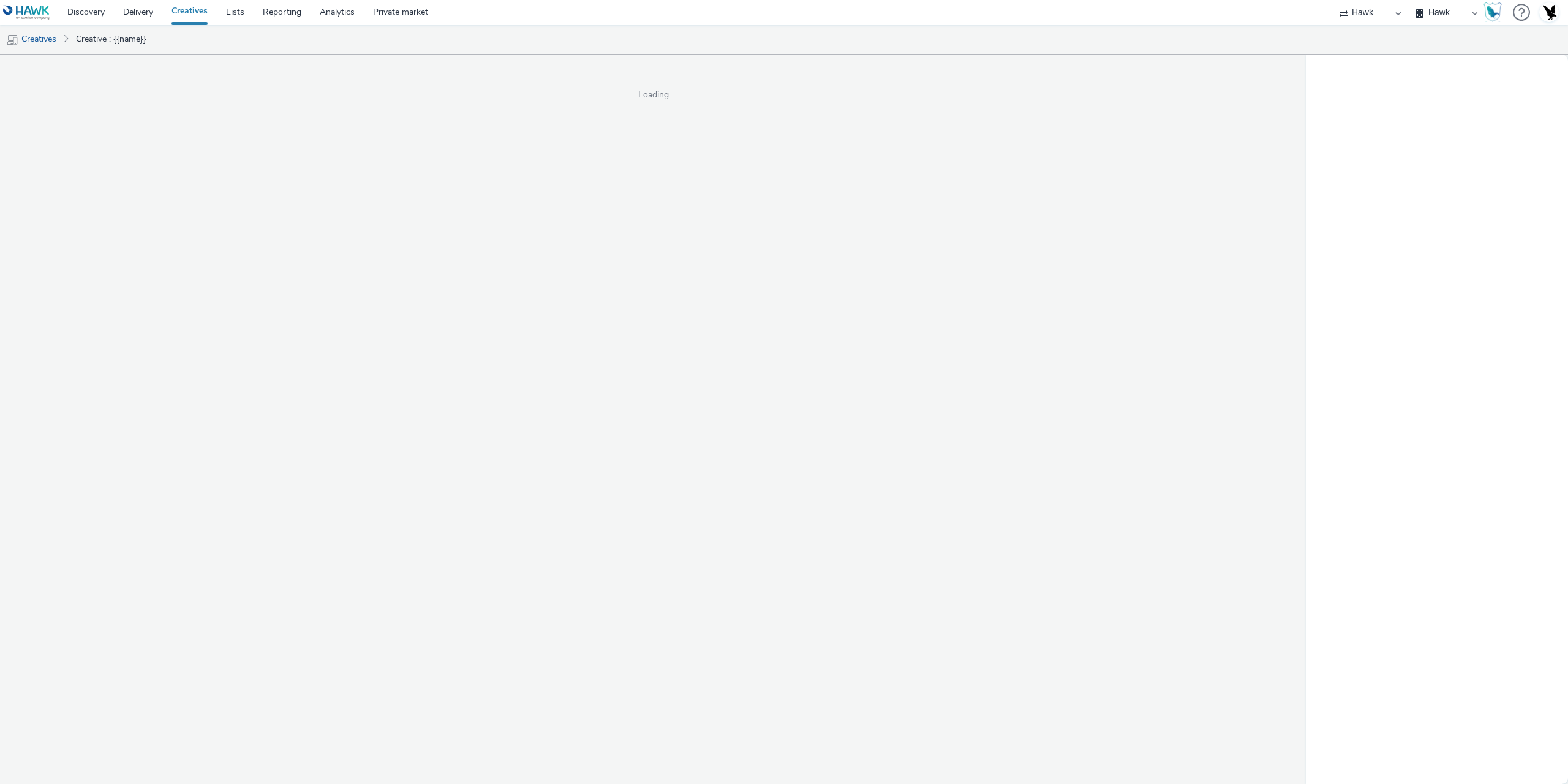
select select "11a7df10-284f-415c-b52a-427acf4c31ae"
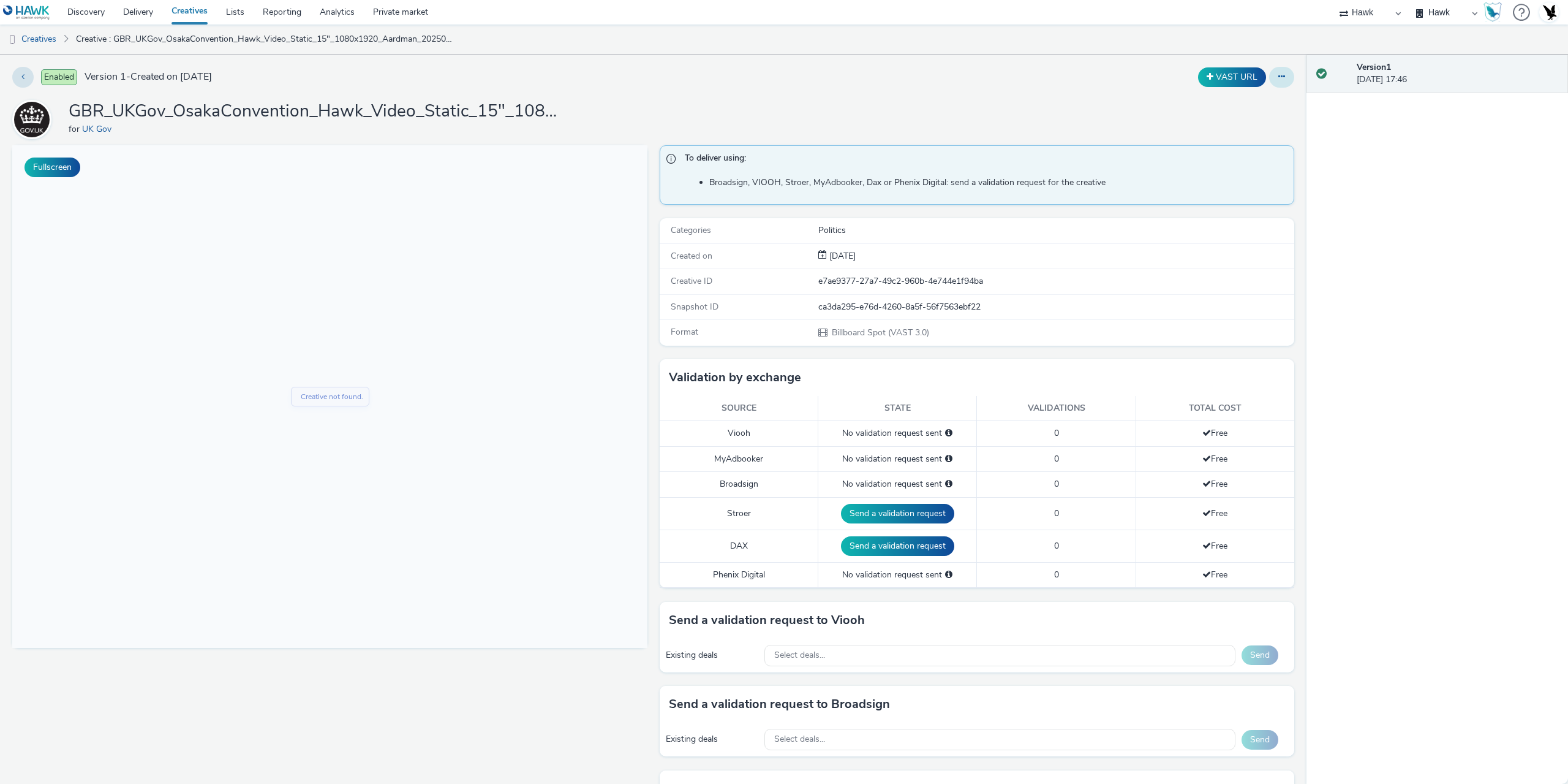
click at [1273, 84] on button at bounding box center [1281, 77] width 25 height 21
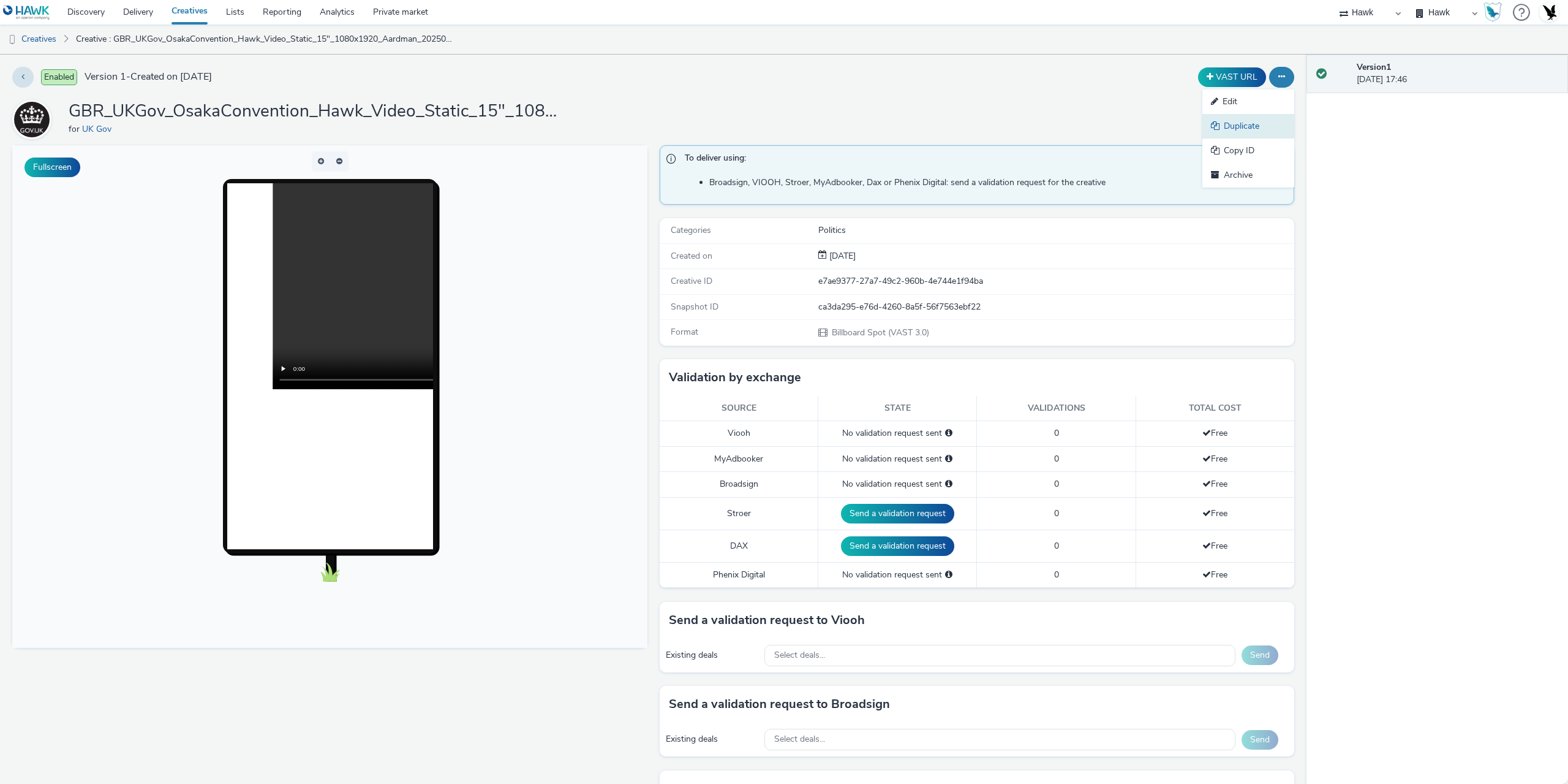
click at [1233, 125] on link "Duplicate" at bounding box center [1249, 126] width 92 height 25
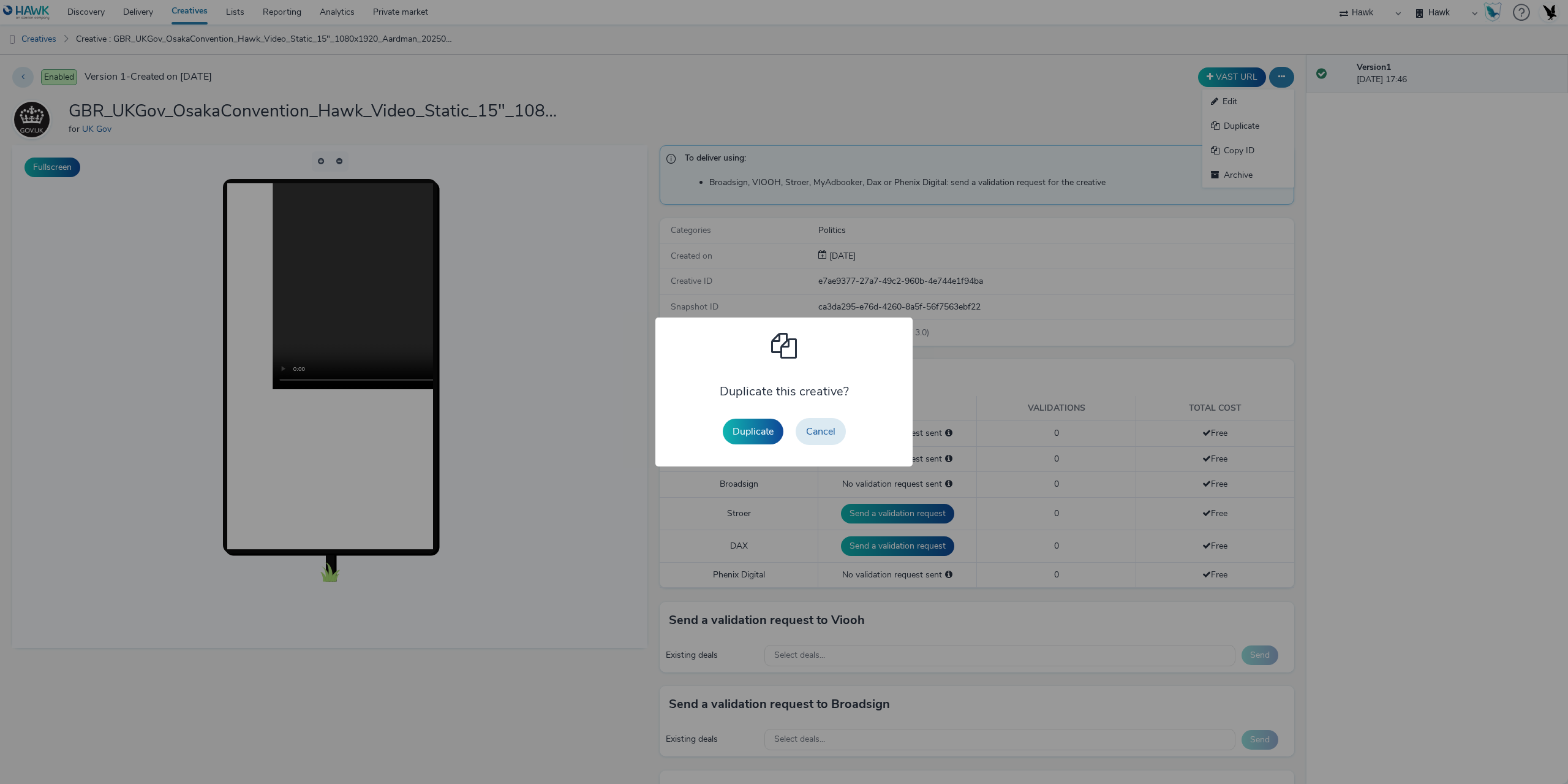
drag, startPoint x: 749, startPoint y: 428, endPoint x: 726, endPoint y: 435, distance: 24.0
click at [750, 428] on button "Duplicate" at bounding box center [753, 431] width 61 height 26
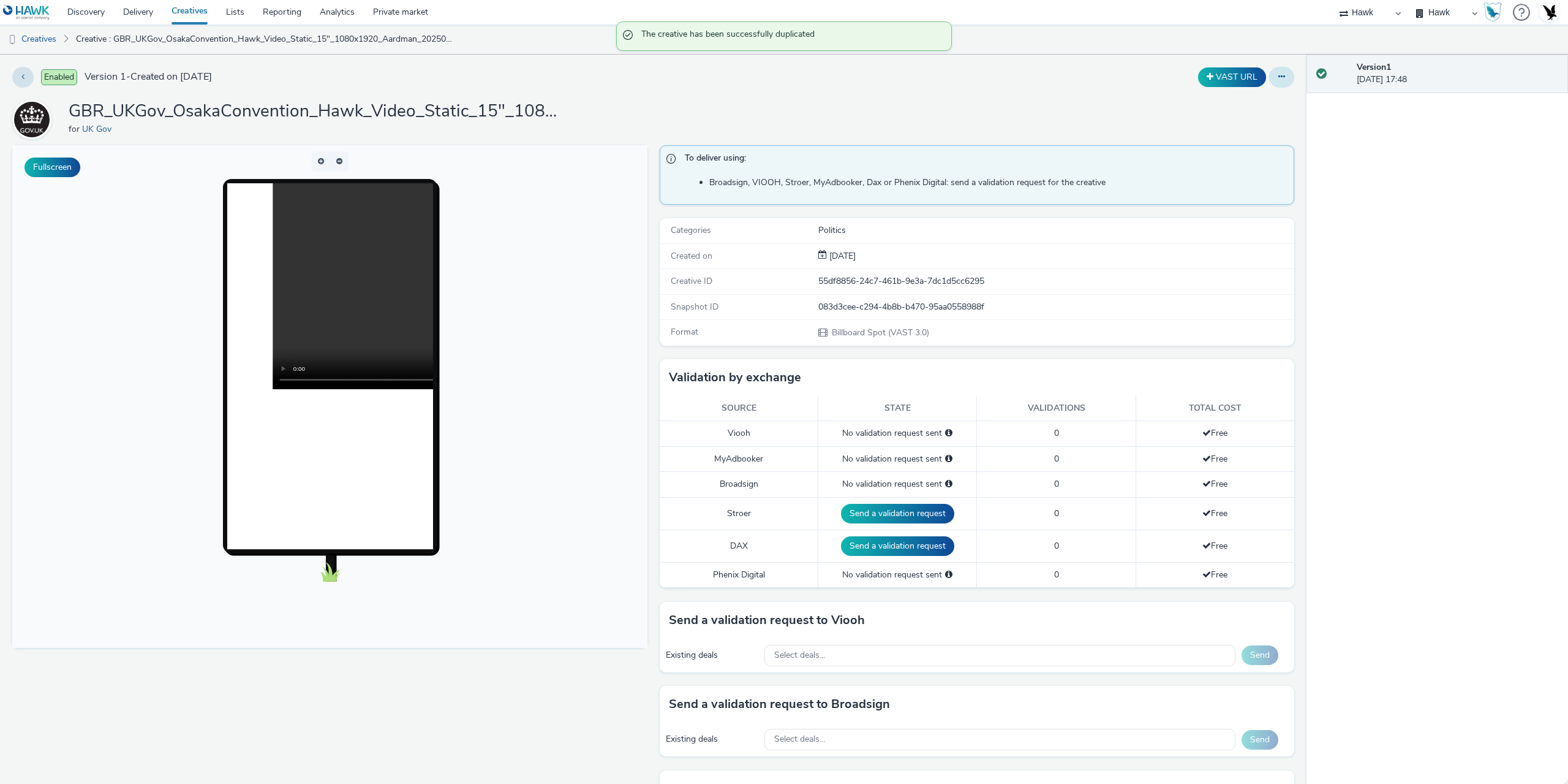
click at [1278, 77] on icon at bounding box center [1281, 76] width 6 height 8
click at [1238, 109] on link "Edit" at bounding box center [1249, 101] width 92 height 25
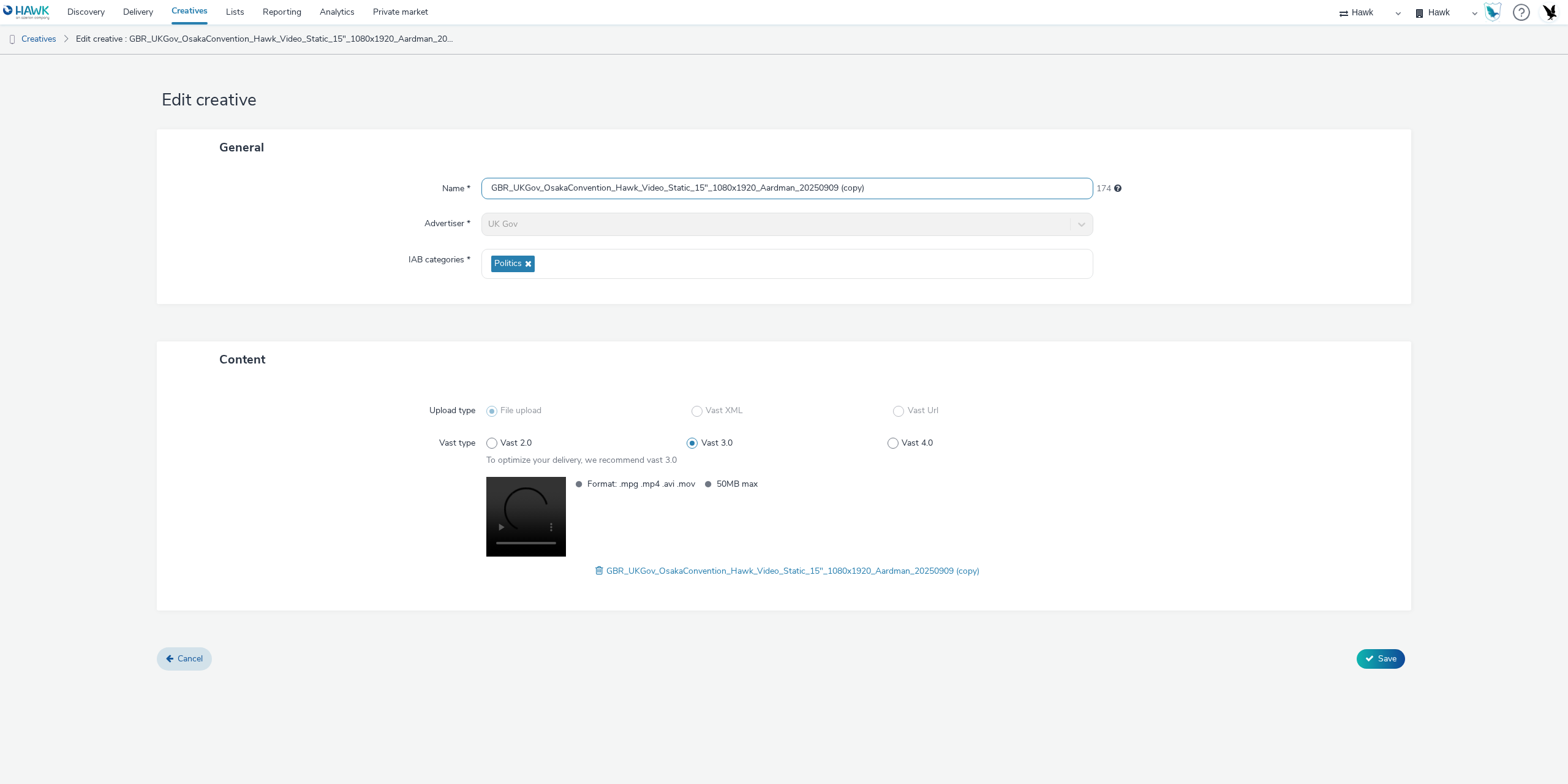
drag, startPoint x: 844, startPoint y: 186, endPoint x: 996, endPoint y: 196, distance: 152.3
click at [986, 199] on input "GBR_UKGov_OsakaConvention_Hawk_Video_Static_15"_1080x1920_Aardman_20250909 (cop…" at bounding box center [787, 188] width 612 height 21
drag, startPoint x: 714, startPoint y: 187, endPoint x: 760, endPoint y: 191, distance: 46.2
click at [760, 191] on input "GBR_UKGov_OsakaConvention_Hawk_Video_Static_15"_1080x1920_Aardman_20250909" at bounding box center [787, 188] width 612 height 21
paste input "920x108"
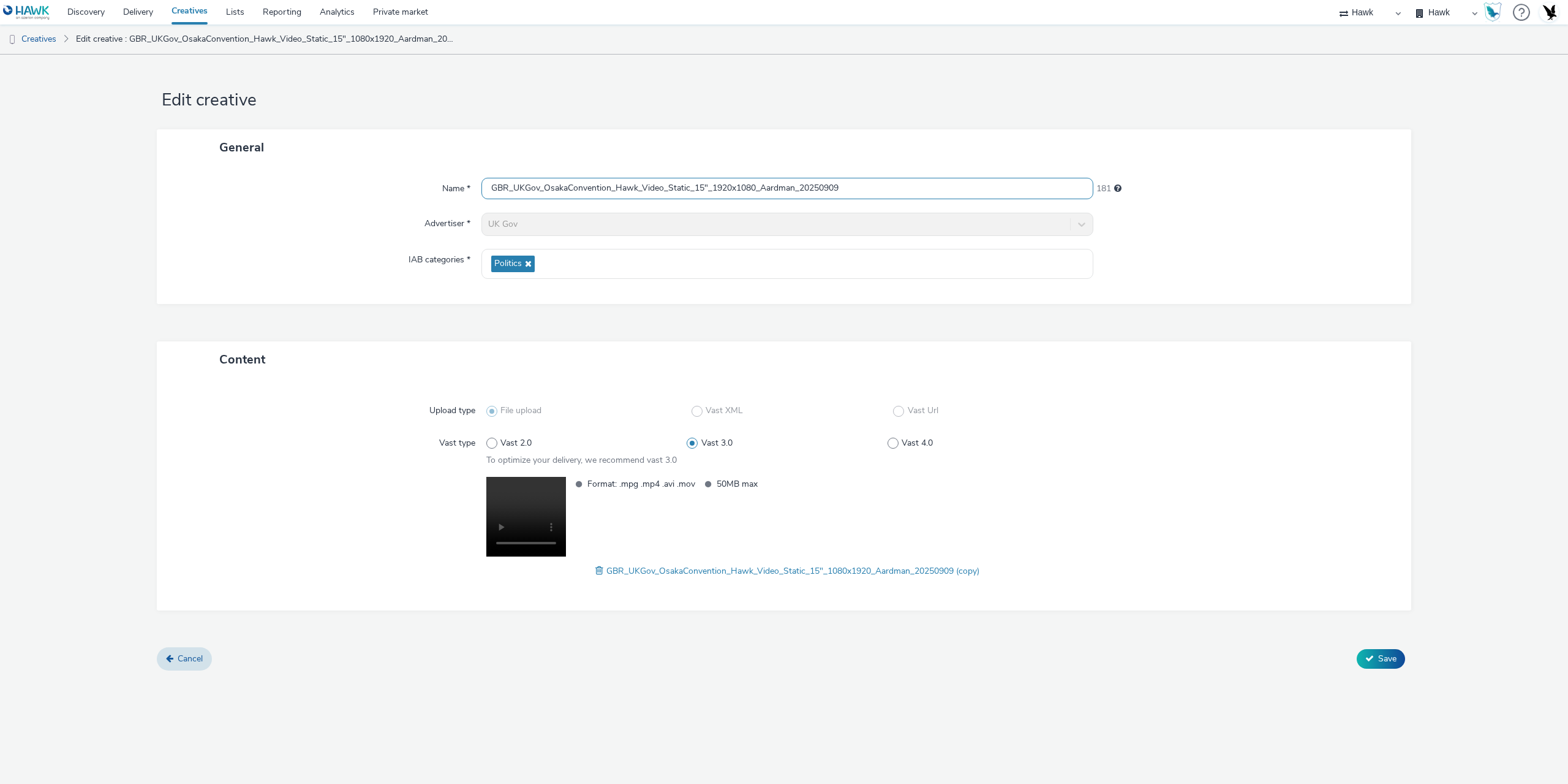
type input "GBR_UKGov_OsakaConvention_Hawk_Video_Static_15"_1920x1080_Aardman_20250909"
click at [592, 571] on div "GBR_UKGov_OsakaConvention_Hawk_Video_Static_15"_1080x1920_Aardman_20250909 (cop…" at bounding box center [787, 571] width 602 height 15
click at [595, 571] on span at bounding box center [601, 570] width 11 height 14
click at [1379, 663] on span "Save" at bounding box center [1387, 658] width 18 height 12
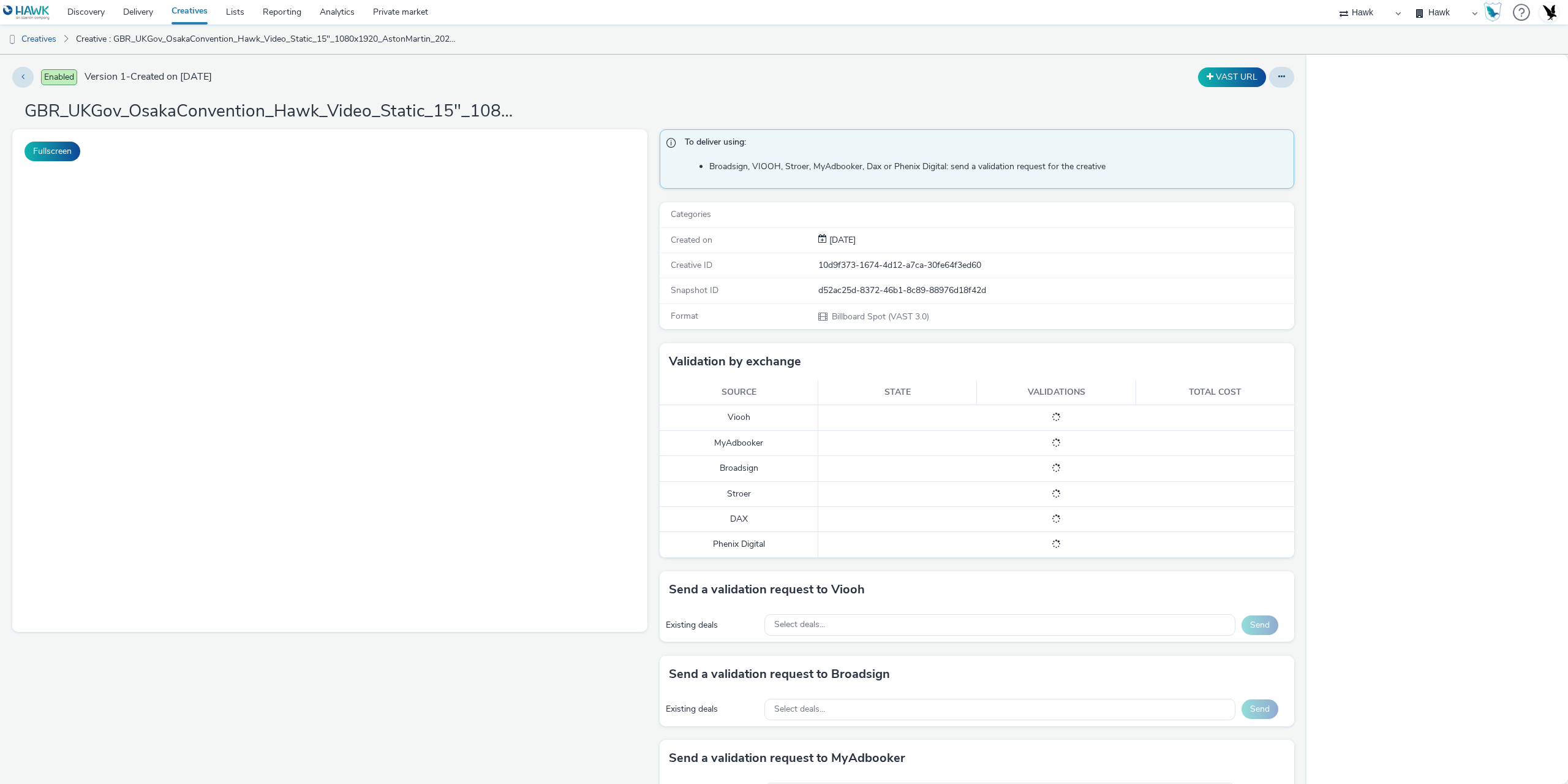
select select "11a7df10-284f-415c-b52a-427acf4c31ae"
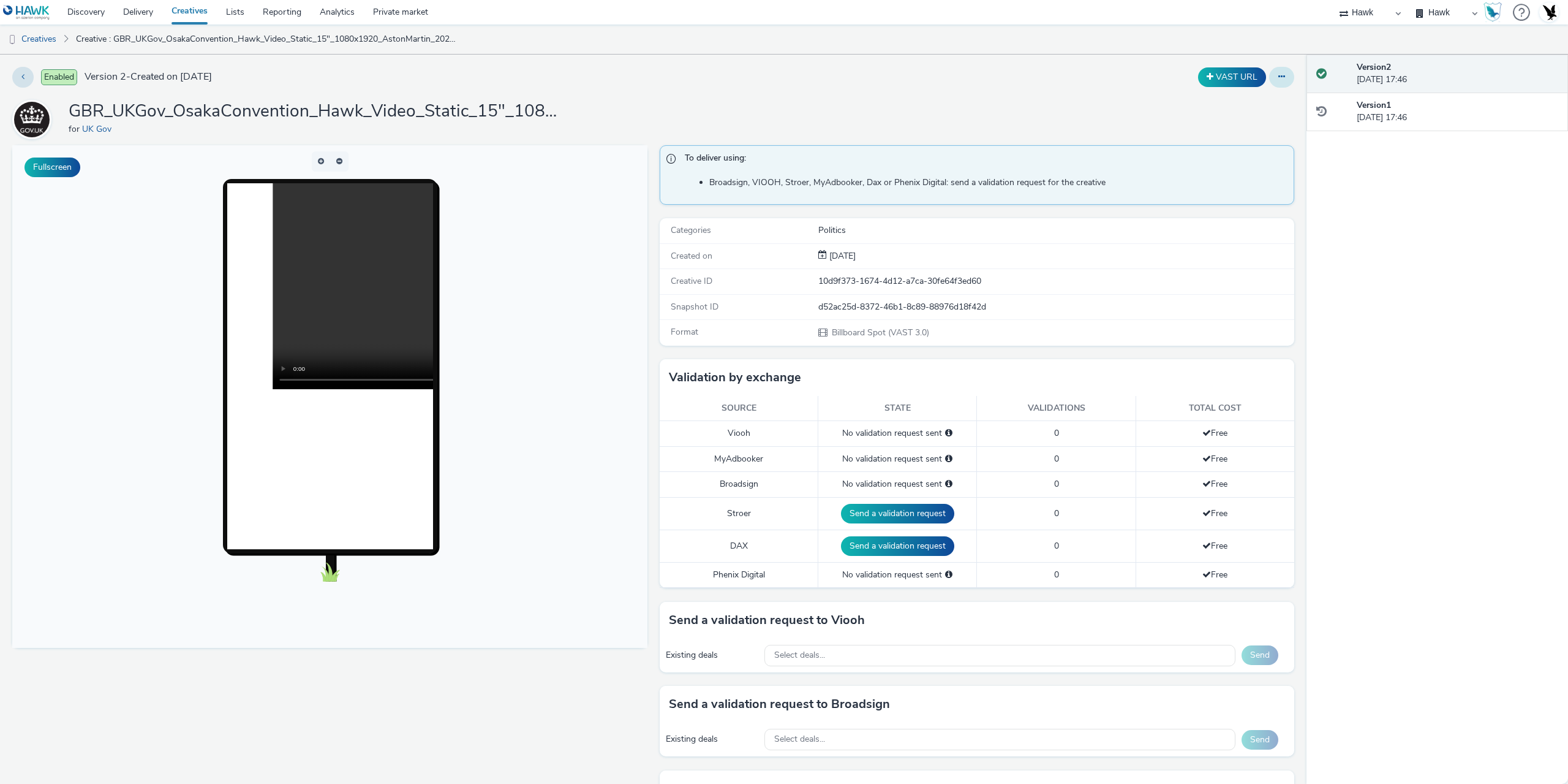
click at [1278, 73] on icon at bounding box center [1281, 76] width 6 height 8
click at [1227, 127] on link "Duplicate" at bounding box center [1249, 126] width 92 height 25
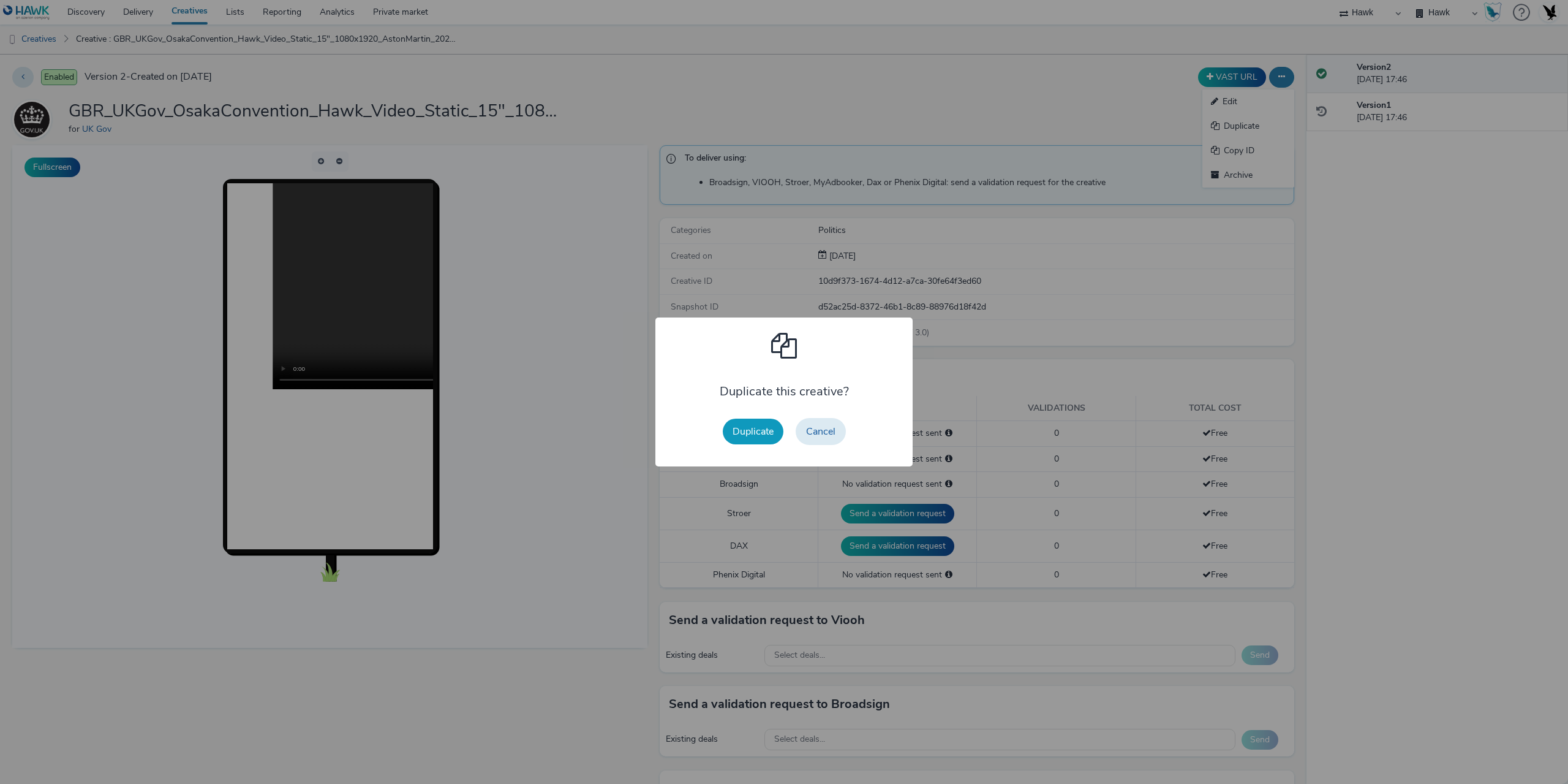
click at [770, 427] on button "Duplicate" at bounding box center [753, 431] width 61 height 26
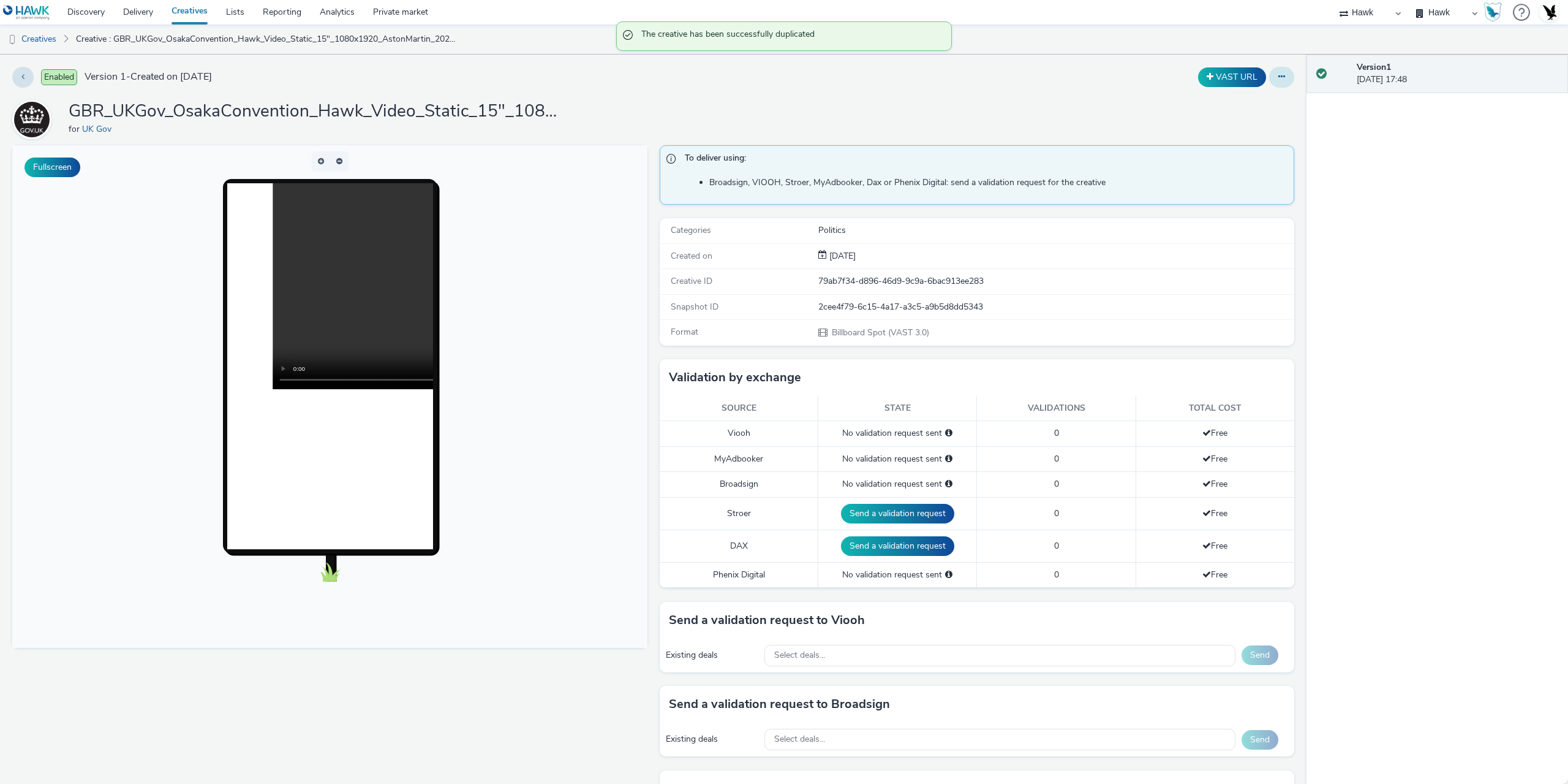
click at [1278, 68] on button at bounding box center [1281, 77] width 25 height 21
click at [1252, 104] on link "Edit" at bounding box center [1249, 101] width 92 height 25
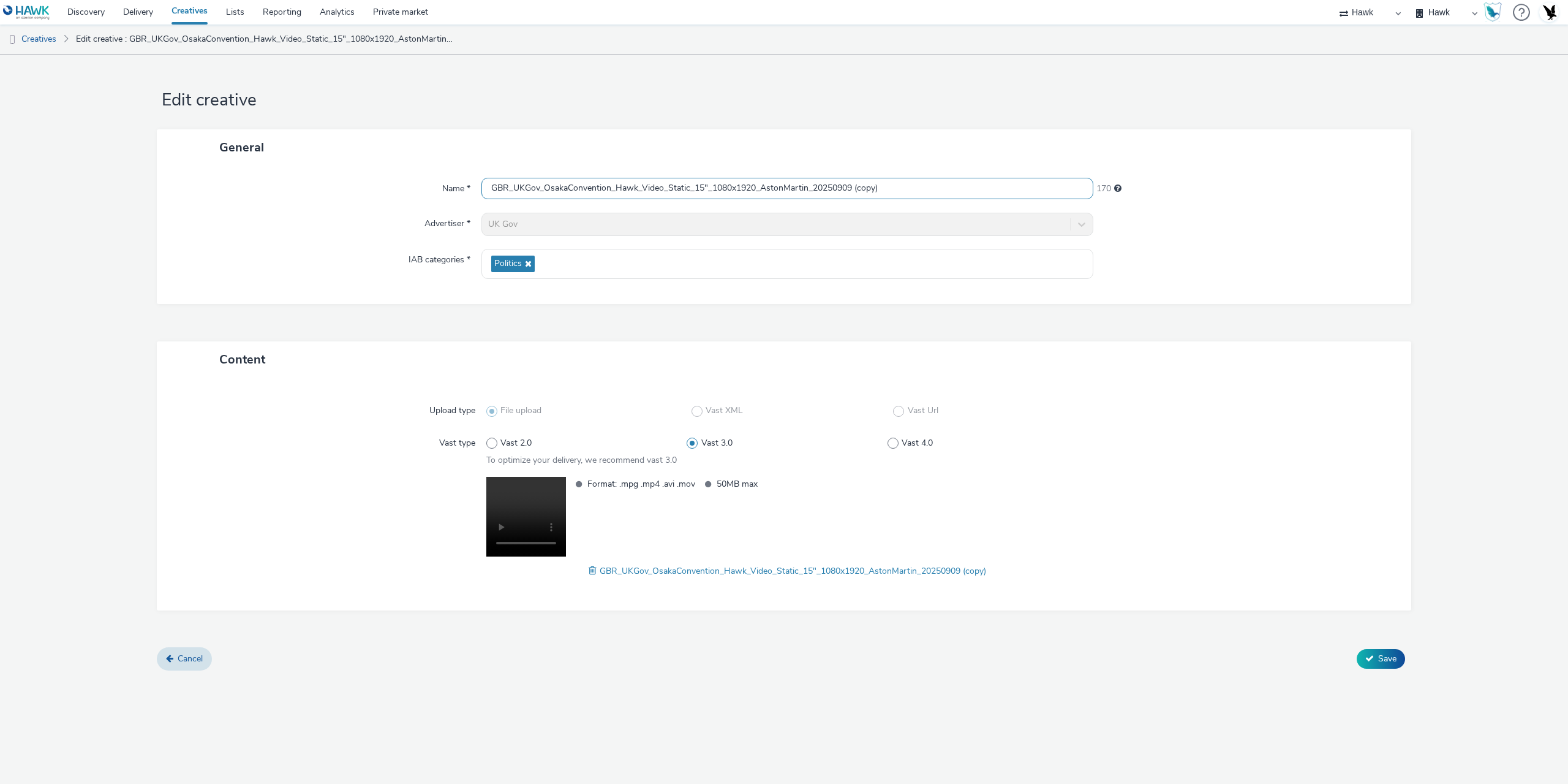
drag, startPoint x: 860, startPoint y: 185, endPoint x: 1068, endPoint y: 207, distance: 209.2
click at [1068, 207] on div "Name * GBR_UKGov_OsakaConvention_Hawk_Video_Static_15"_1080x1920_AstonMartin_20…" at bounding box center [784, 234] width 1254 height 139
drag, startPoint x: 713, startPoint y: 189, endPoint x: 761, endPoint y: 188, distance: 48.0
click at [761, 188] on input "GBR_UKGov_OsakaConvention_Hawk_Video_Static_15"_1080x1920_AstonMartin_20250909" at bounding box center [787, 188] width 612 height 21
paste input "920x108"
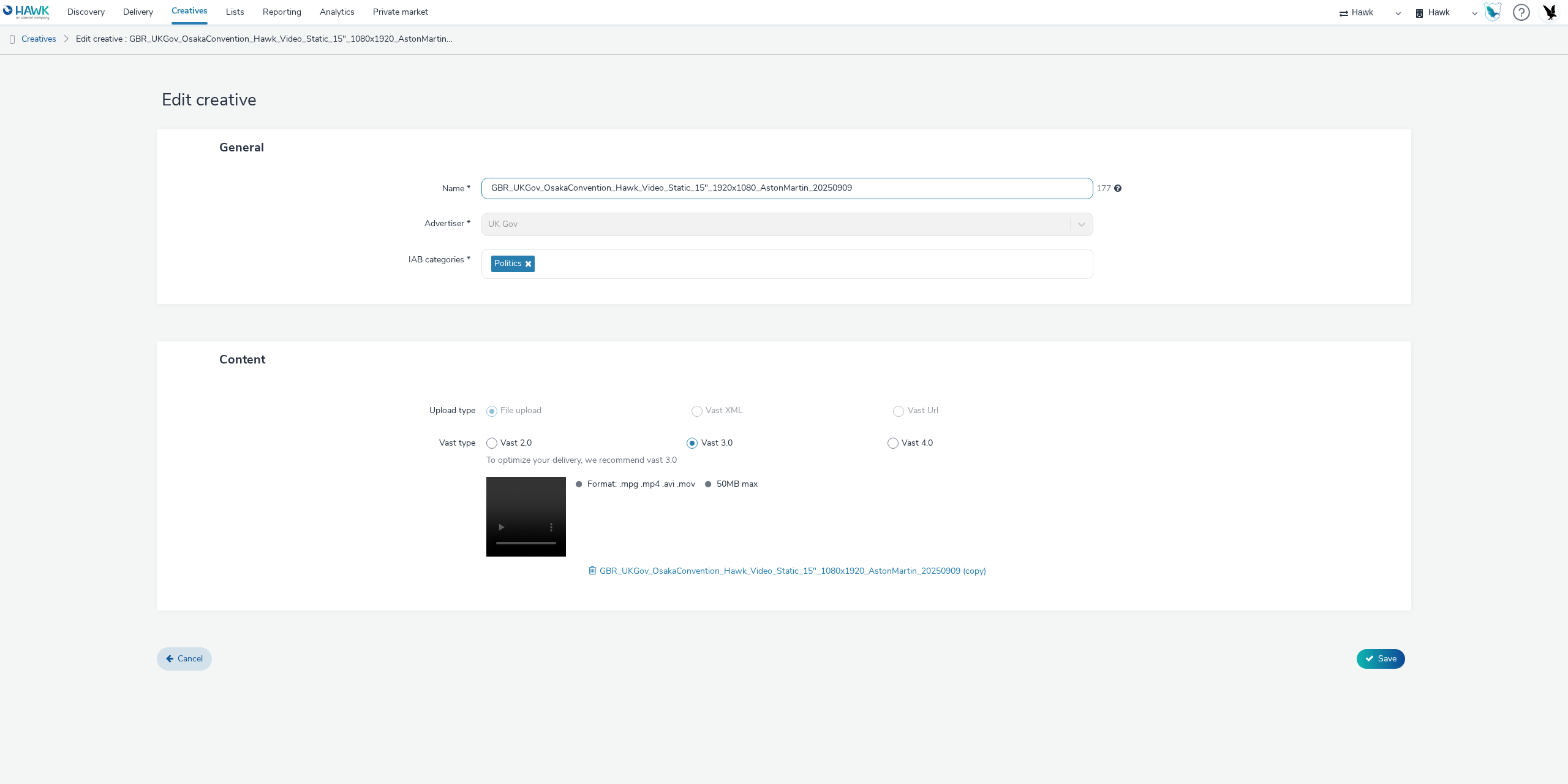
type input "GBR_UKGov_OsakaConvention_Hawk_Video_Static_15"_1920x1080_AstonMartin_20250909"
click at [591, 568] on span at bounding box center [595, 570] width 11 height 14
click at [1374, 664] on button "Save" at bounding box center [1381, 658] width 49 height 19
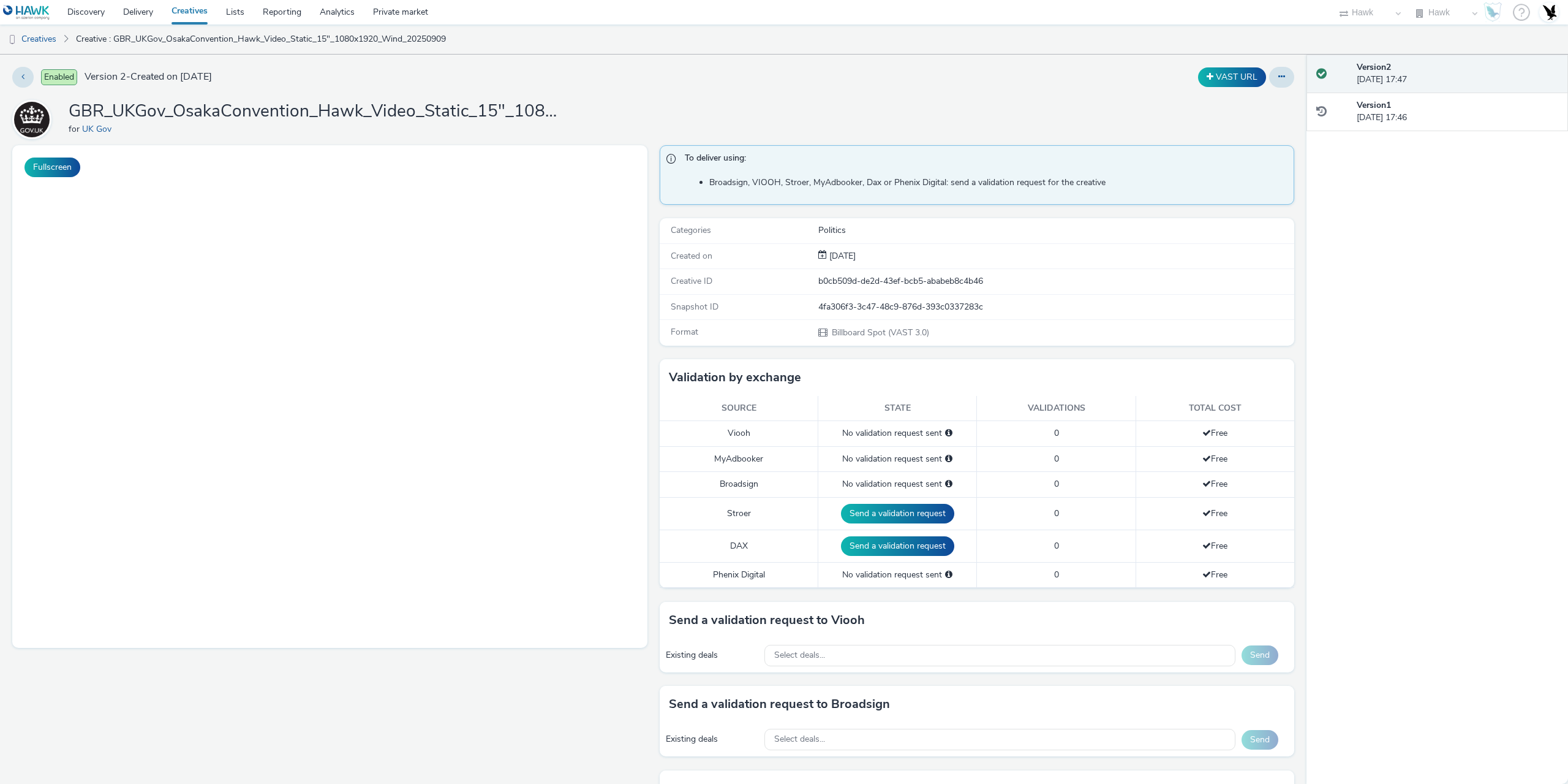
select select "11a7df10-284f-415c-b52a-427acf4c31ae"
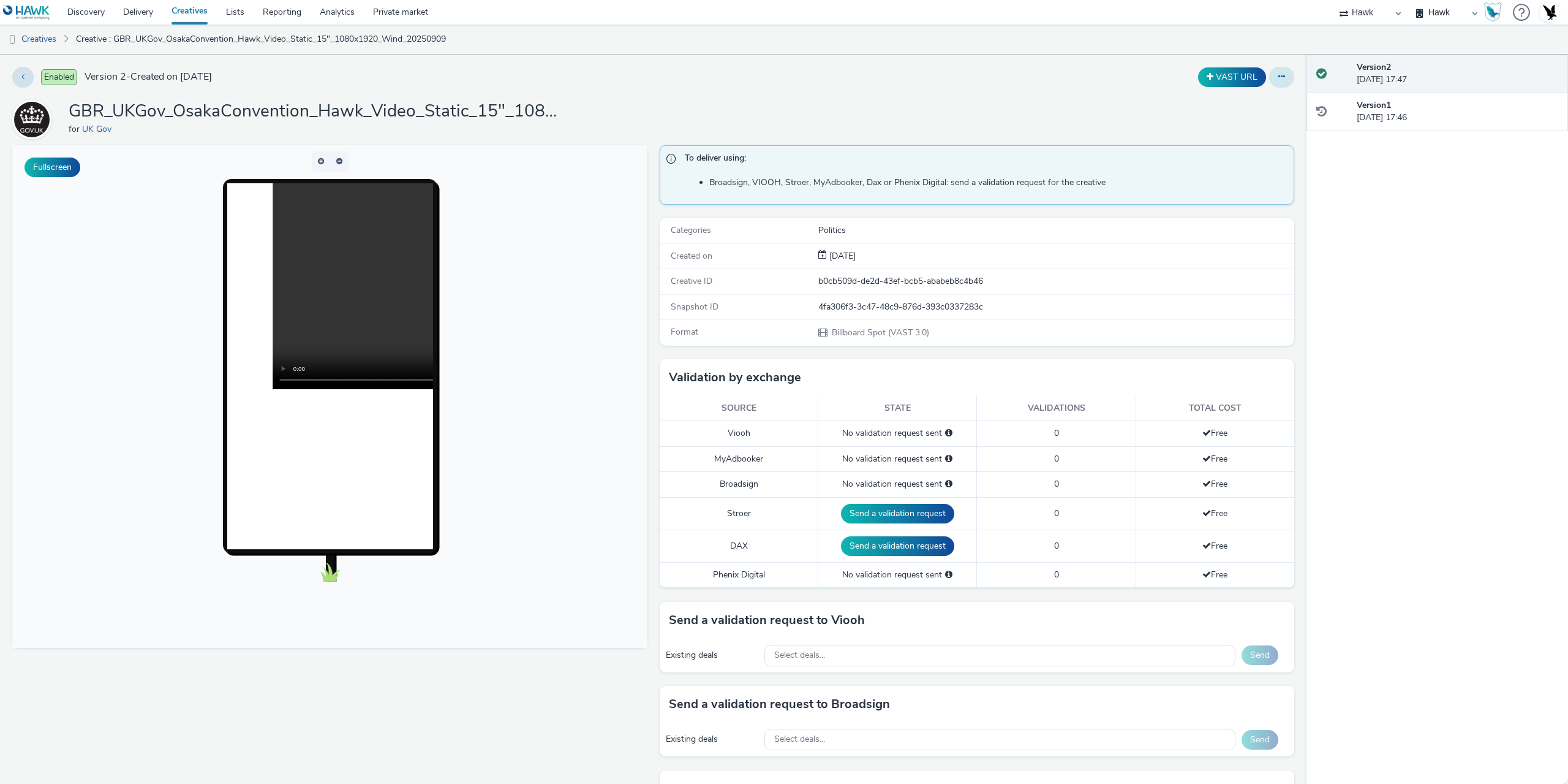
click at [1278, 76] on icon at bounding box center [1281, 76] width 6 height 8
click at [1245, 122] on link "Duplicate" at bounding box center [1249, 126] width 92 height 25
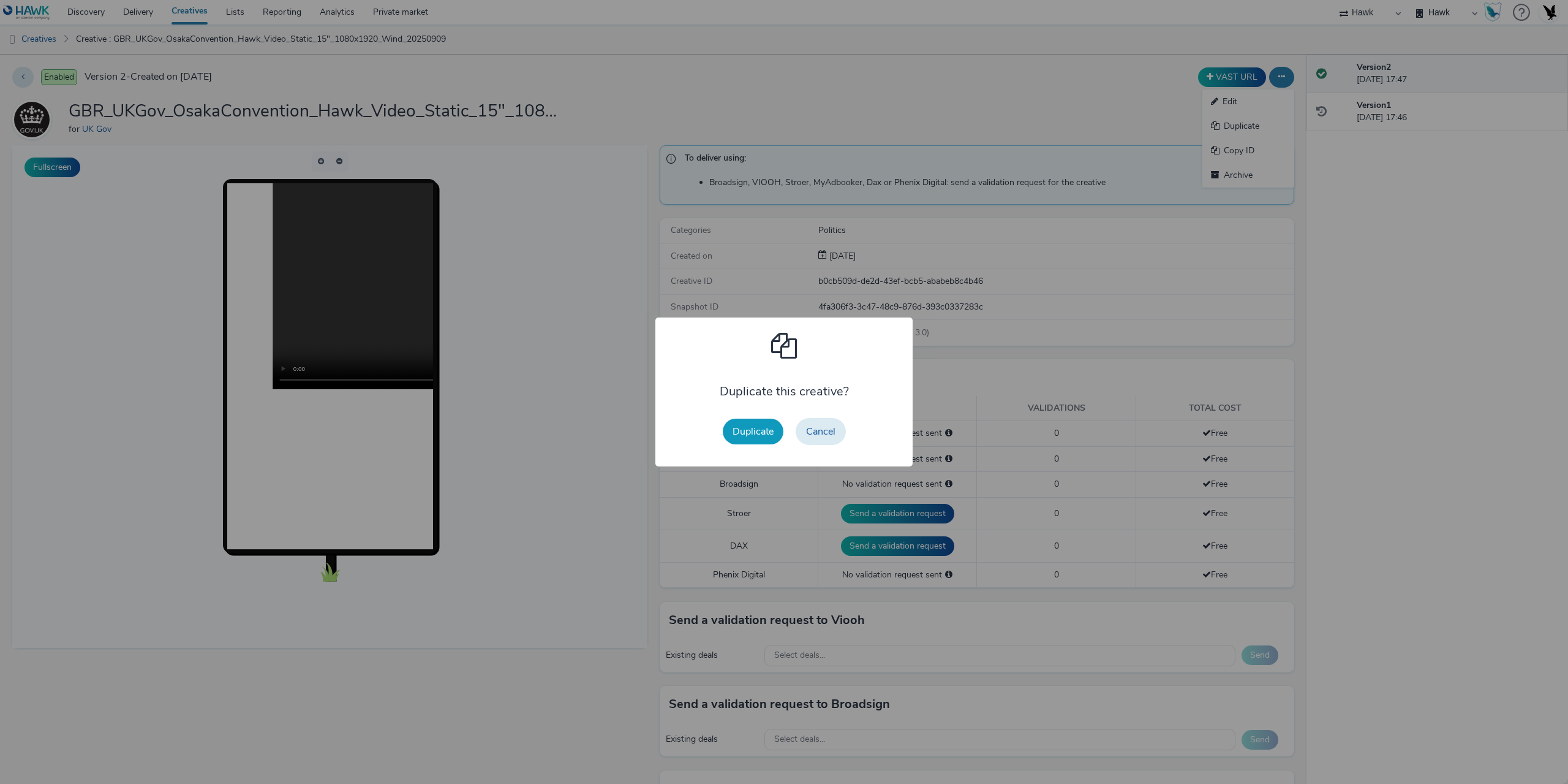
click at [740, 431] on button "Duplicate" at bounding box center [753, 431] width 61 height 26
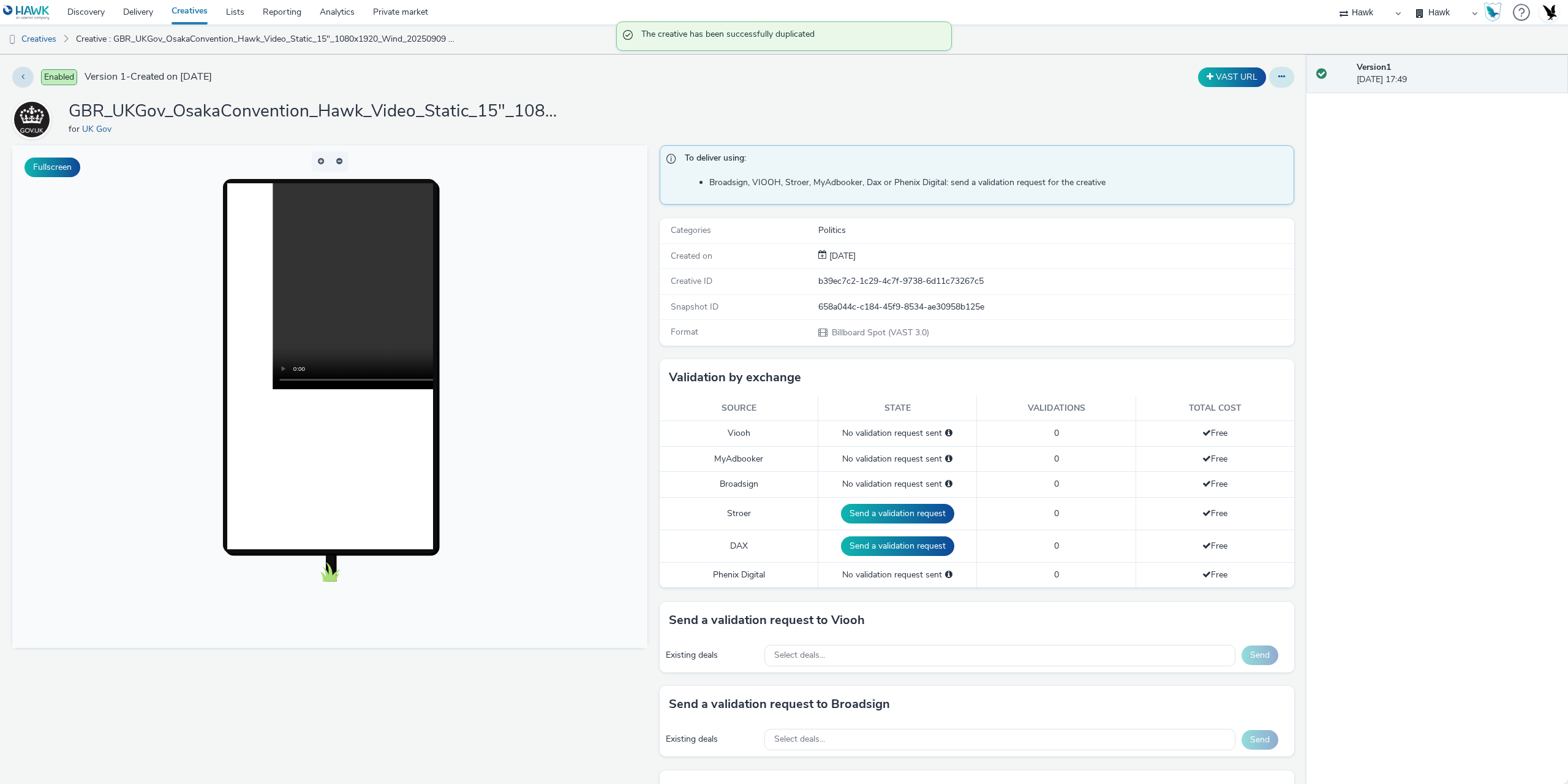
click at [1269, 86] on button at bounding box center [1281, 77] width 25 height 21
click at [1258, 105] on link "Edit" at bounding box center [1249, 101] width 92 height 25
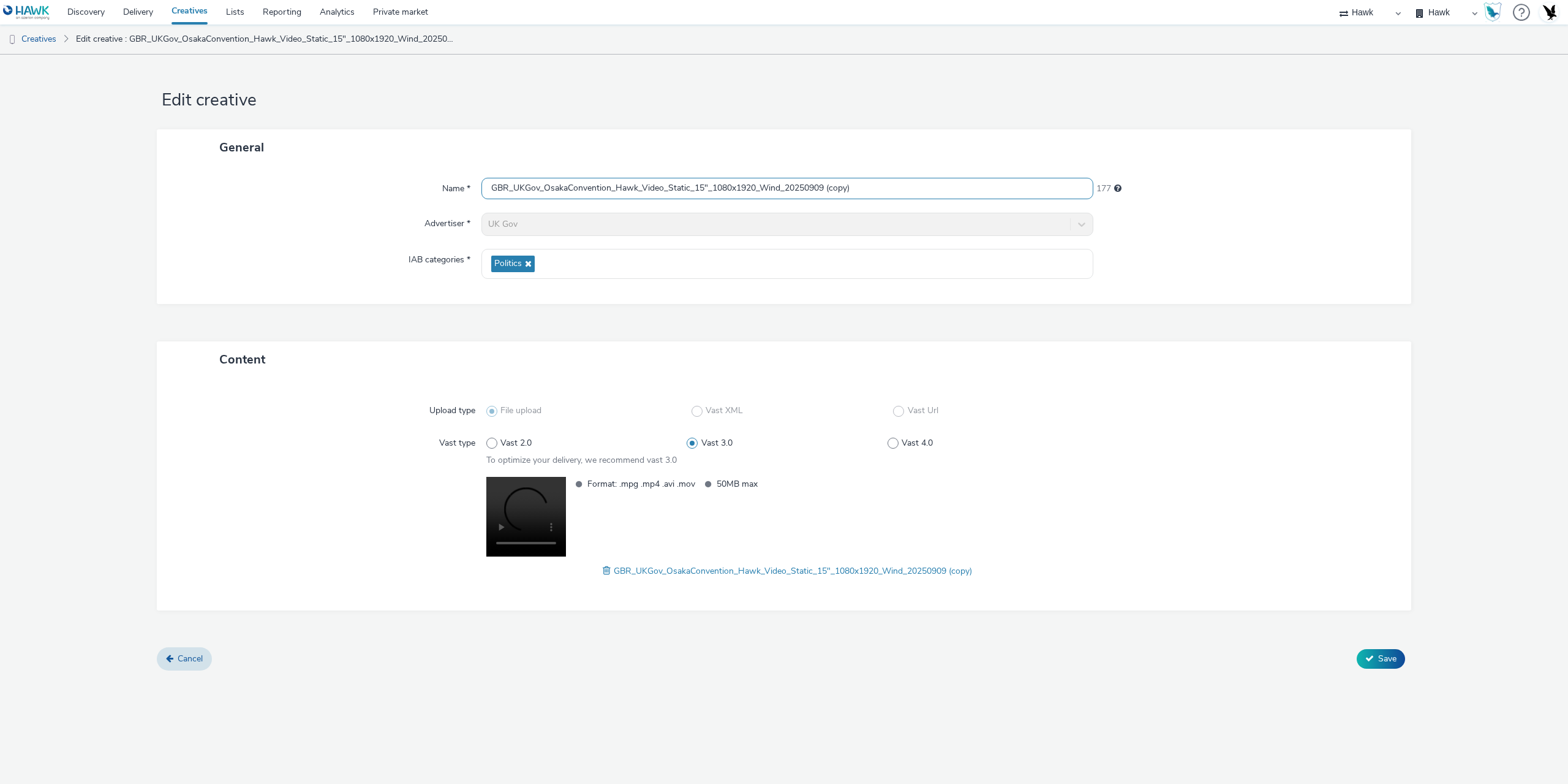
drag, startPoint x: 828, startPoint y: 185, endPoint x: 965, endPoint y: 199, distance: 137.7
click at [982, 198] on input "GBR_UKGov_OsakaConvention_Hawk_Video_Static_15"_1080x1920_Wind_20250909 (copy)" at bounding box center [787, 188] width 612 height 21
click at [603, 571] on span at bounding box center [608, 570] width 11 height 14
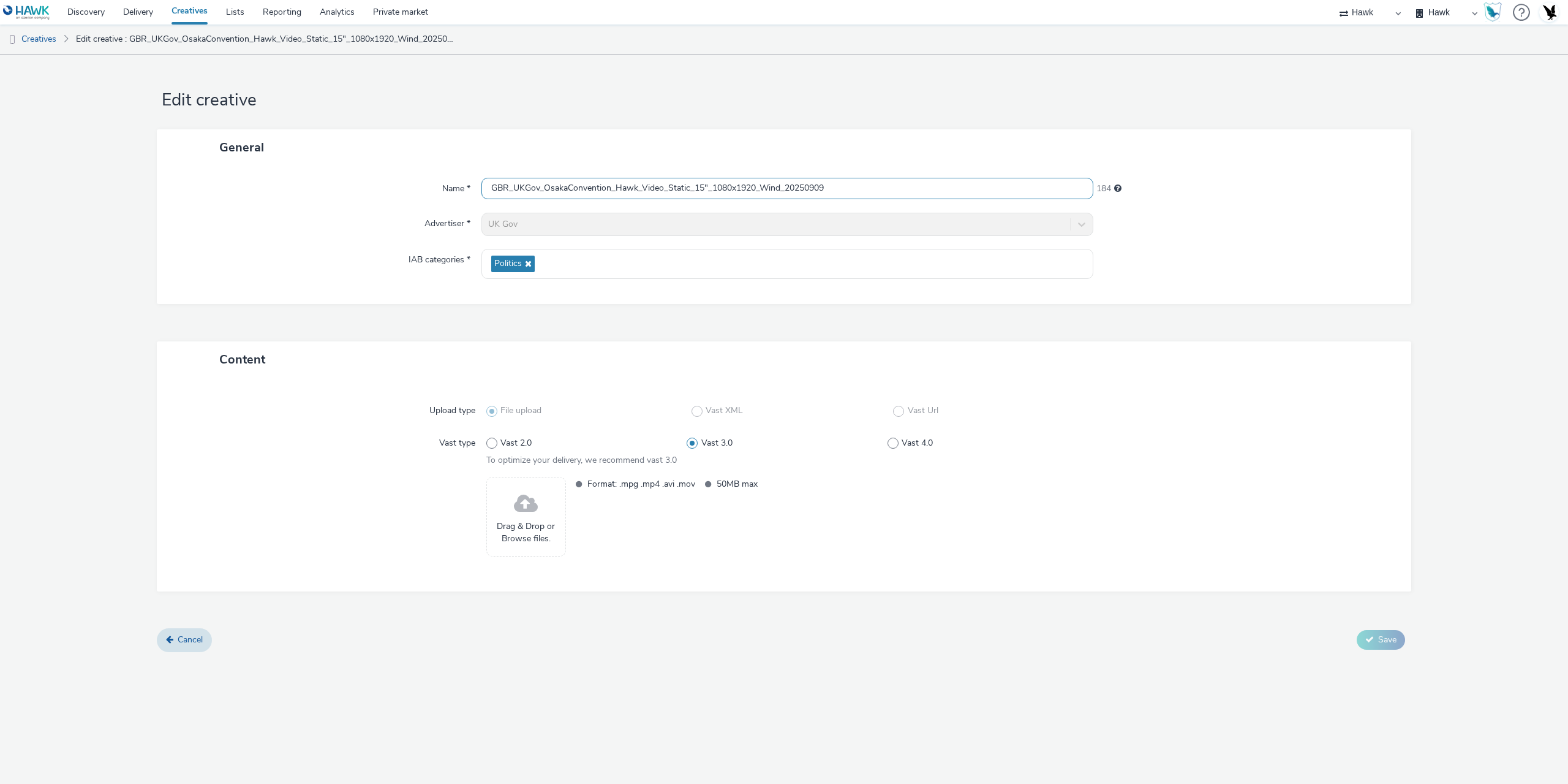
click at [740, 185] on input "GBR_UKGov_OsakaConvention_Hawk_Video_Static_15"_1080x1920_Wind_20250909" at bounding box center [787, 188] width 612 height 21
drag, startPoint x: 713, startPoint y: 184, endPoint x: 759, endPoint y: 192, distance: 46.7
click at [759, 192] on input "GBR_UKGov_OsakaConvention_Hawk_Video_Static_15"_1920x1080_Wind_20250909" at bounding box center [787, 188] width 612 height 21
type input "GBR_UKGov_OsakaConvention_Hawk_Video_Static_15"_1920x1080_Wind_20250909"
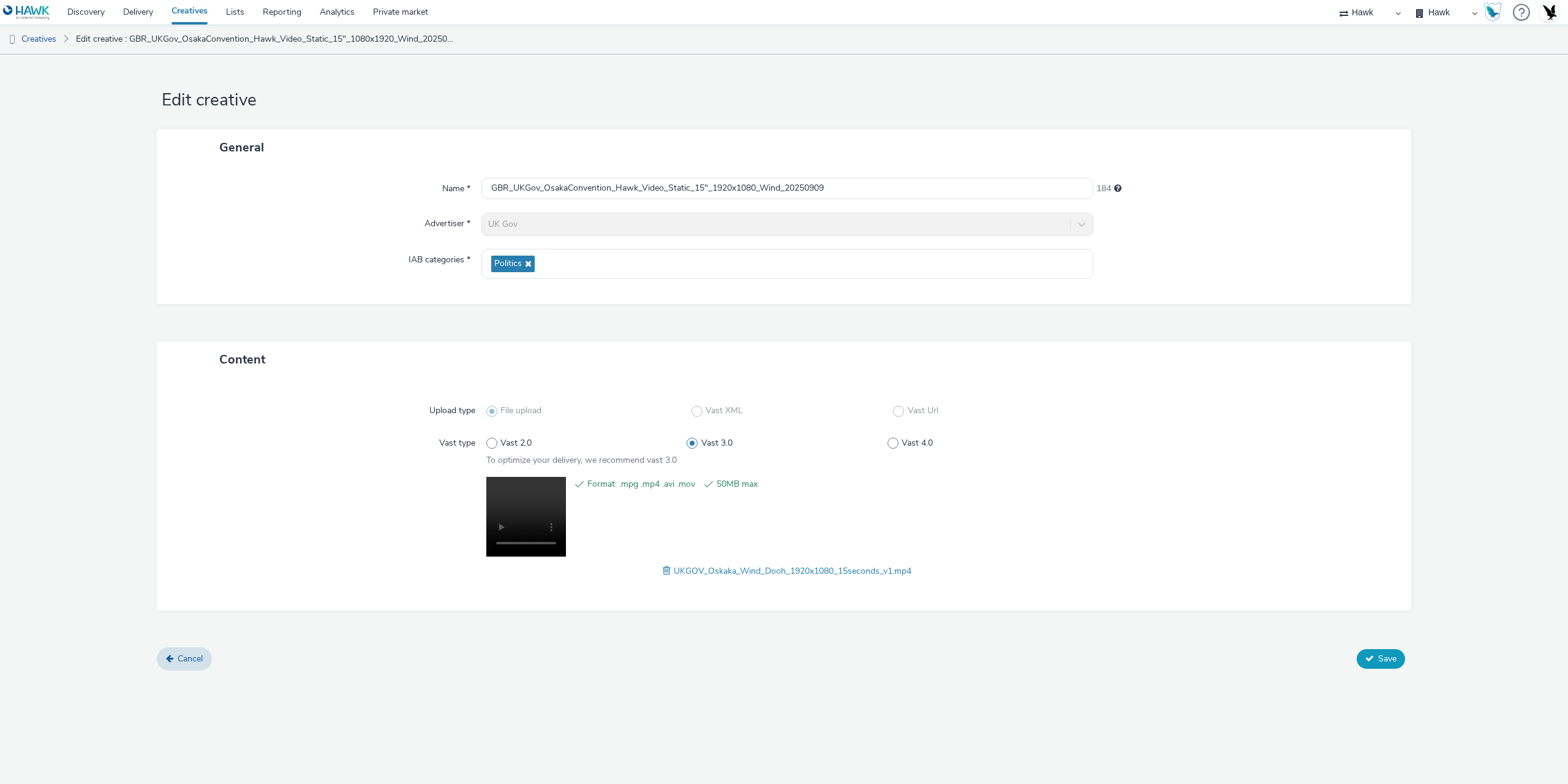
click at [1380, 664] on span "Save" at bounding box center [1387, 658] width 18 height 12
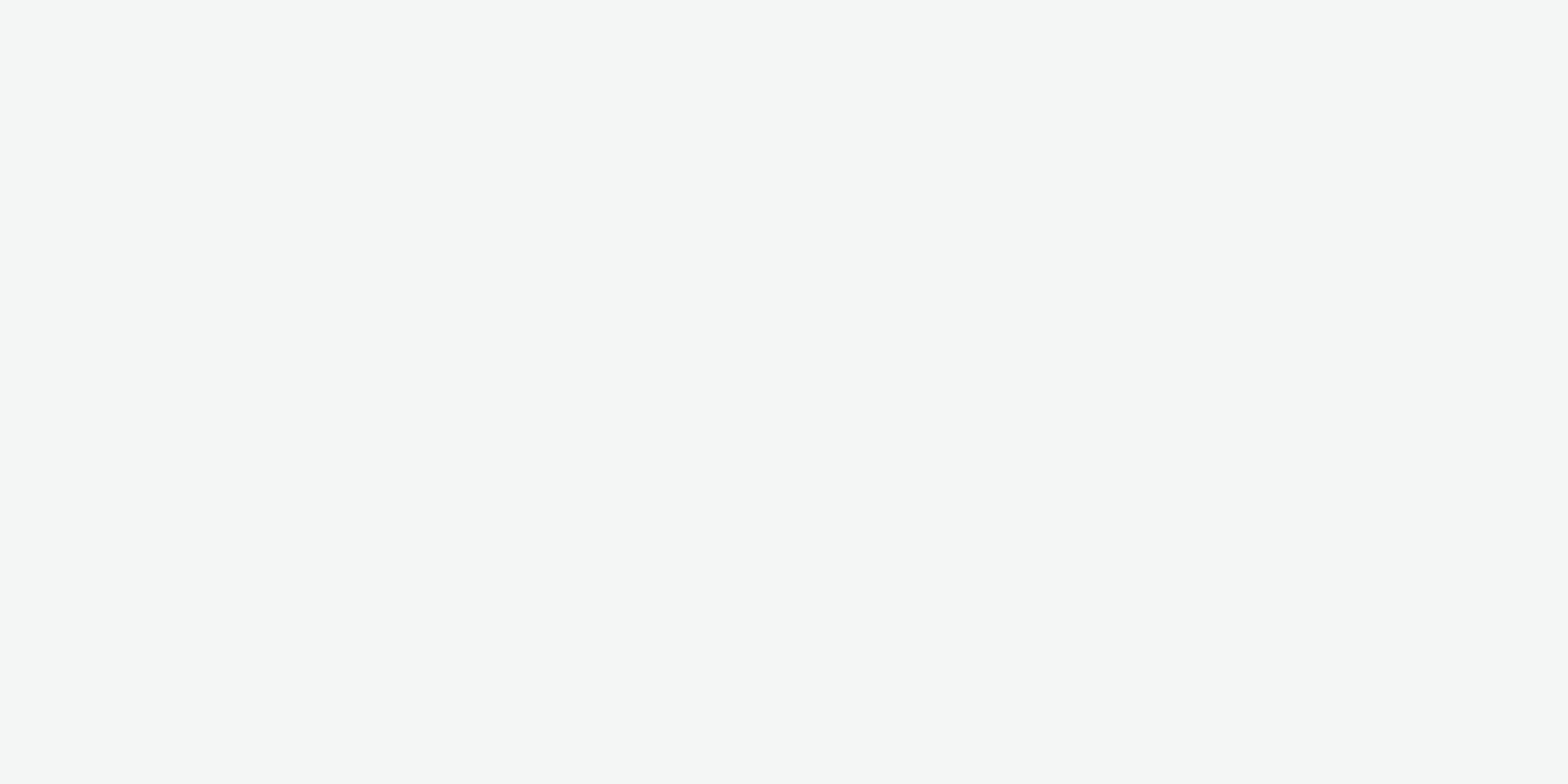
select select "11a7df10-284f-415c-b52a-427acf4c31ae"
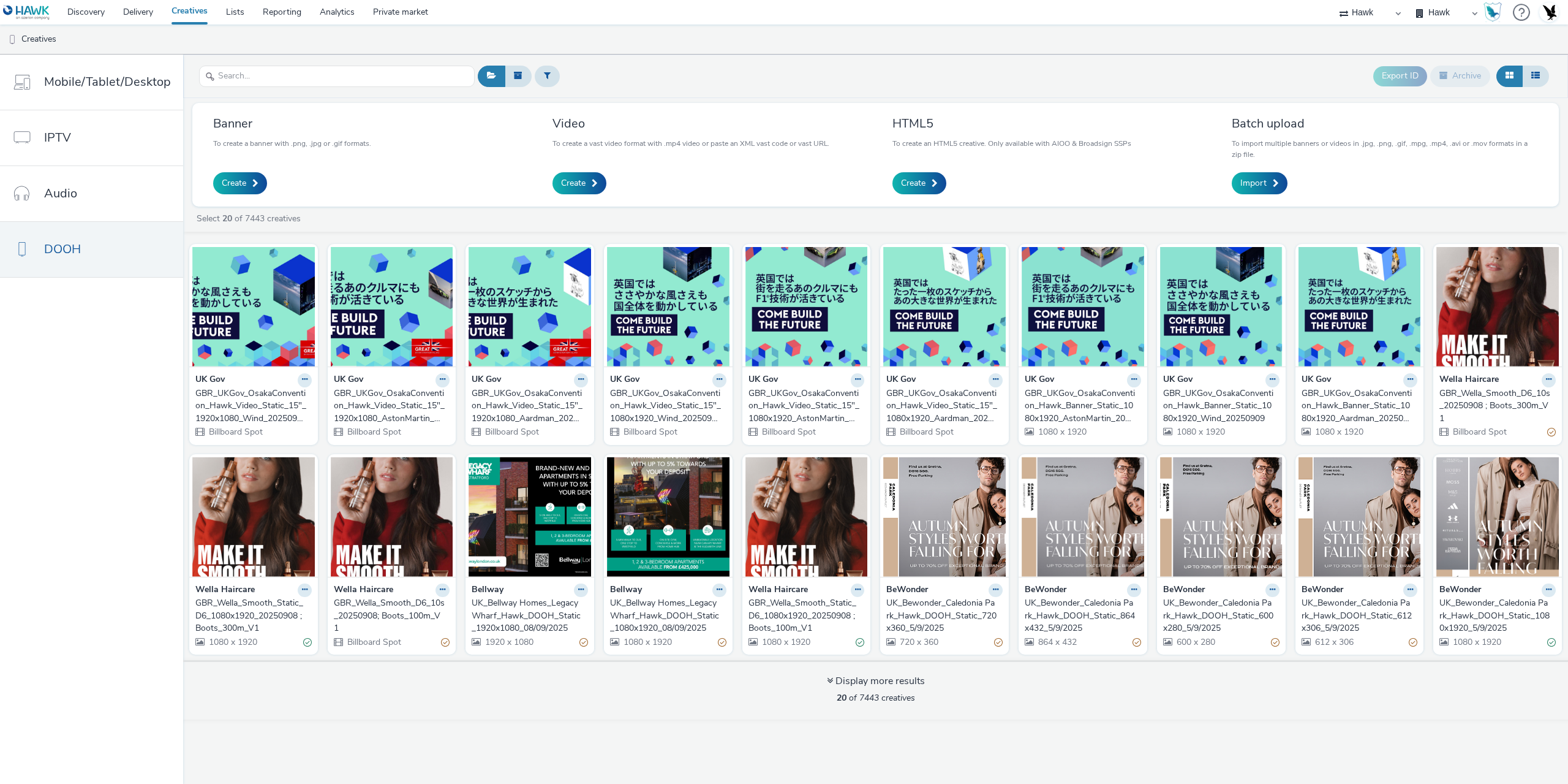
click at [1356, 412] on div "GBR_UKGov_OsakaConvention_Hawk_Banner_Static_1080x1920_Aardman_20250909" at bounding box center [1358, 406] width 112 height 38
click at [1244, 416] on div "GBR_UKGov_OsakaConvention_Hawk_Banner_Static_1080x1920_Wind_20250909" at bounding box center [1219, 406] width 112 height 38
click at [1103, 410] on div "GBR_UKGov_OsakaConvention_Hawk_Banner_Static_1080x1920_AstonMartin_20250909" at bounding box center [1081, 406] width 112 height 38
click at [965, 403] on div "GBR_UKGov_OsakaConvention_Hawk_Video_Static_15"_1080x1920_Aardman_20250909" at bounding box center [942, 406] width 112 height 38
click at [814, 412] on div "GBR_UKGov_OsakaConvention_Hawk_Video_Static_15"_1080x1920_AstonMartin_20250909" at bounding box center [805, 406] width 112 height 38
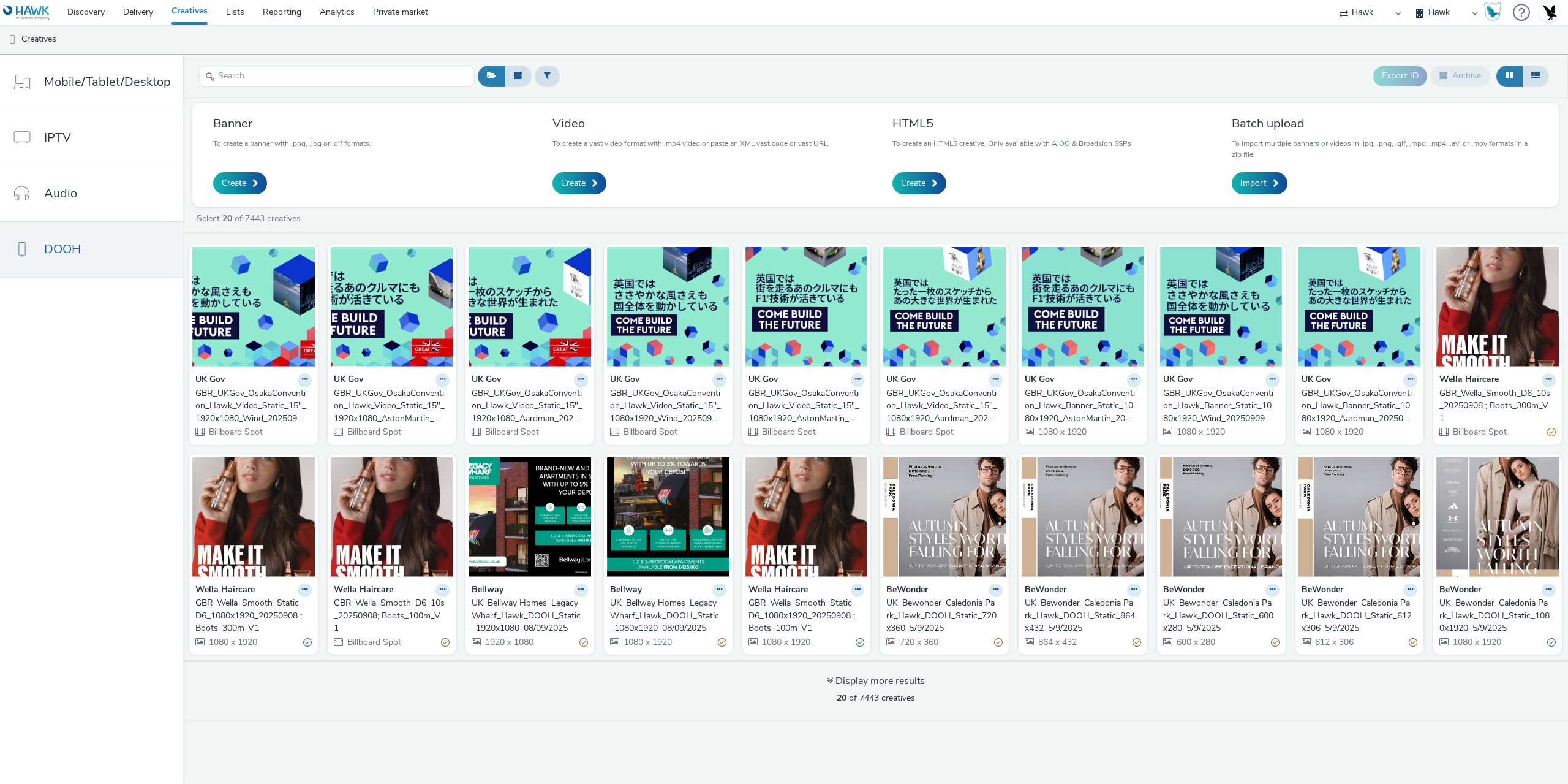
click at [673, 414] on div "GBR_UKGov_OsakaConvention_Hawk_Video_Static_15"_1080x1920_Wind_20250909" at bounding box center [666, 406] width 112 height 38
click at [541, 403] on div "GBR_UKGov_OsakaConvention_Hawk_Video_Static_15"_1920x1080_Aardman_20250909" at bounding box center [528, 406] width 112 height 38
click at [399, 409] on div "GBR_UKGov_OsakaConvention_Hawk_Video_Static_15"_1920x1080_AstonMartin_20250909" at bounding box center [390, 406] width 112 height 38
click at [268, 409] on div "GBR_UKGov_OsakaConvention_Hawk_Video_Static_15"_1920x1080_Wind_20250909" at bounding box center [251, 406] width 112 height 38
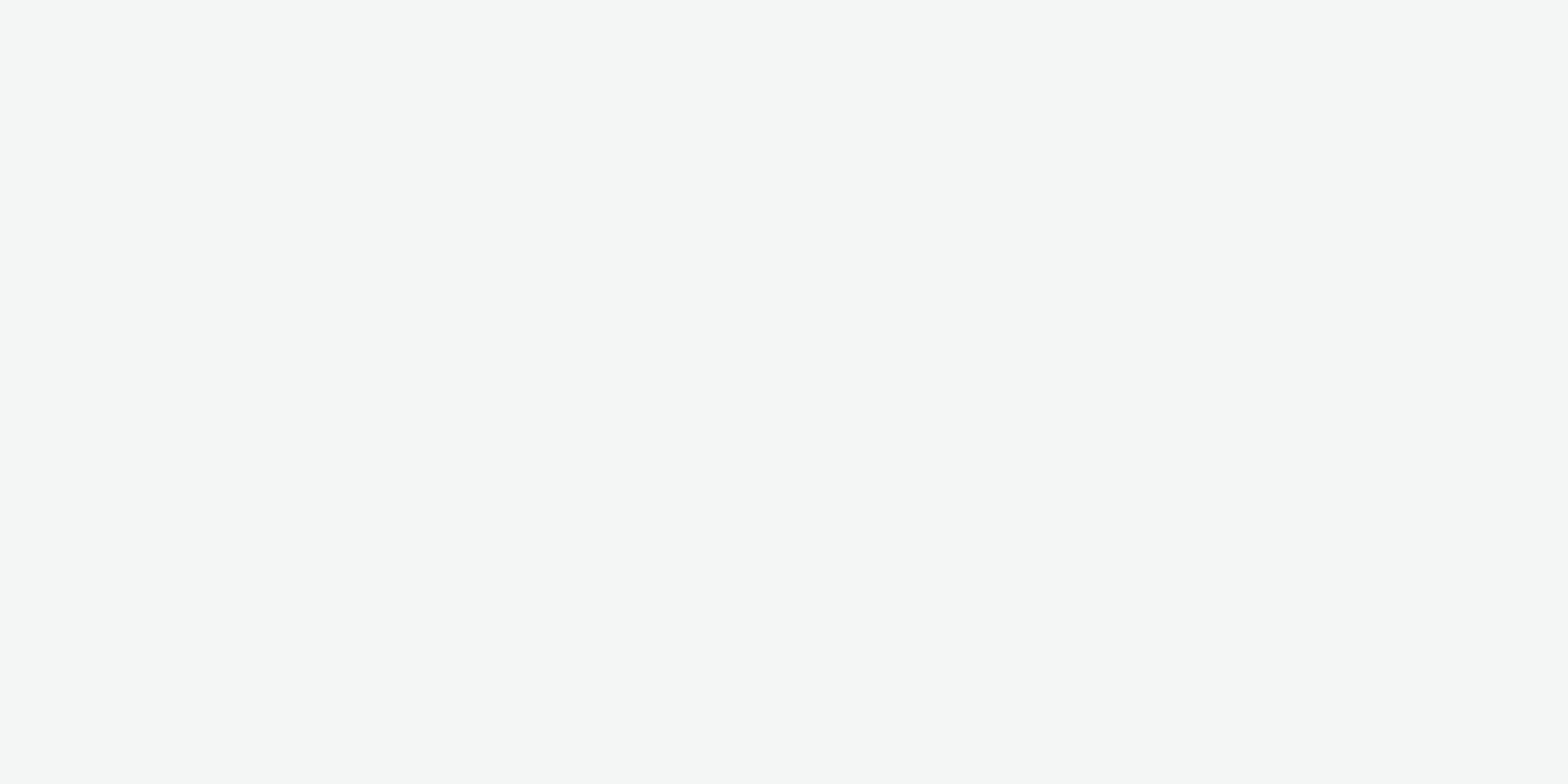
select select "11a7df10-284f-415c-b52a-427acf4c31ae"
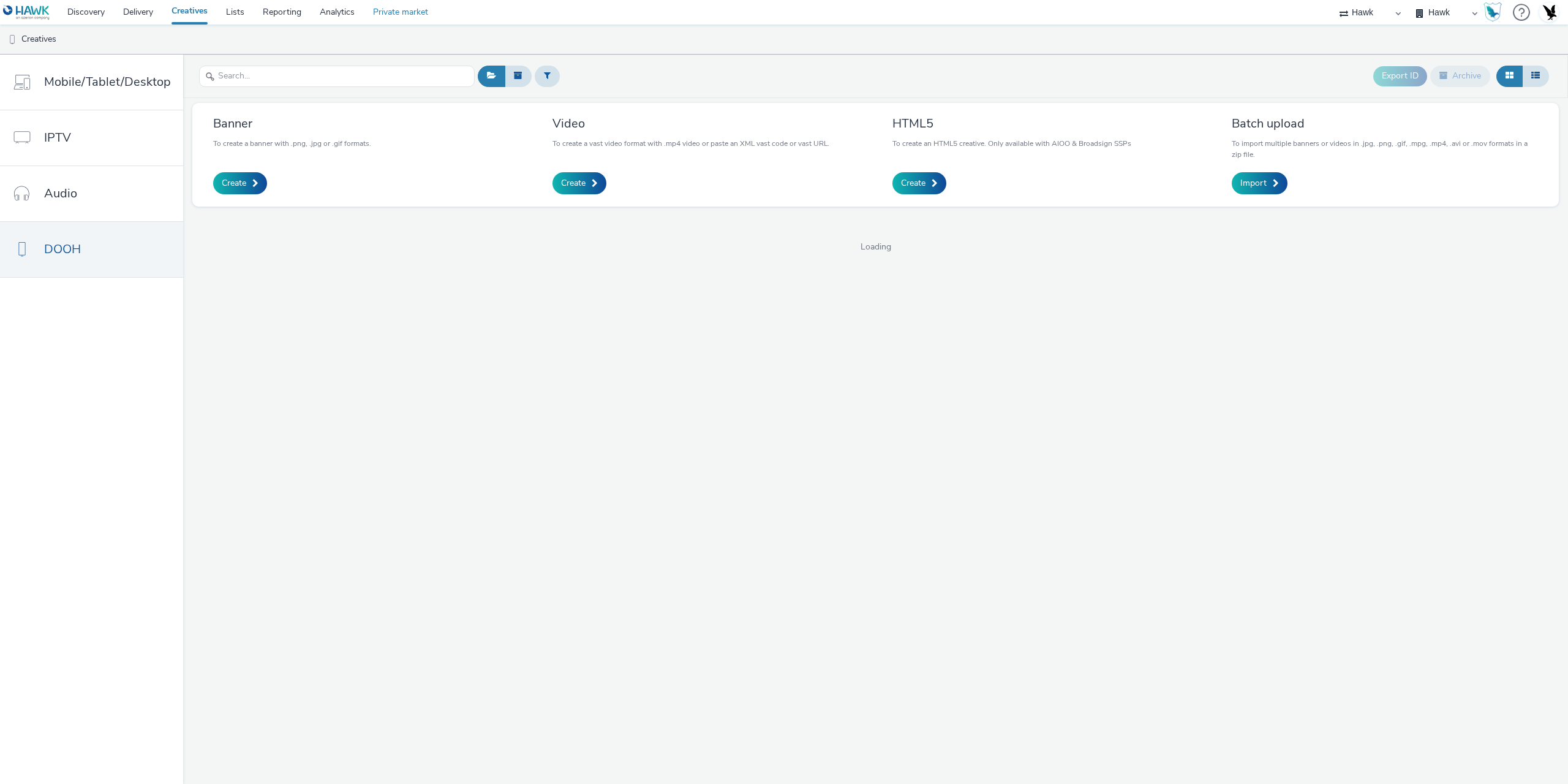
click at [412, 15] on link "Private market" at bounding box center [401, 12] width 73 height 25
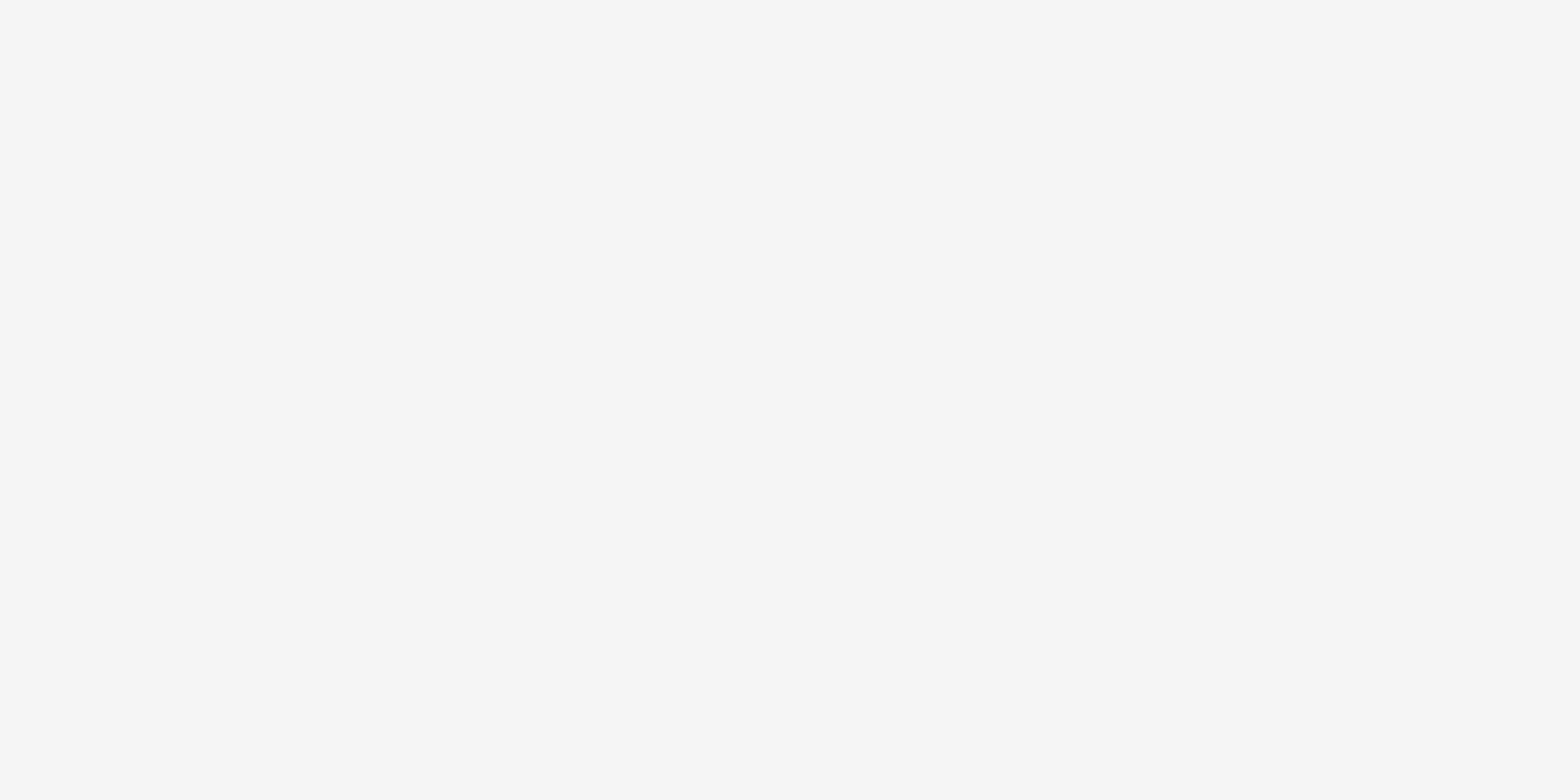
select select "11a7df10-284f-415c-b52a-427acf4c31ae"
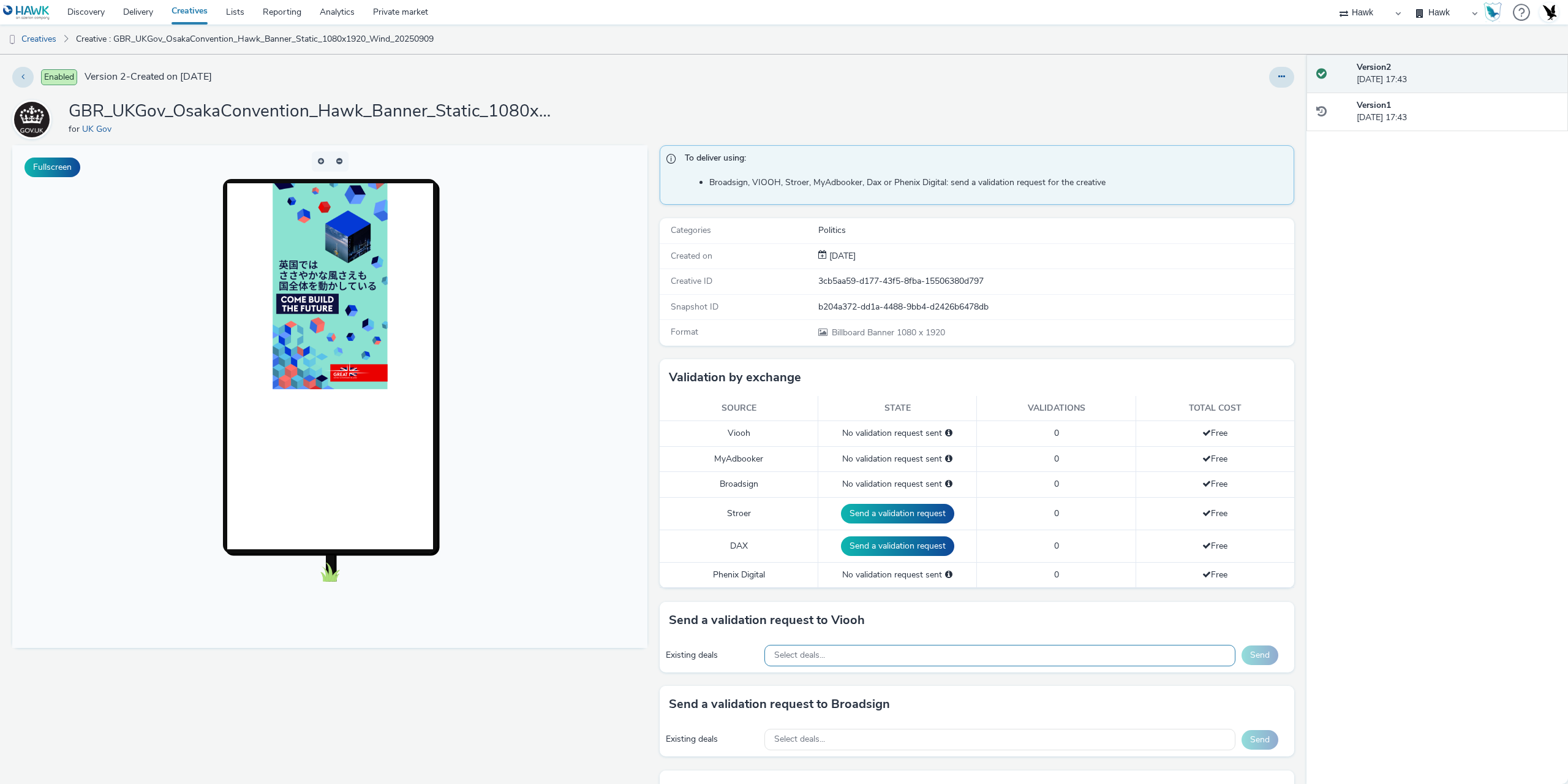
click at [797, 644] on div "Select deals..." at bounding box center [999, 655] width 471 height 21
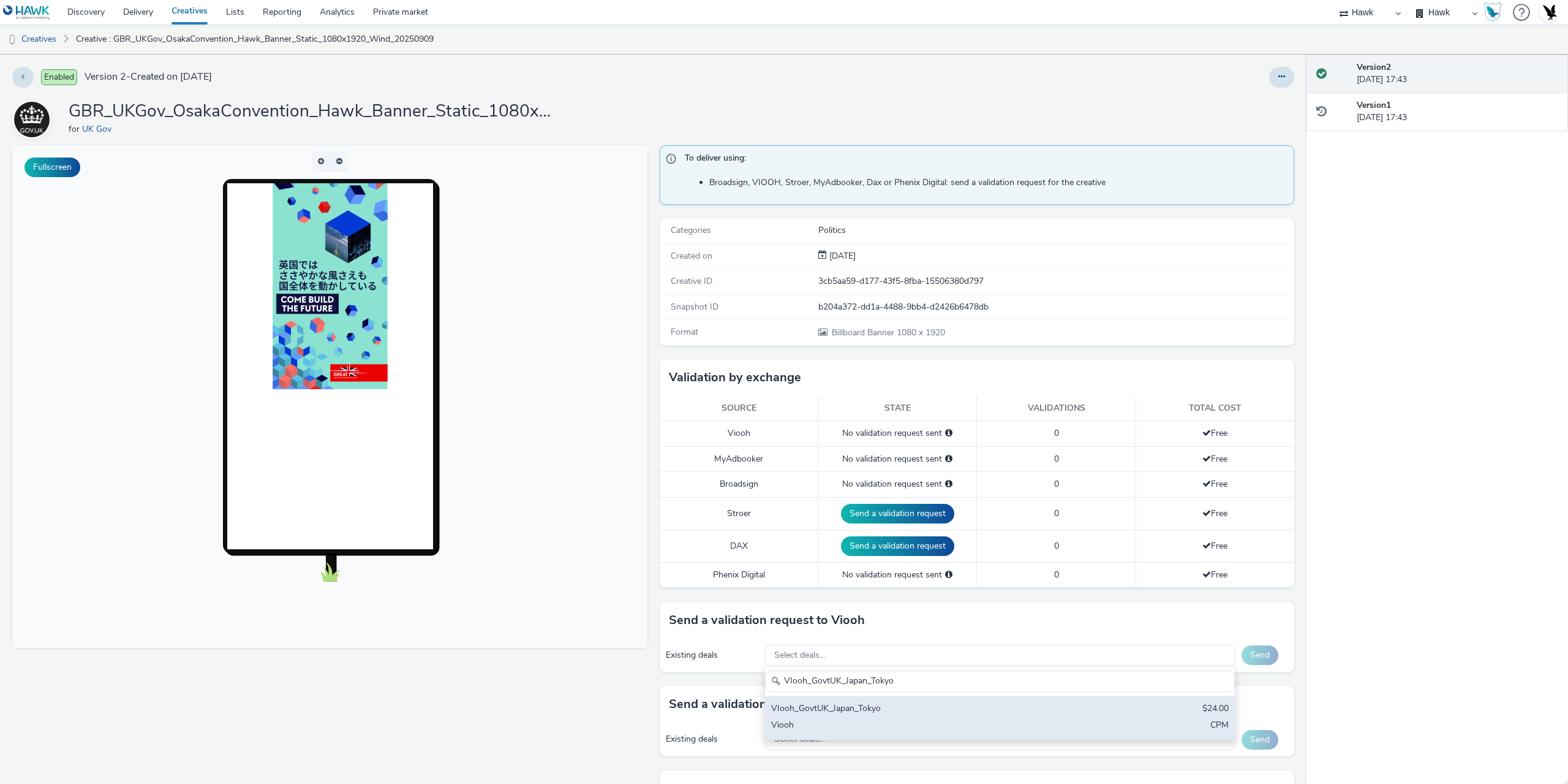
type input "VIooh_GovtUK_Japan_Tokyo"
click at [894, 711] on div "VIooh_GovtUK_Japan_Tokyo" at bounding box center [923, 709] width 303 height 14
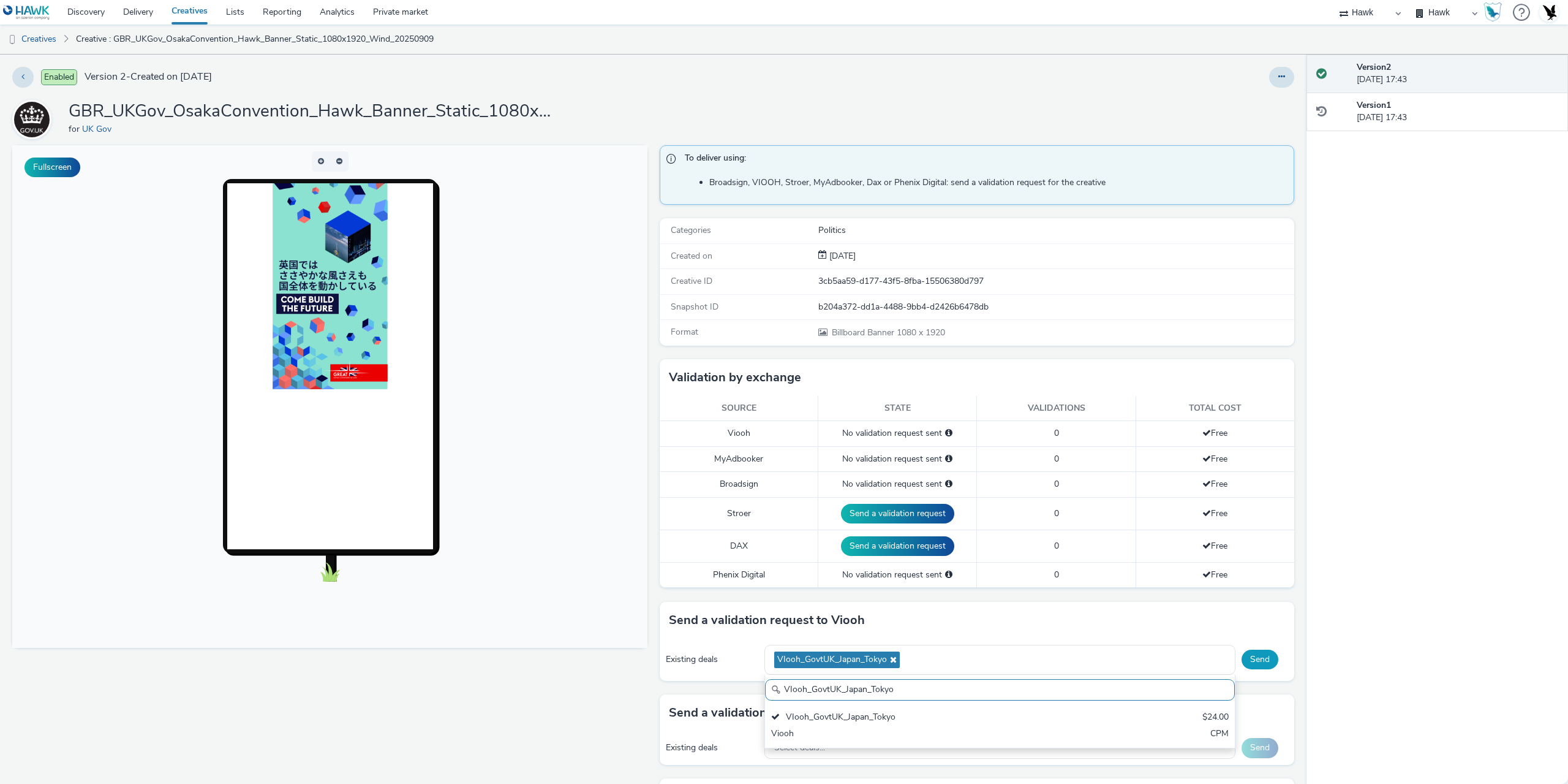
click at [1249, 652] on button "Send" at bounding box center [1260, 659] width 37 height 19
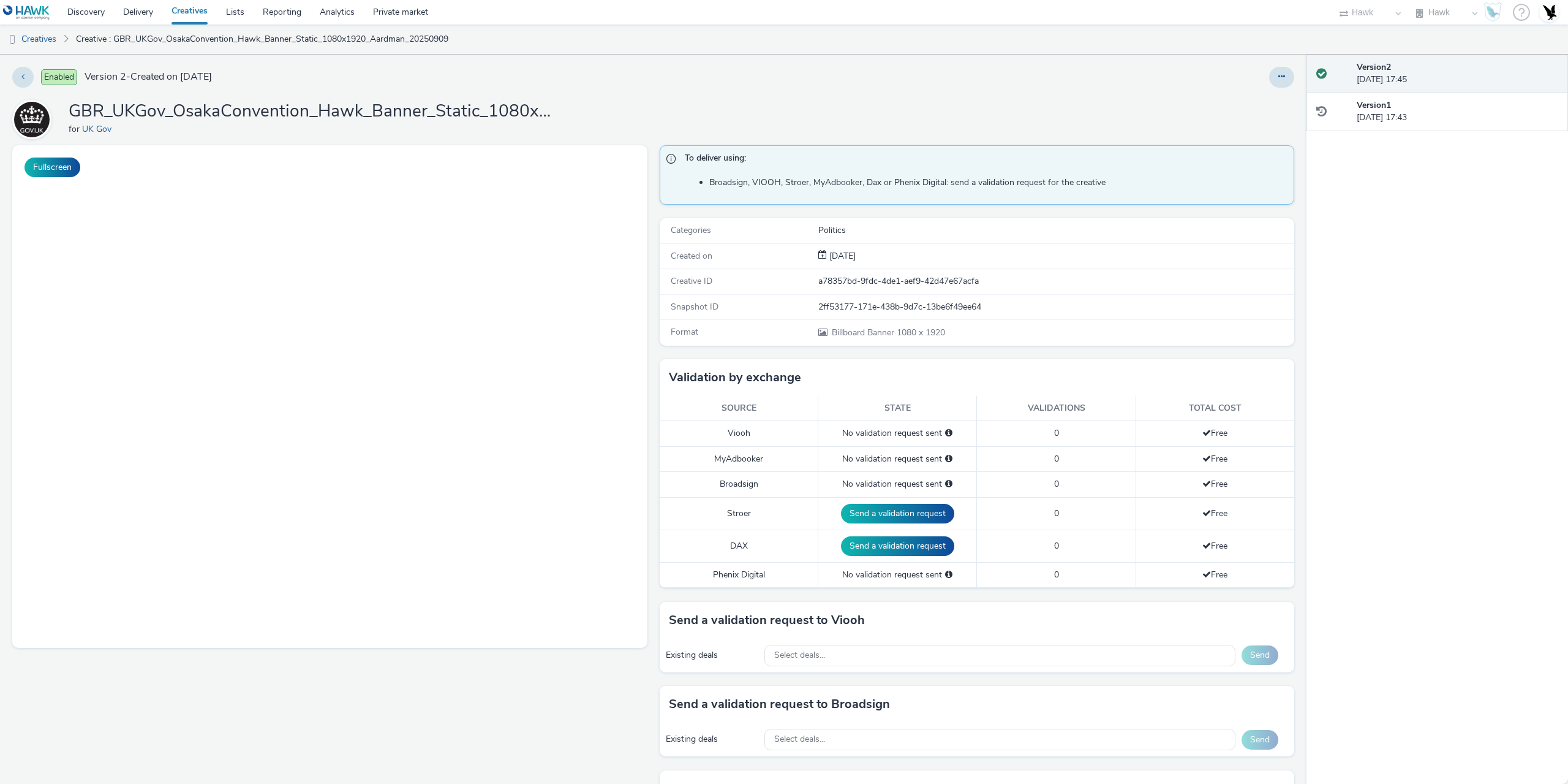
select select "11a7df10-284f-415c-b52a-427acf4c31ae"
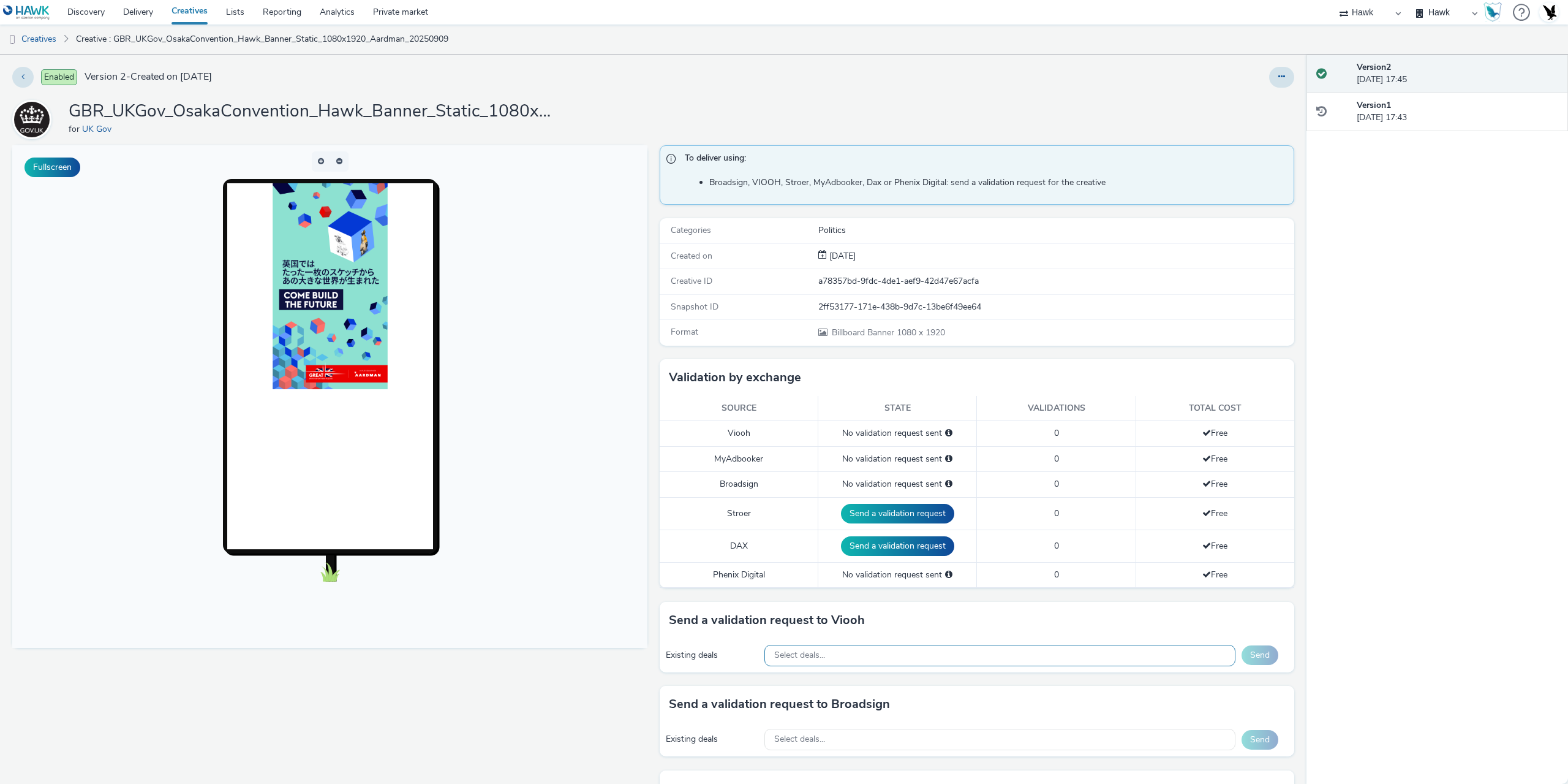
click at [868, 655] on div "Select deals..." at bounding box center [999, 655] width 471 height 21
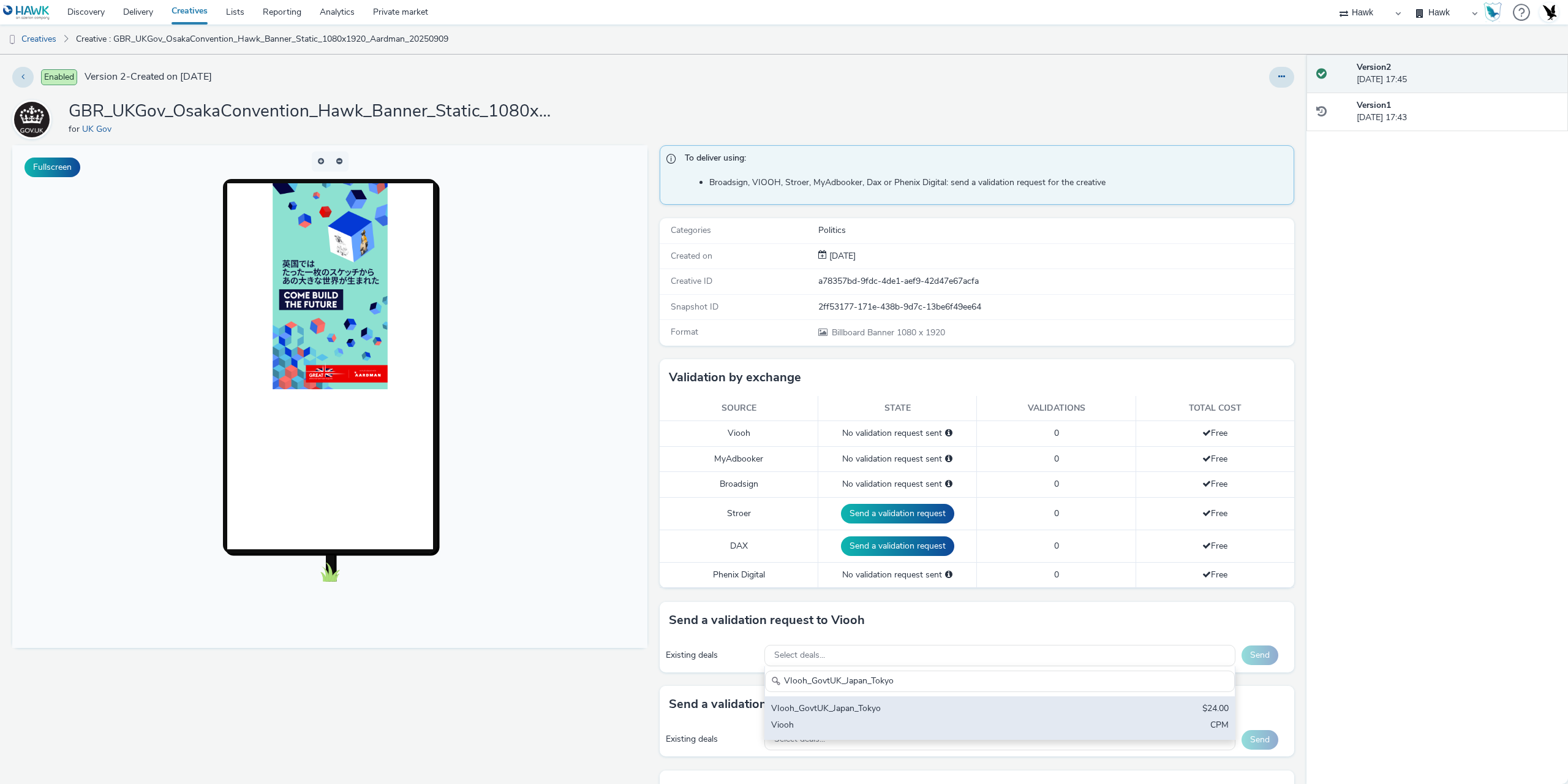
type input "VIooh_GovtUK_Japan_Tokyo"
click at [832, 700] on div "VIooh_GovtUK_Japan_Tokyo $24.00 Viooh CPM" at bounding box center [1000, 717] width 470 height 43
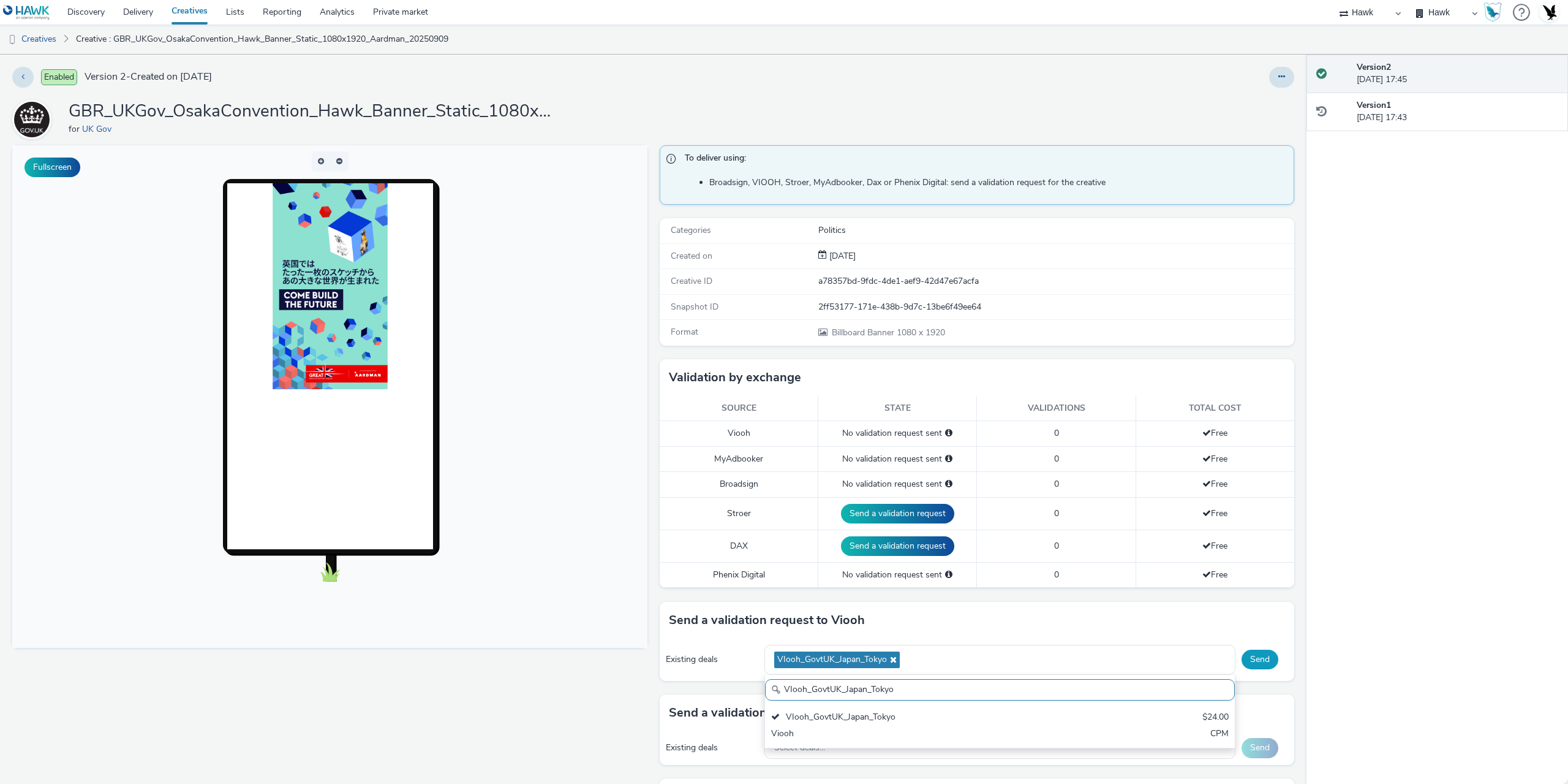
click at [1251, 651] on button "Send" at bounding box center [1260, 659] width 37 height 19
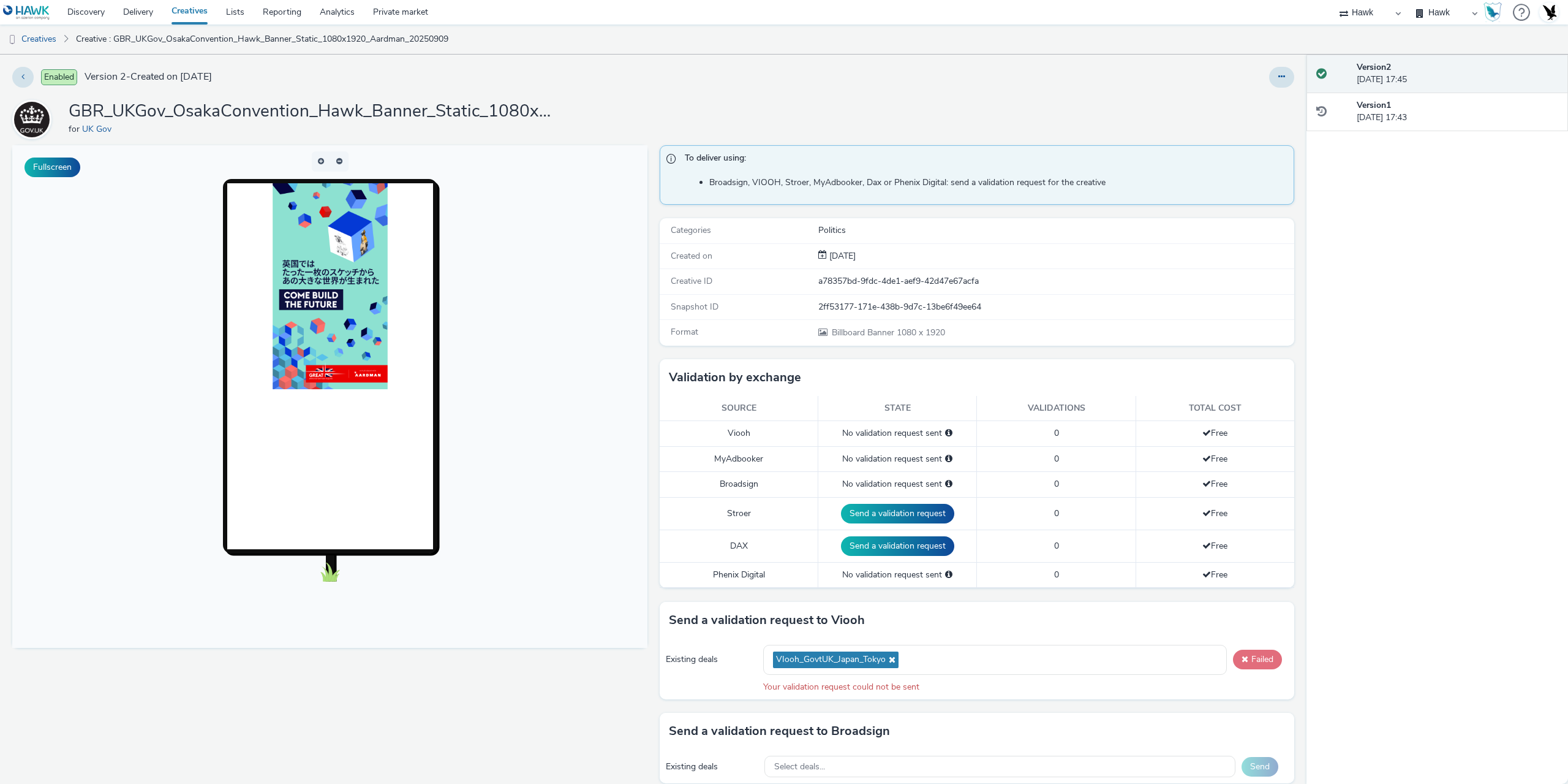
click at [1257, 658] on button "Failed" at bounding box center [1257, 659] width 49 height 19
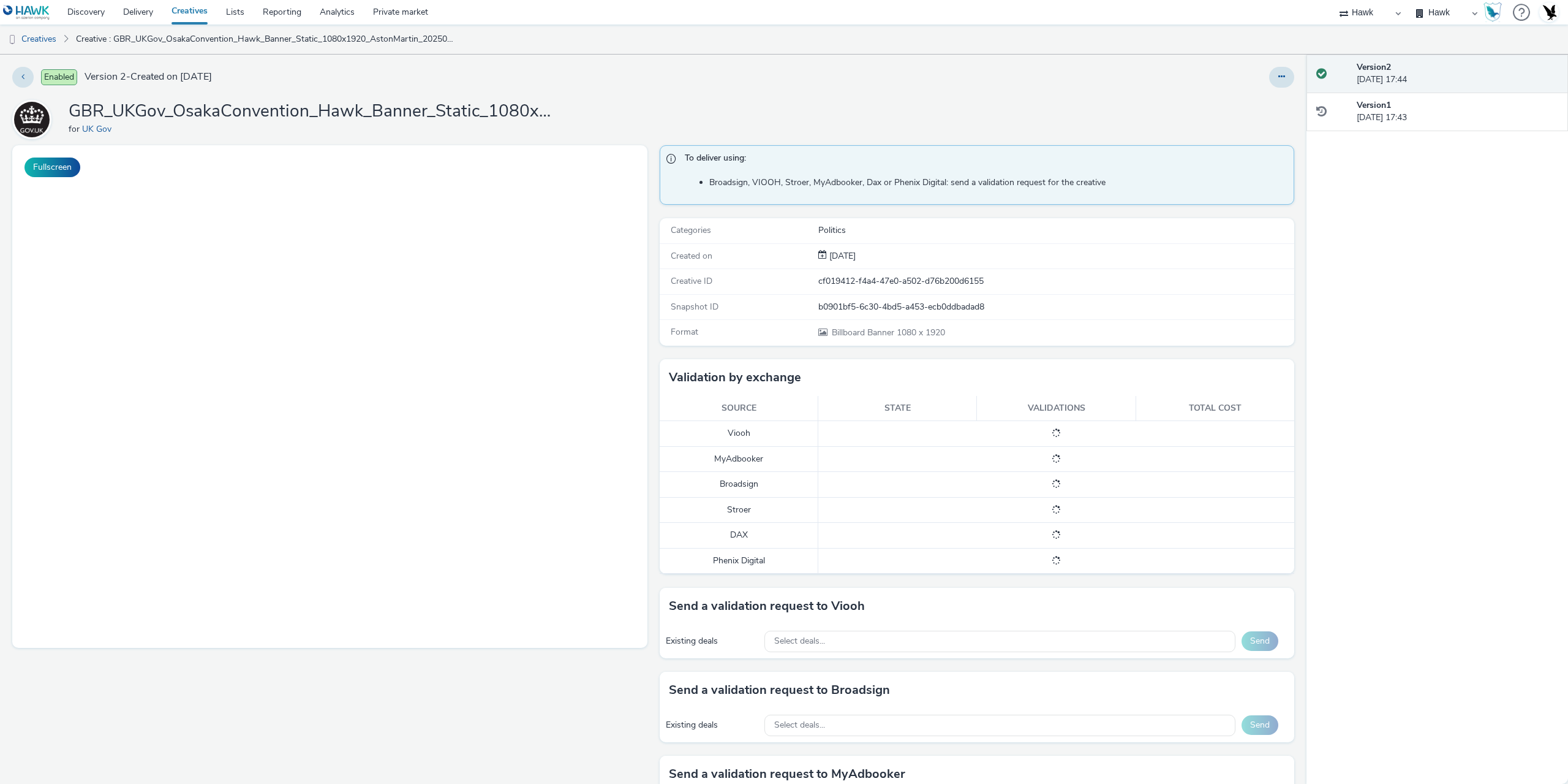
select select "11a7df10-284f-415c-b52a-427acf4c31ae"
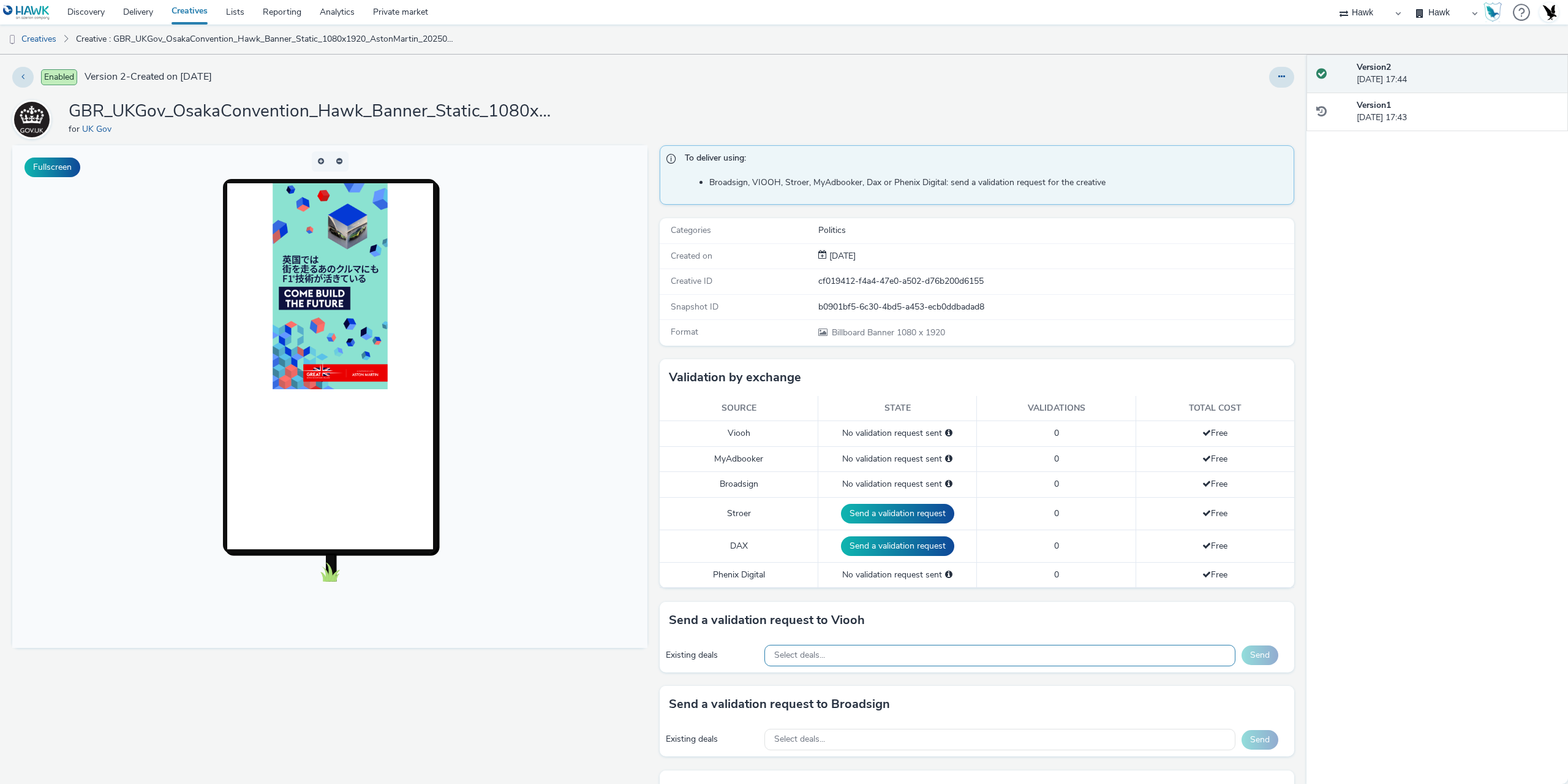
click at [865, 665] on div "Select deals..." at bounding box center [999, 655] width 471 height 21
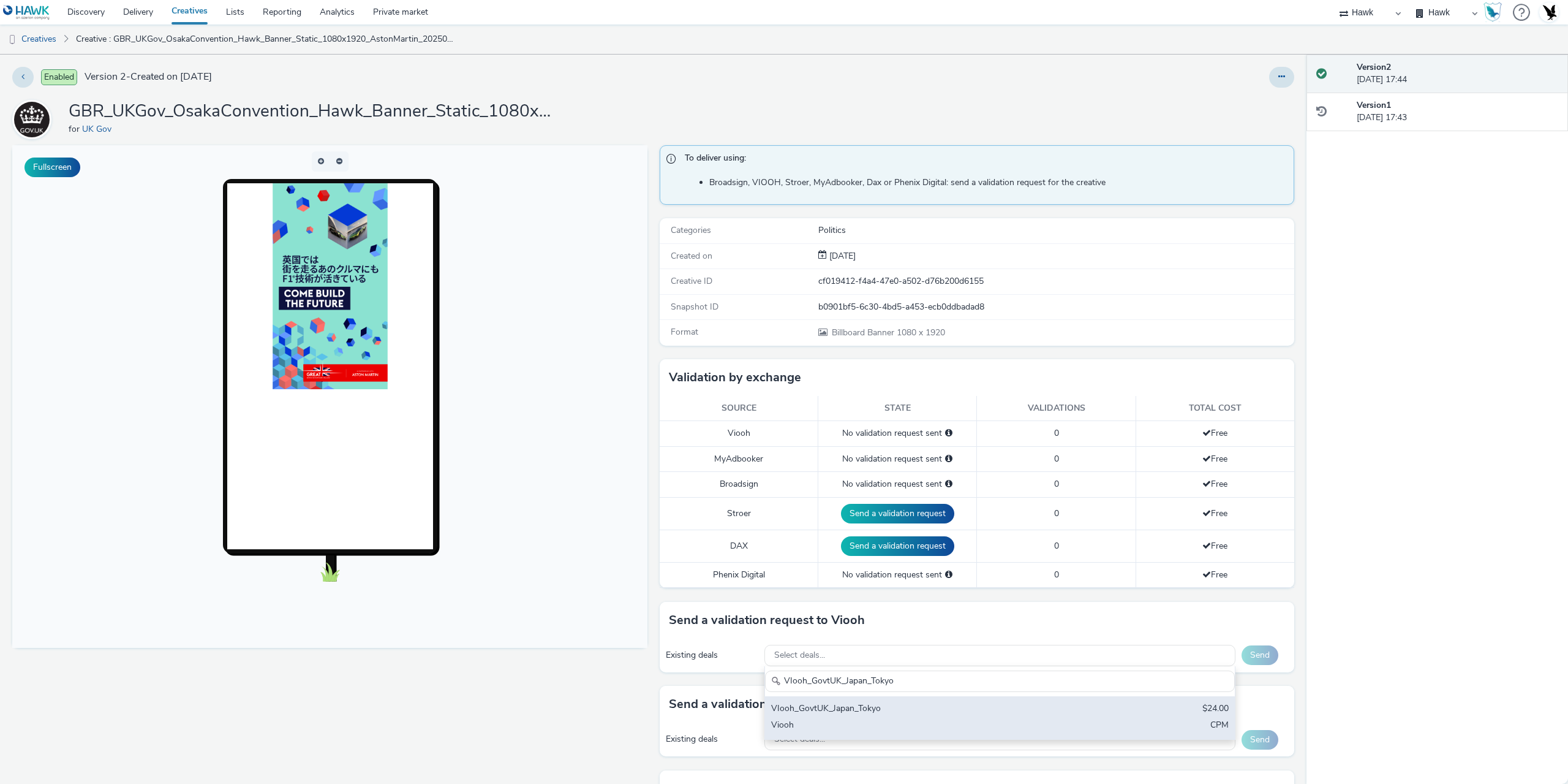
type input "VIooh_GovtUK_Japan_Tokyo"
click at [887, 712] on div "VIooh_GovtUK_Japan_Tokyo" at bounding box center [923, 709] width 303 height 14
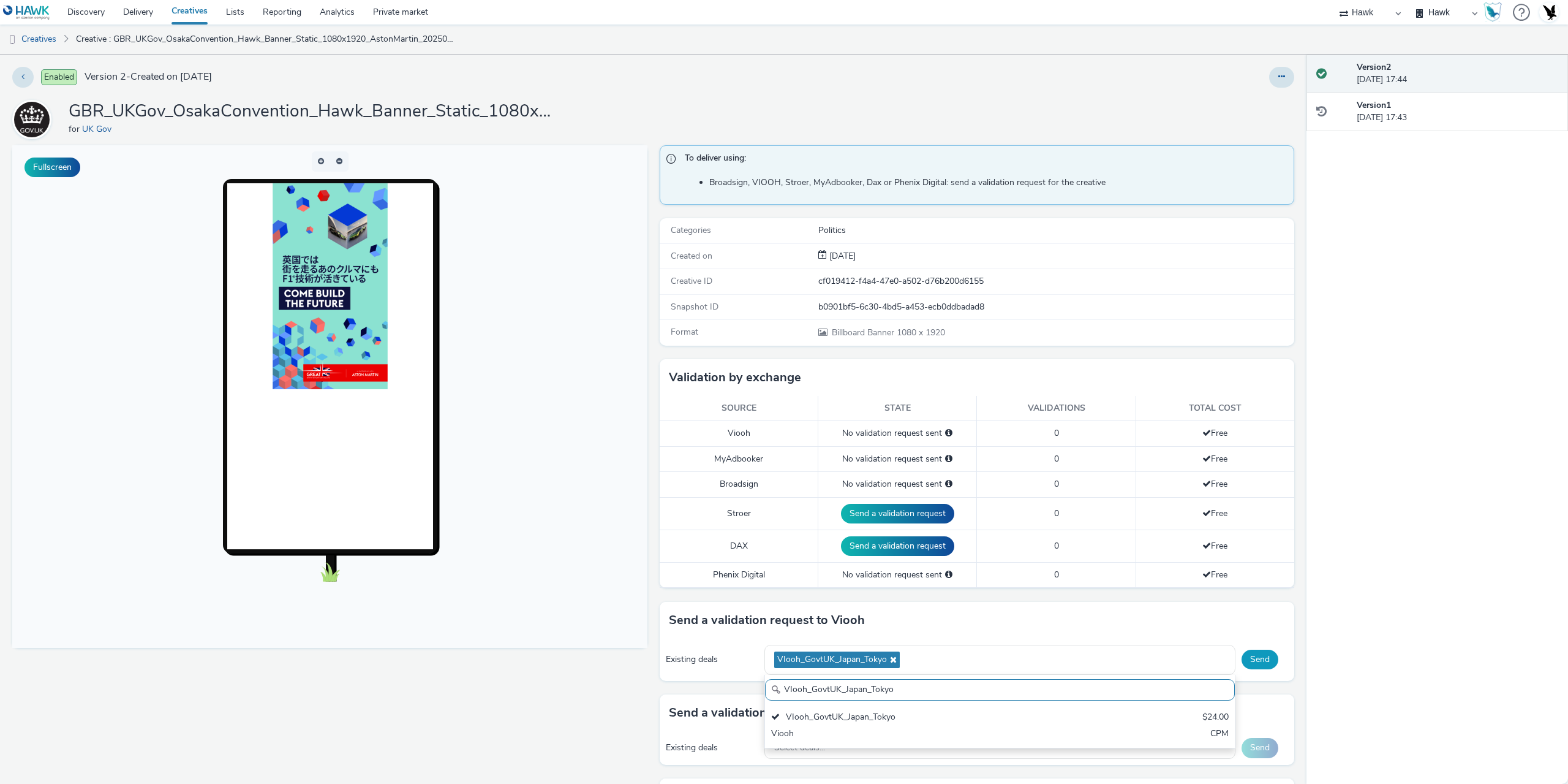
click at [1257, 666] on button "Send" at bounding box center [1260, 659] width 37 height 19
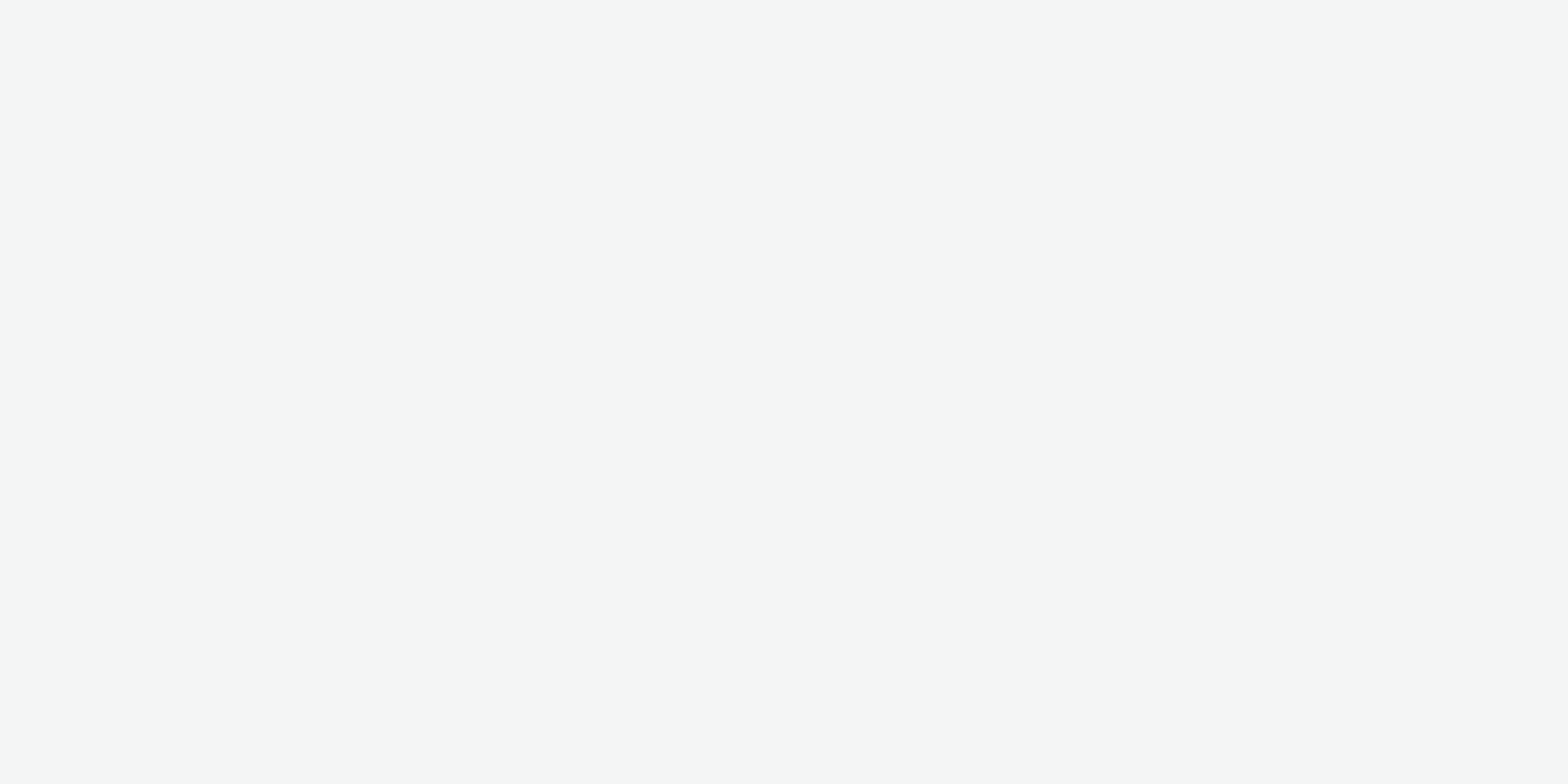
select select "11a7df10-284f-415c-b52a-427acf4c31ae"
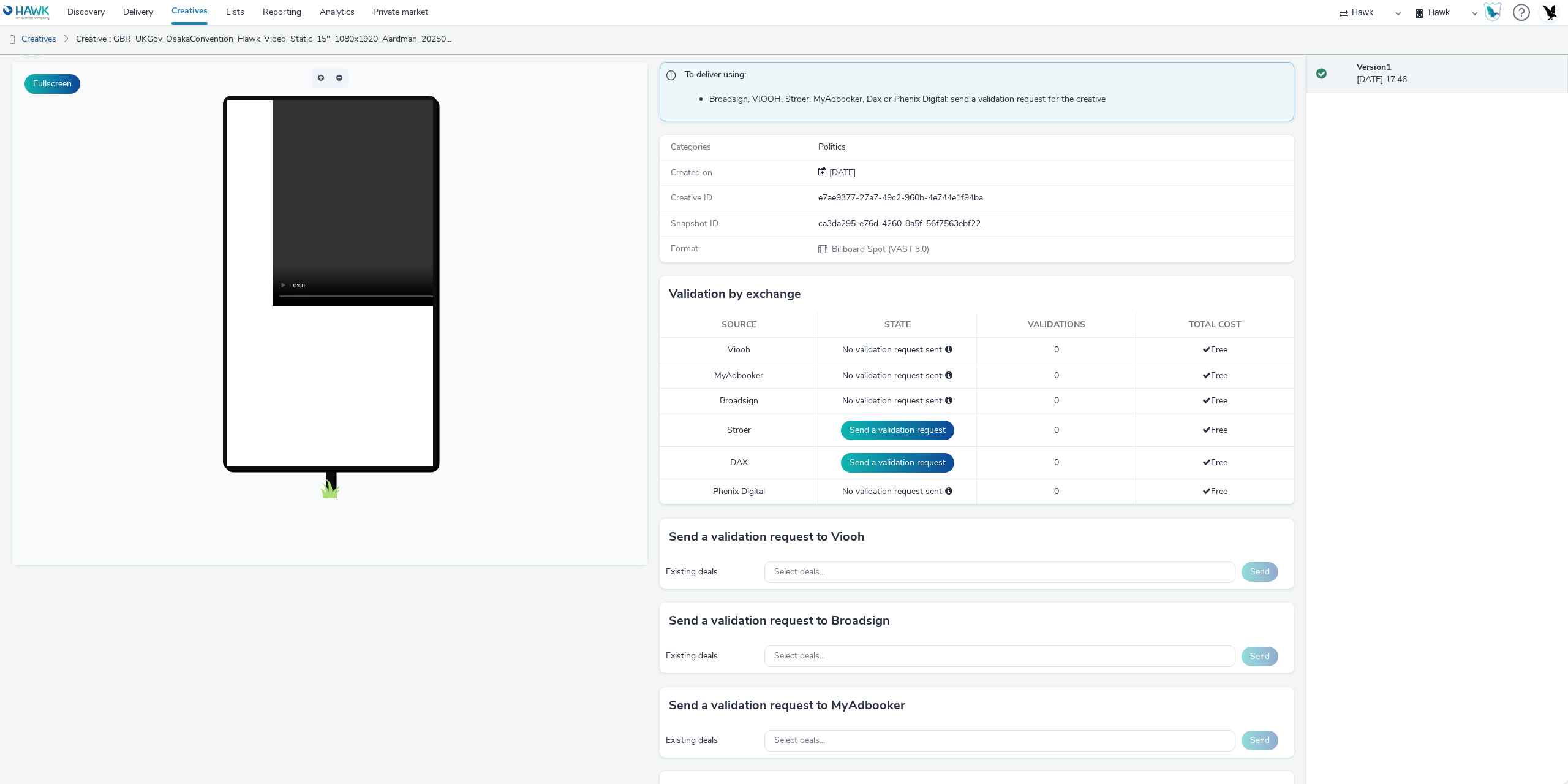
scroll to position [184, 0]
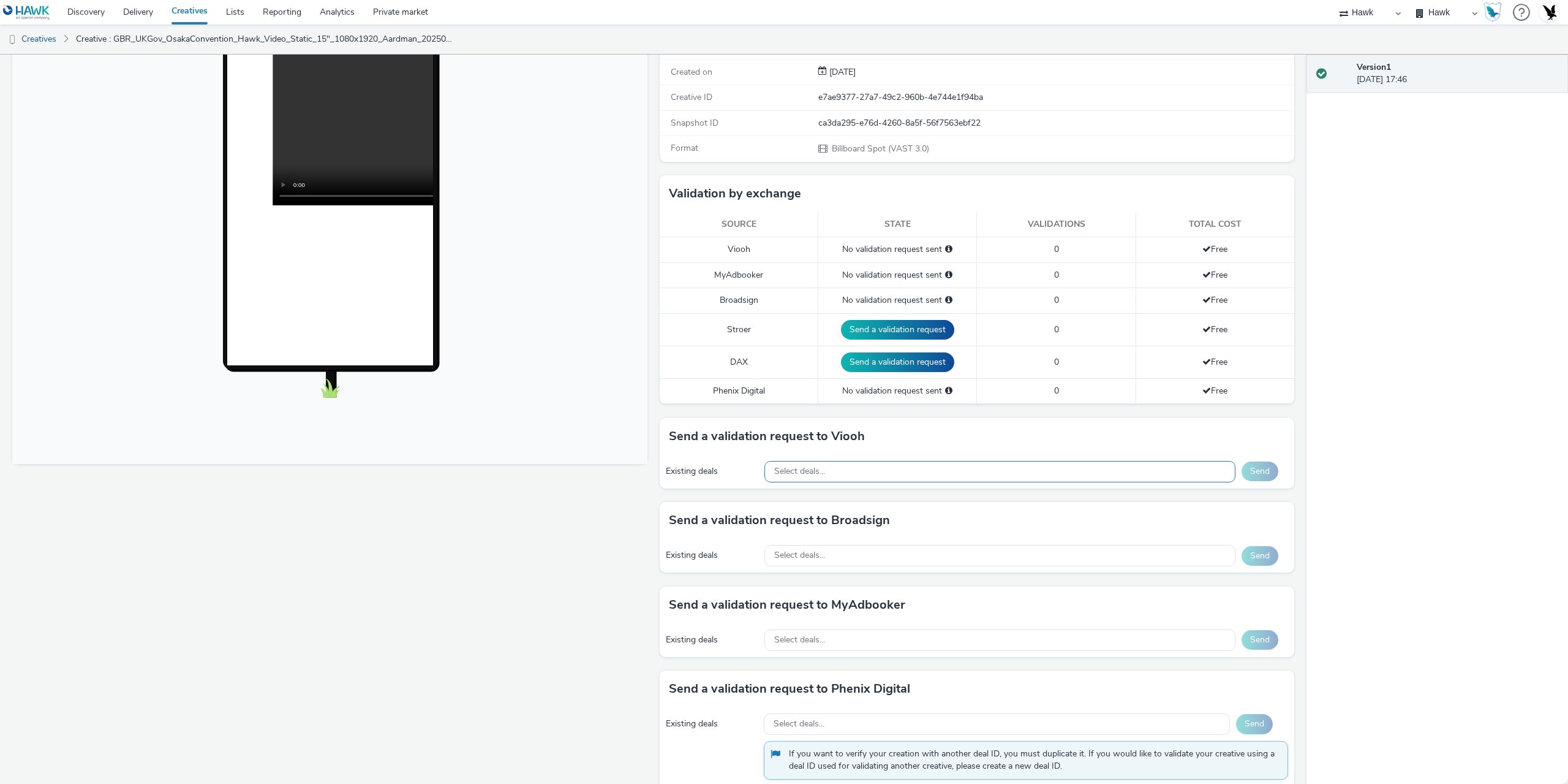
click at [828, 482] on div "Select deals..." at bounding box center [999, 471] width 471 height 21
paste input "VIooh_GovtUK_Japan_Tokyo"
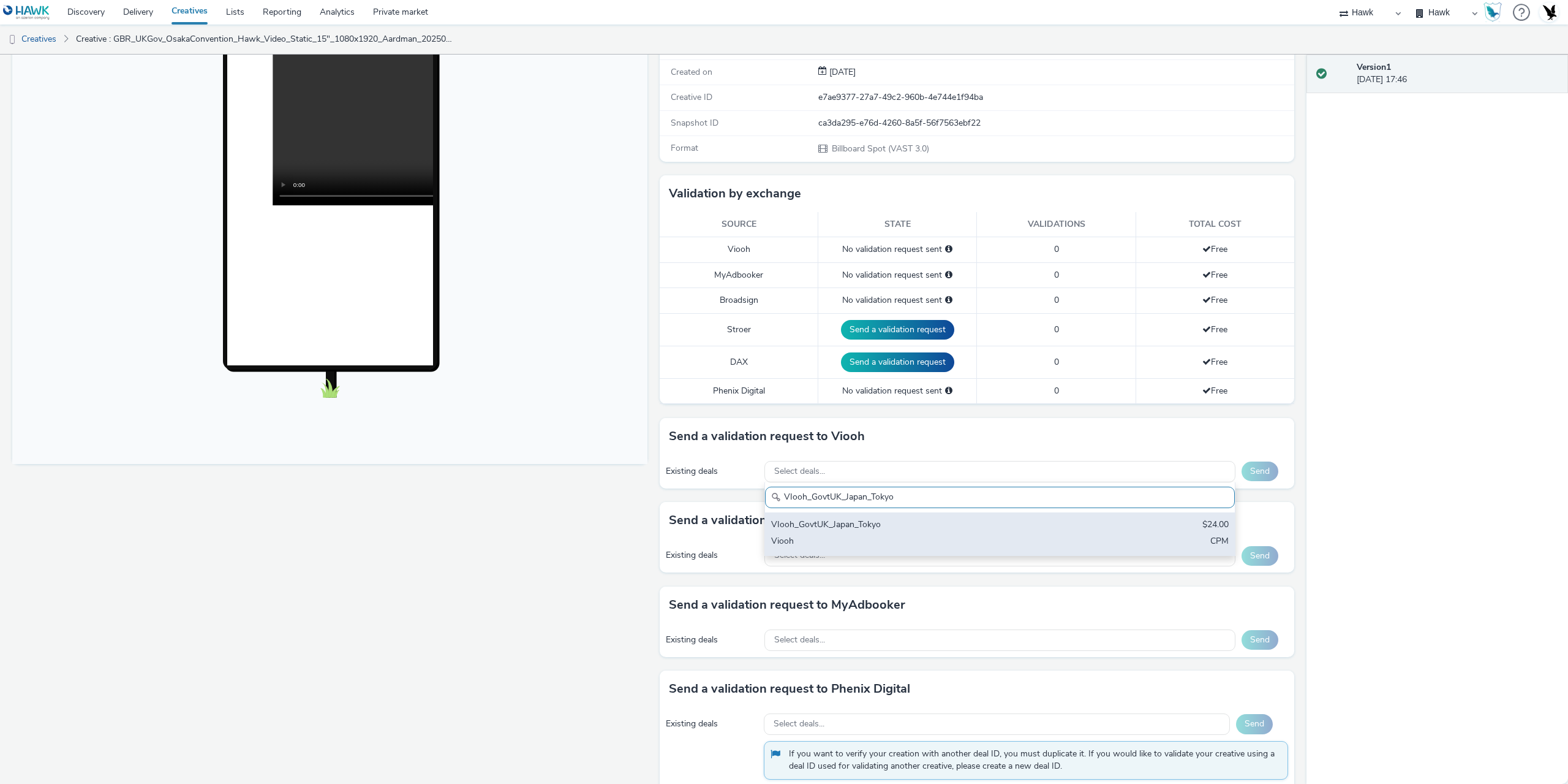
type input "VIooh_GovtUK_Japan_Tokyo"
click at [883, 526] on div "VIooh_GovtUK_Japan_Tokyo" at bounding box center [923, 525] width 303 height 14
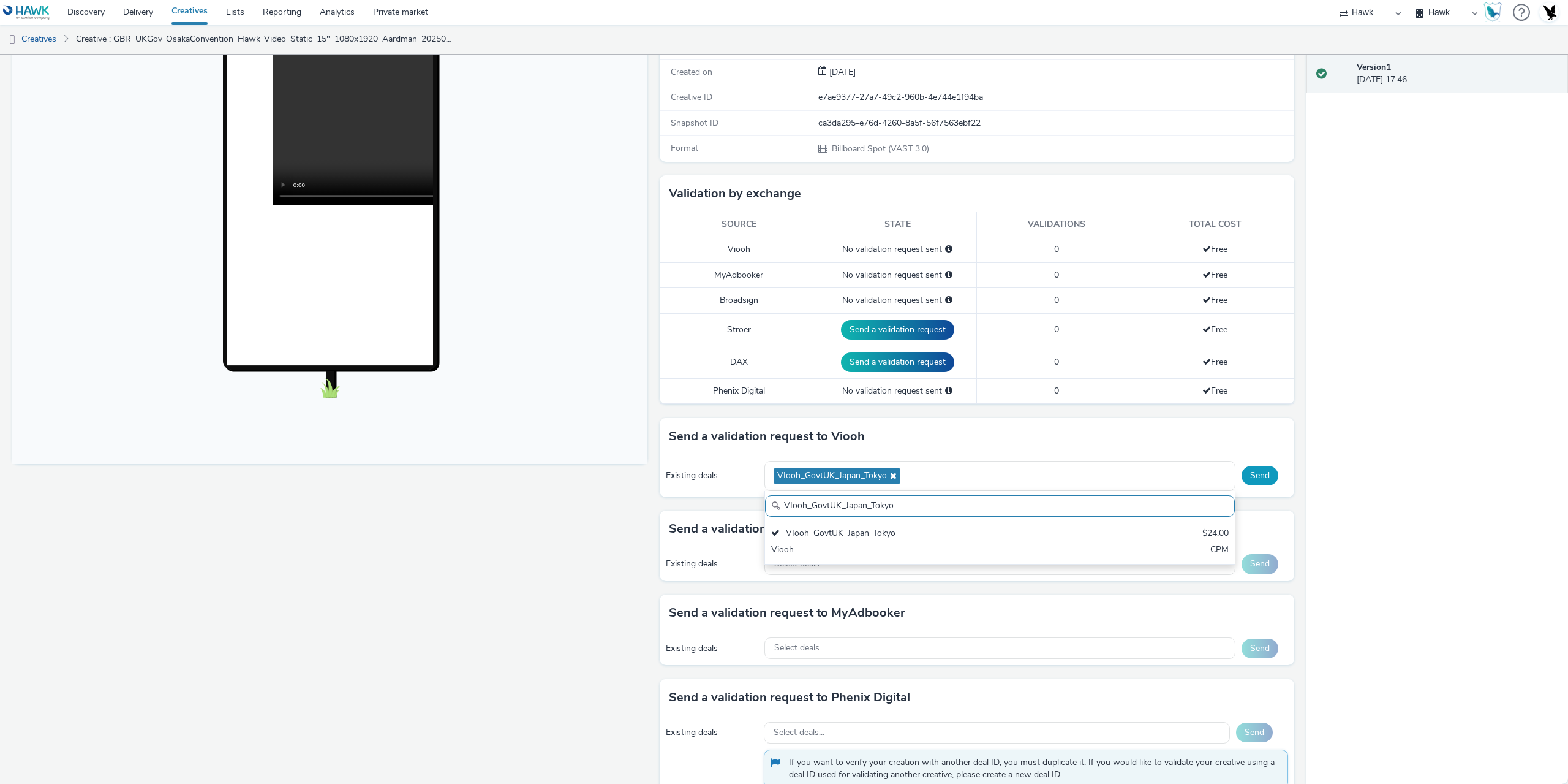
click at [1258, 478] on button "Send" at bounding box center [1260, 475] width 37 height 19
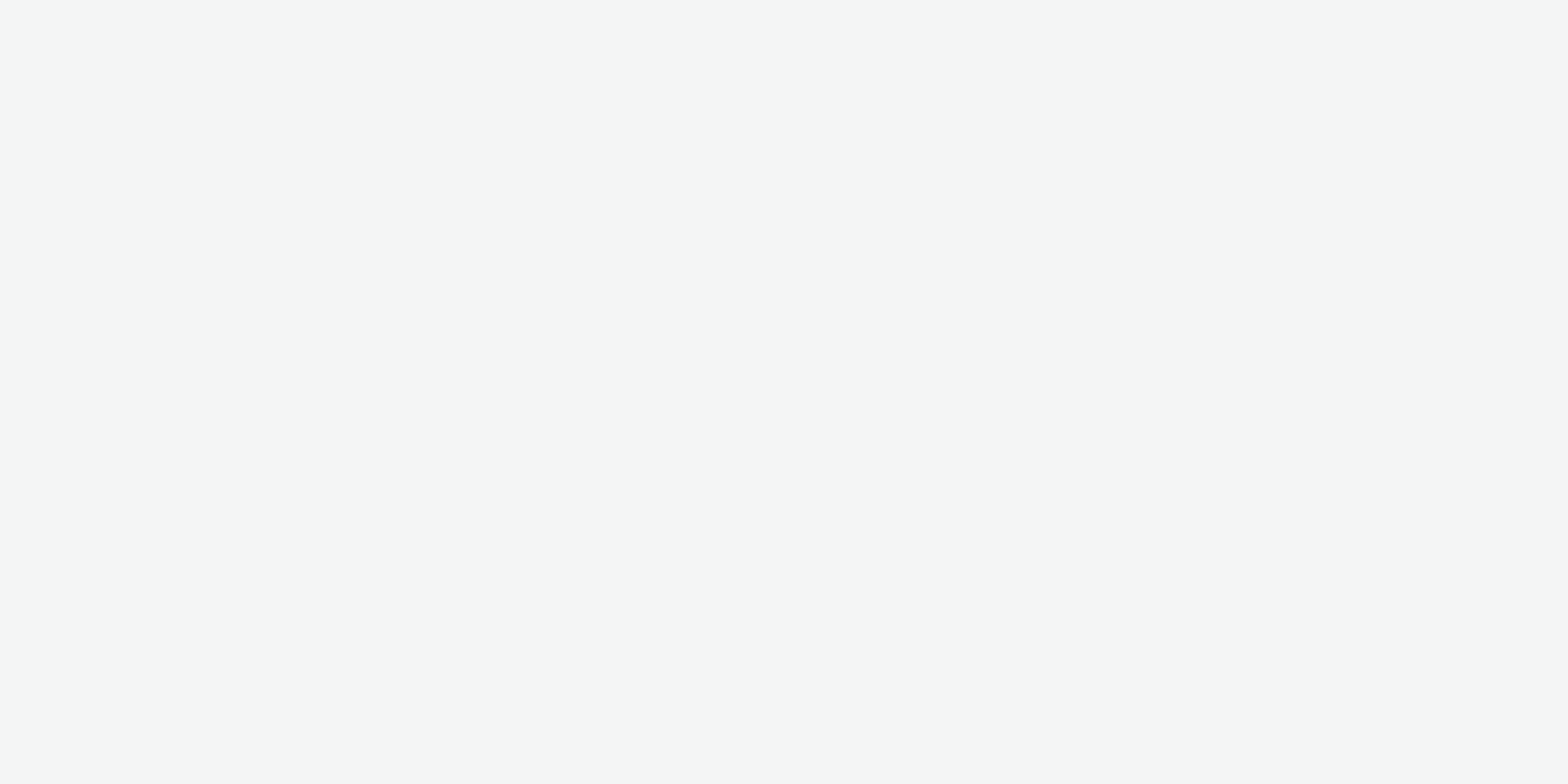
select select "11a7df10-284f-415c-b52a-427acf4c31ae"
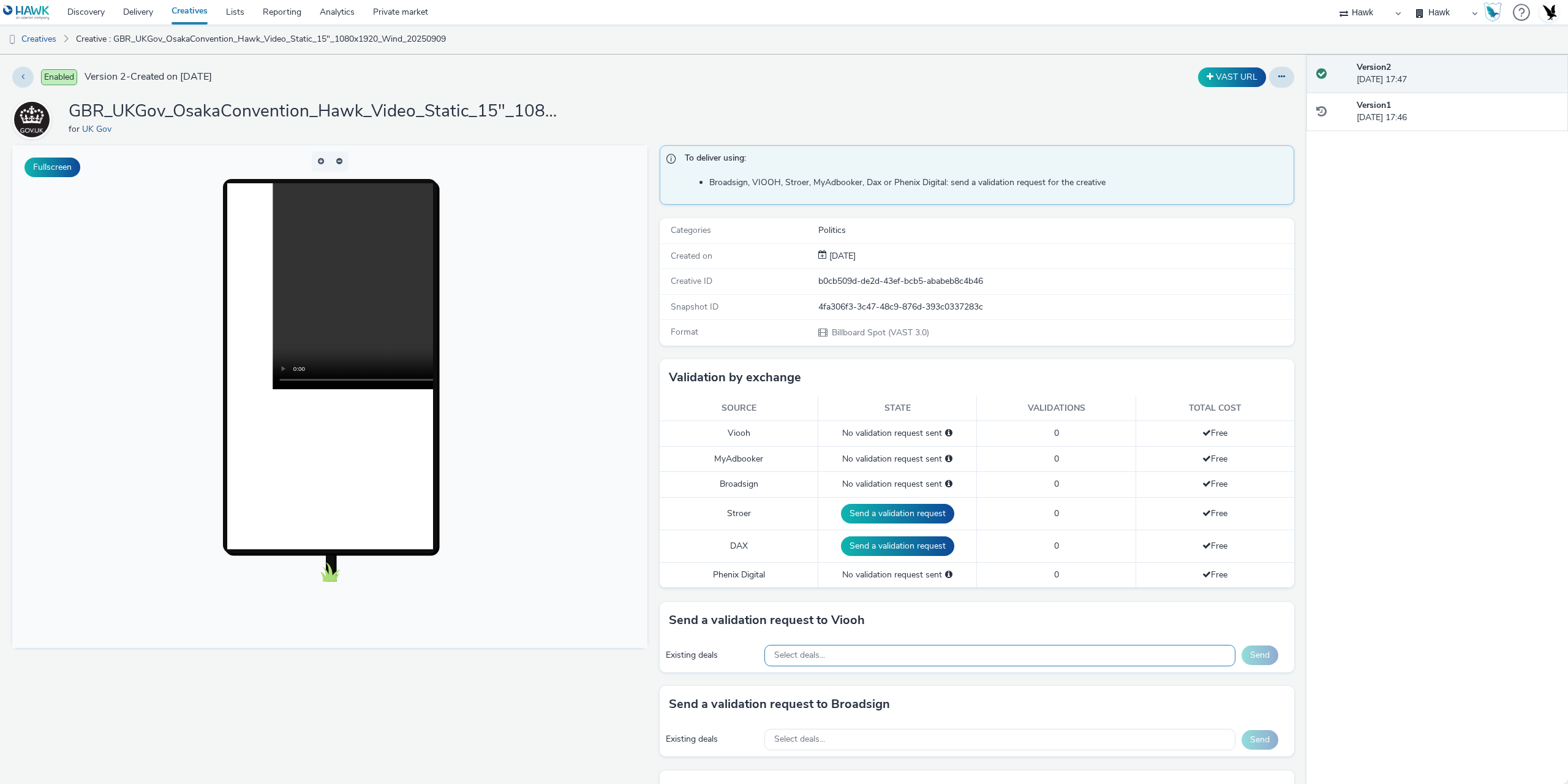
click at [856, 646] on div "Select deals..." at bounding box center [999, 655] width 471 height 21
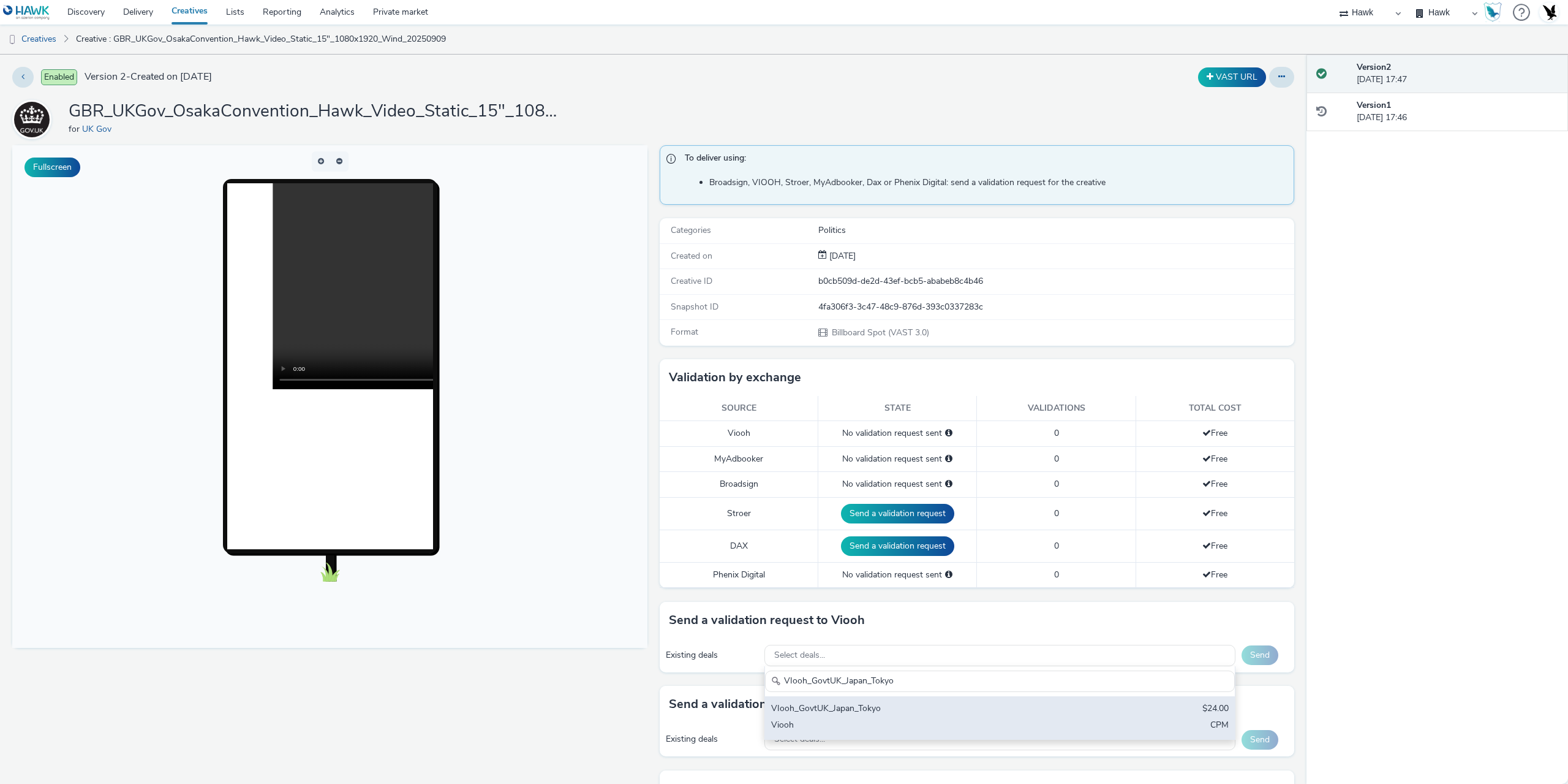
type input "VIooh_GovtUK_Japan_Tokyo"
click at [856, 720] on div "Viooh" at bounding box center [923, 725] width 303 height 14
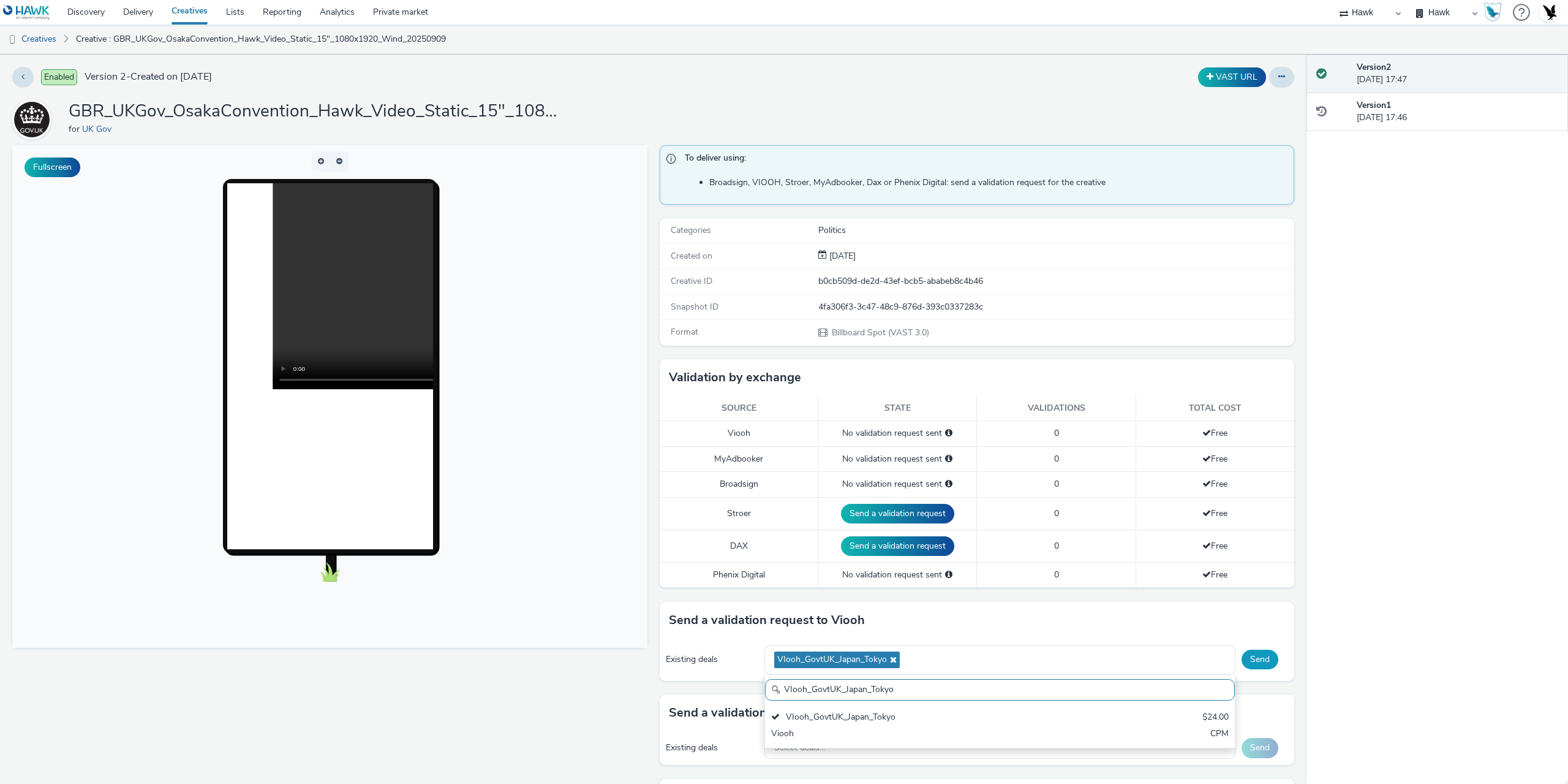
click at [1262, 657] on button "Send" at bounding box center [1260, 659] width 37 height 19
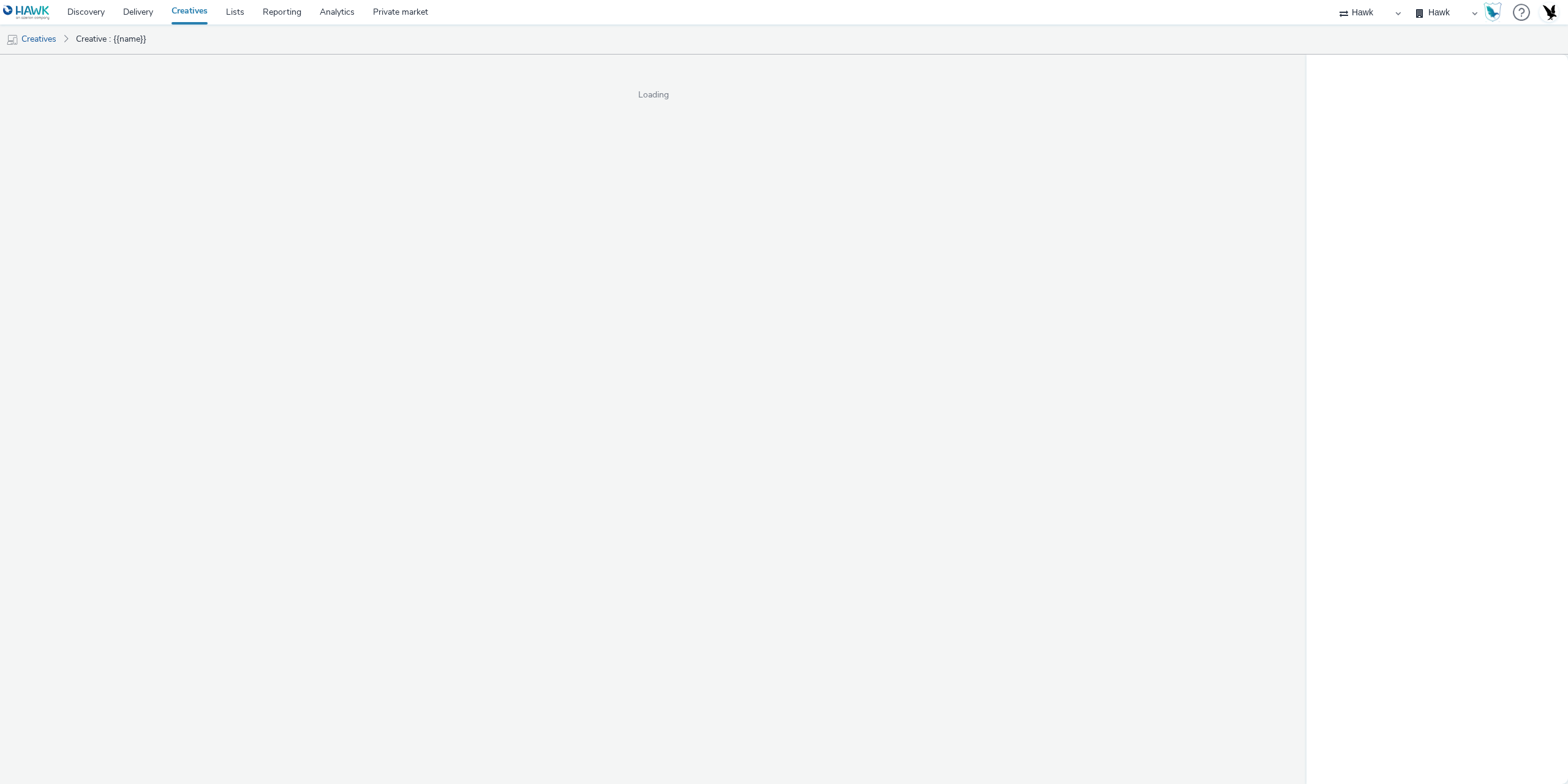
select select "11a7df10-284f-415c-b52a-427acf4c31ae"
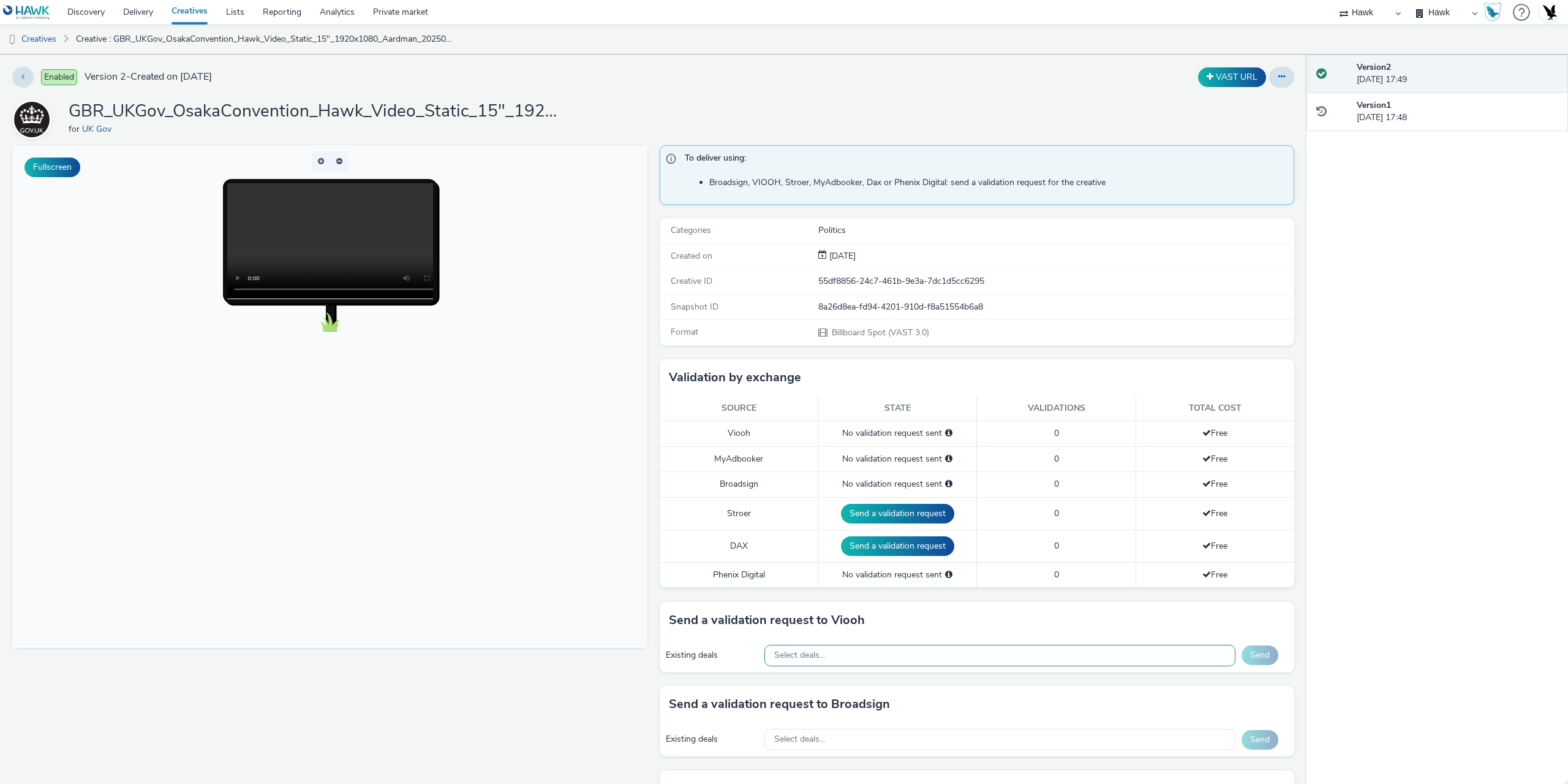
click at [851, 653] on div "Select deals..." at bounding box center [999, 655] width 471 height 21
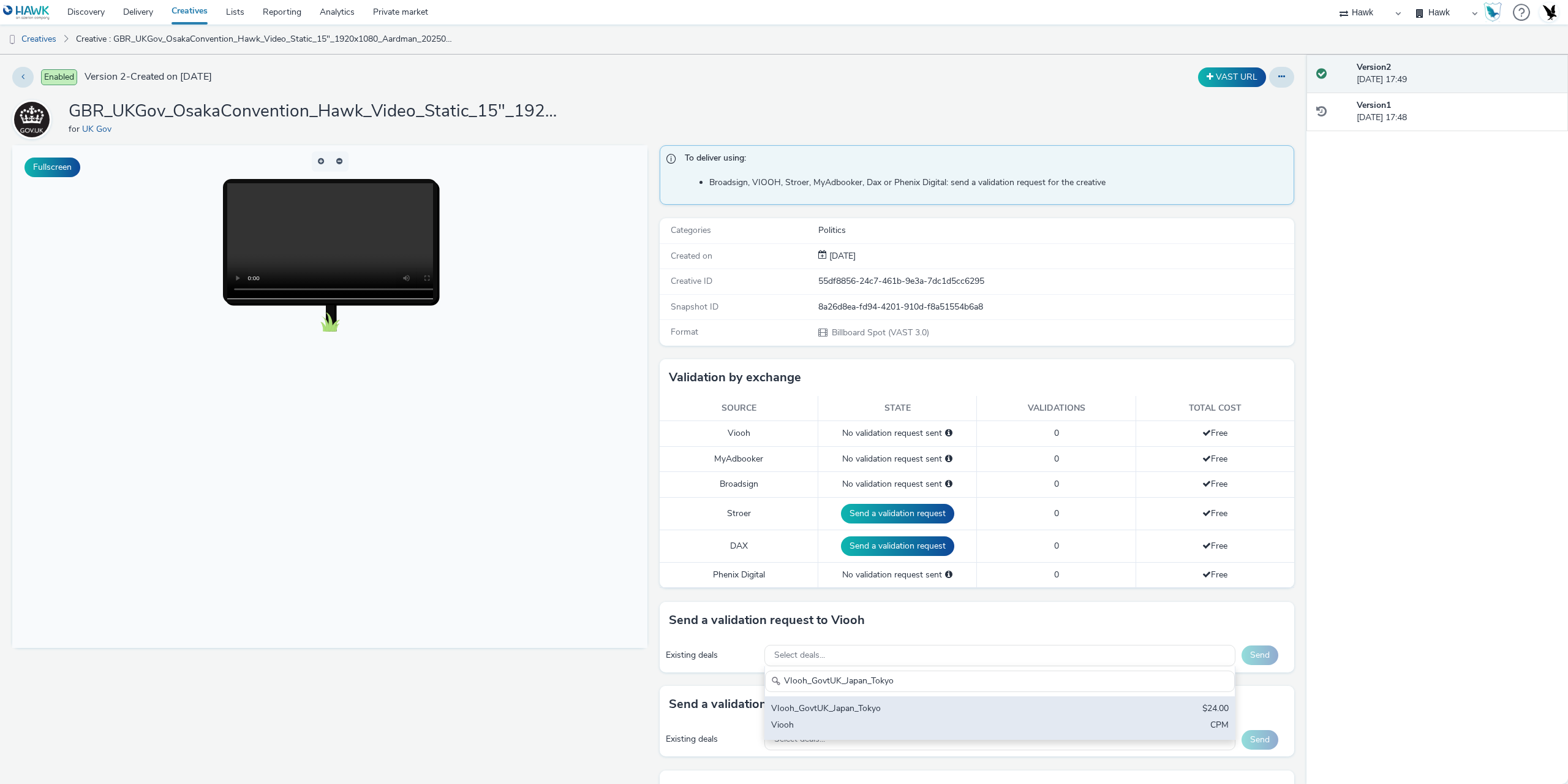
type input "VIooh_GovtUK_Japan_Tokyo"
click at [849, 715] on div "VIooh_GovtUK_Japan_Tokyo" at bounding box center [923, 709] width 303 height 14
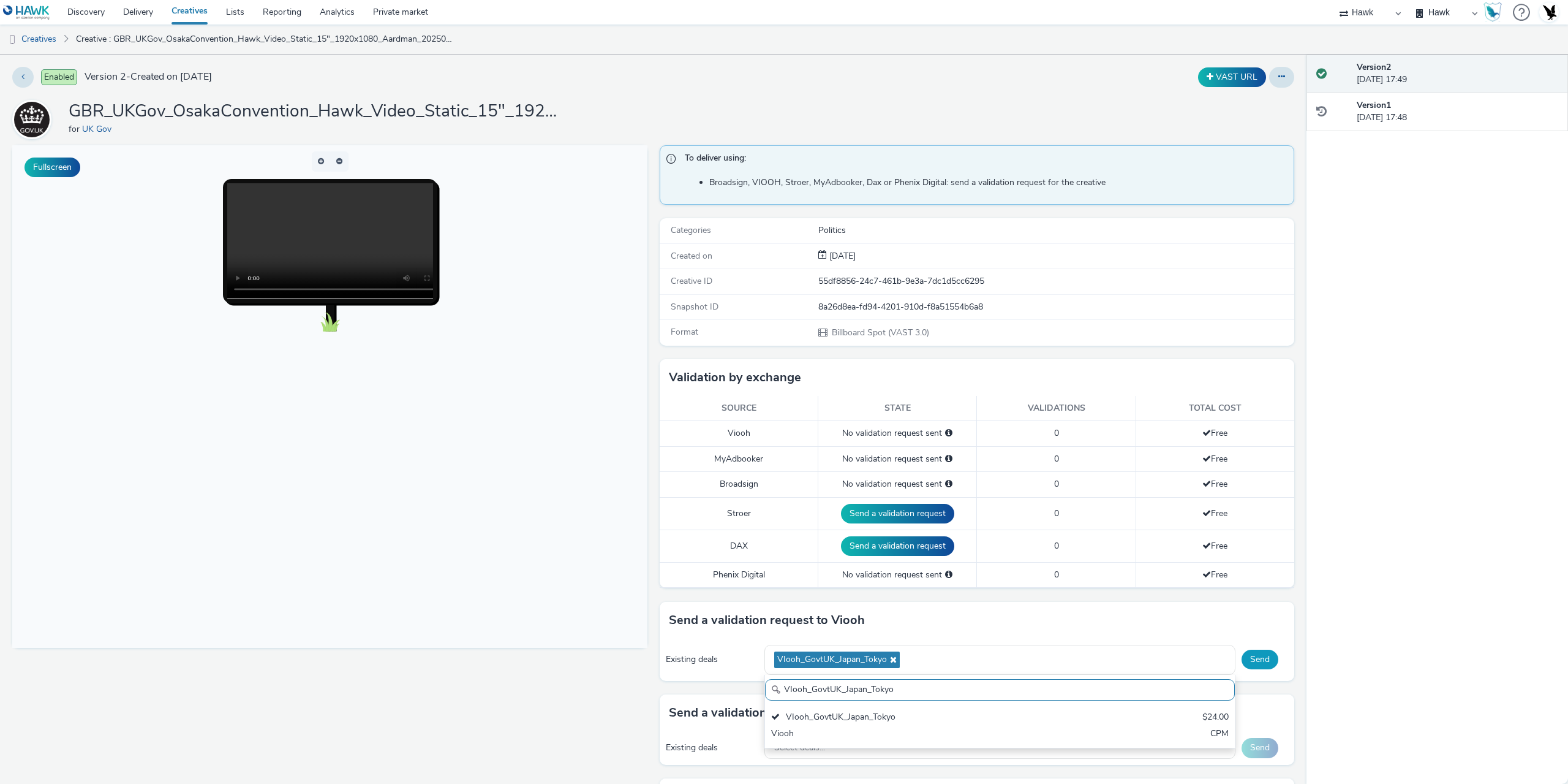
click at [1251, 655] on button "Send" at bounding box center [1260, 659] width 37 height 19
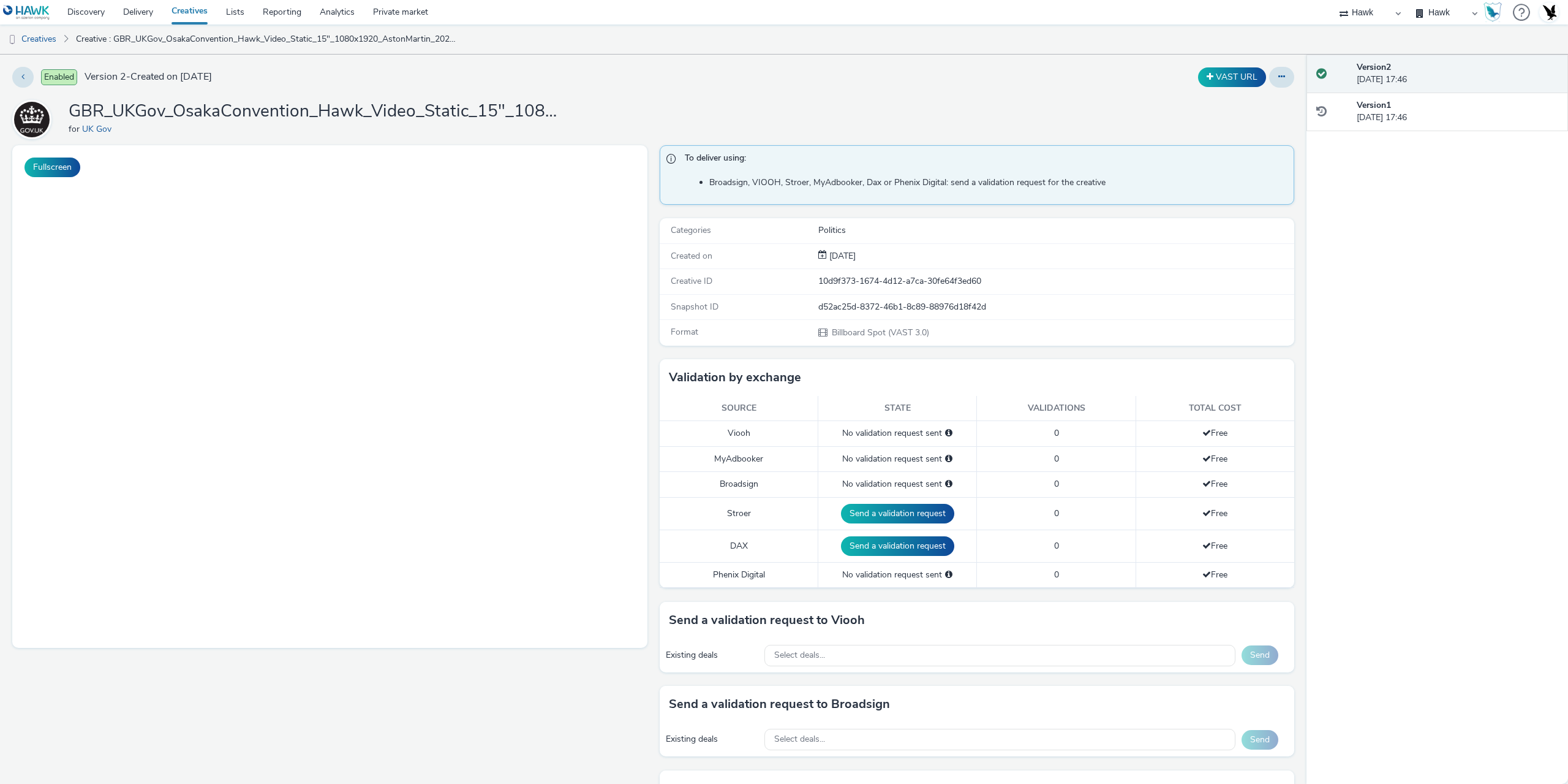
select select "11a7df10-284f-415c-b52a-427acf4c31ae"
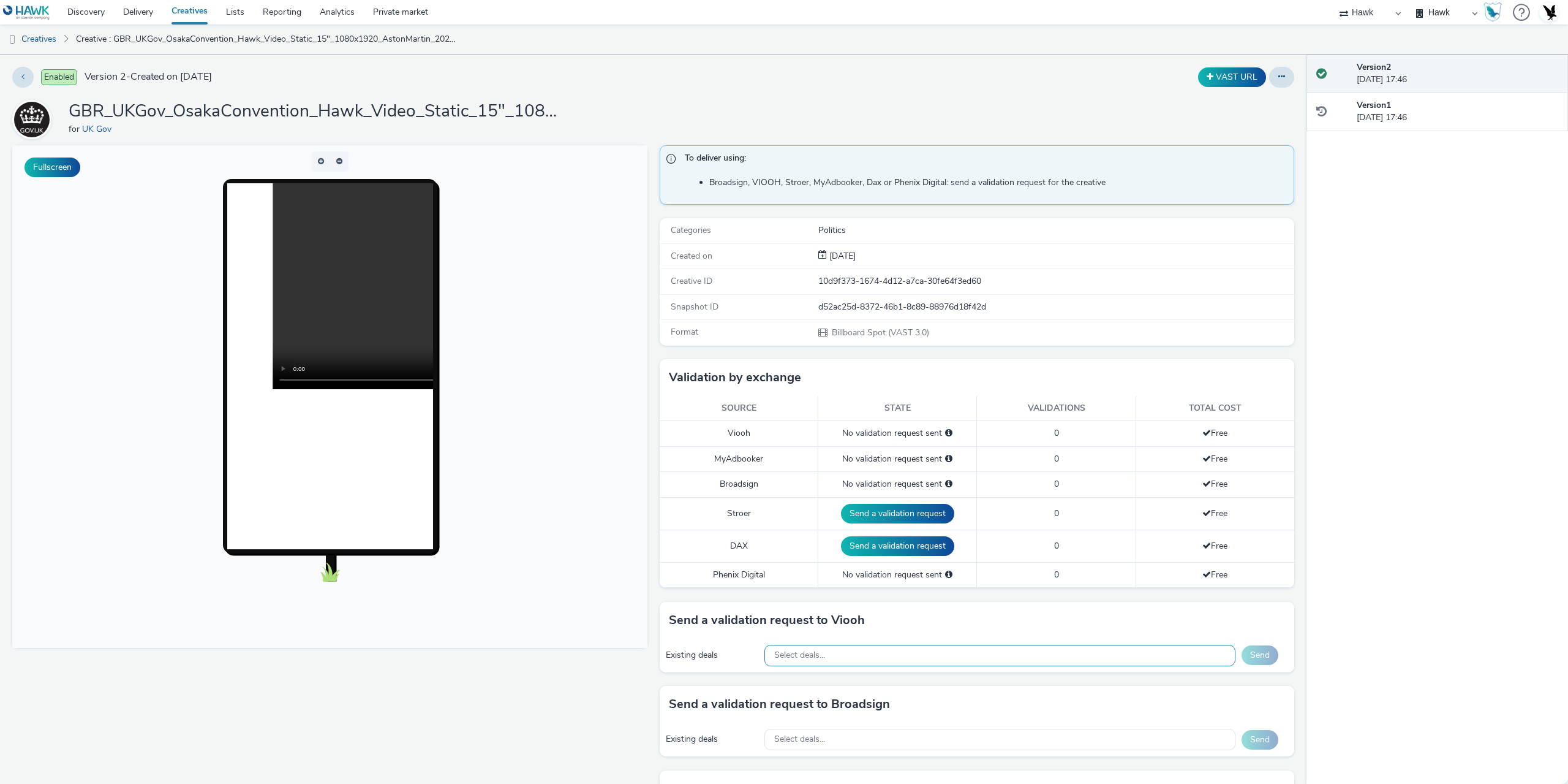
click at [863, 657] on div "Select deals..." at bounding box center [999, 655] width 471 height 21
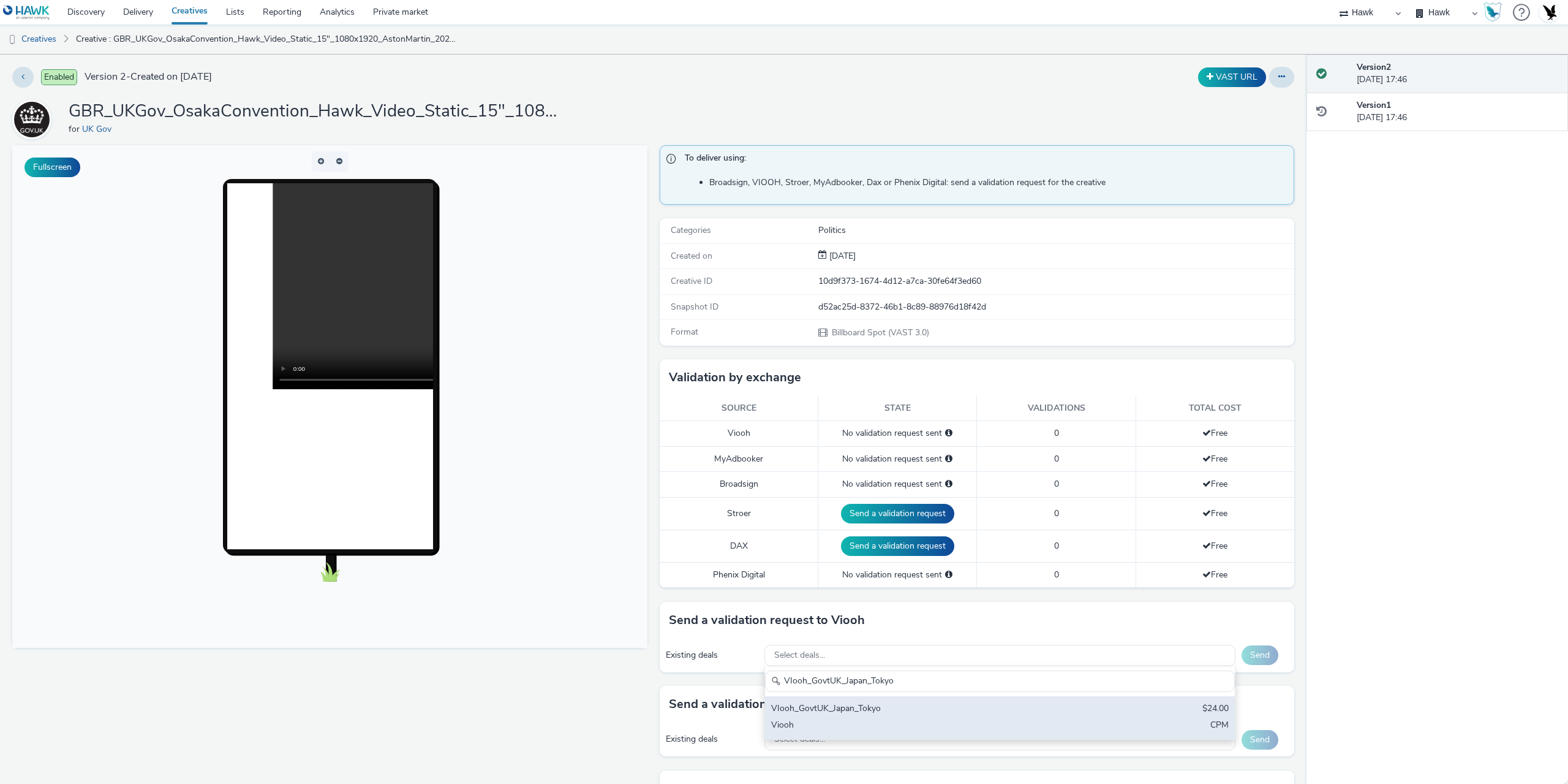
type input "VIooh_GovtUK_Japan_Tokyo"
click at [898, 712] on div "VIooh_GovtUK_Japan_Tokyo" at bounding box center [923, 709] width 303 height 14
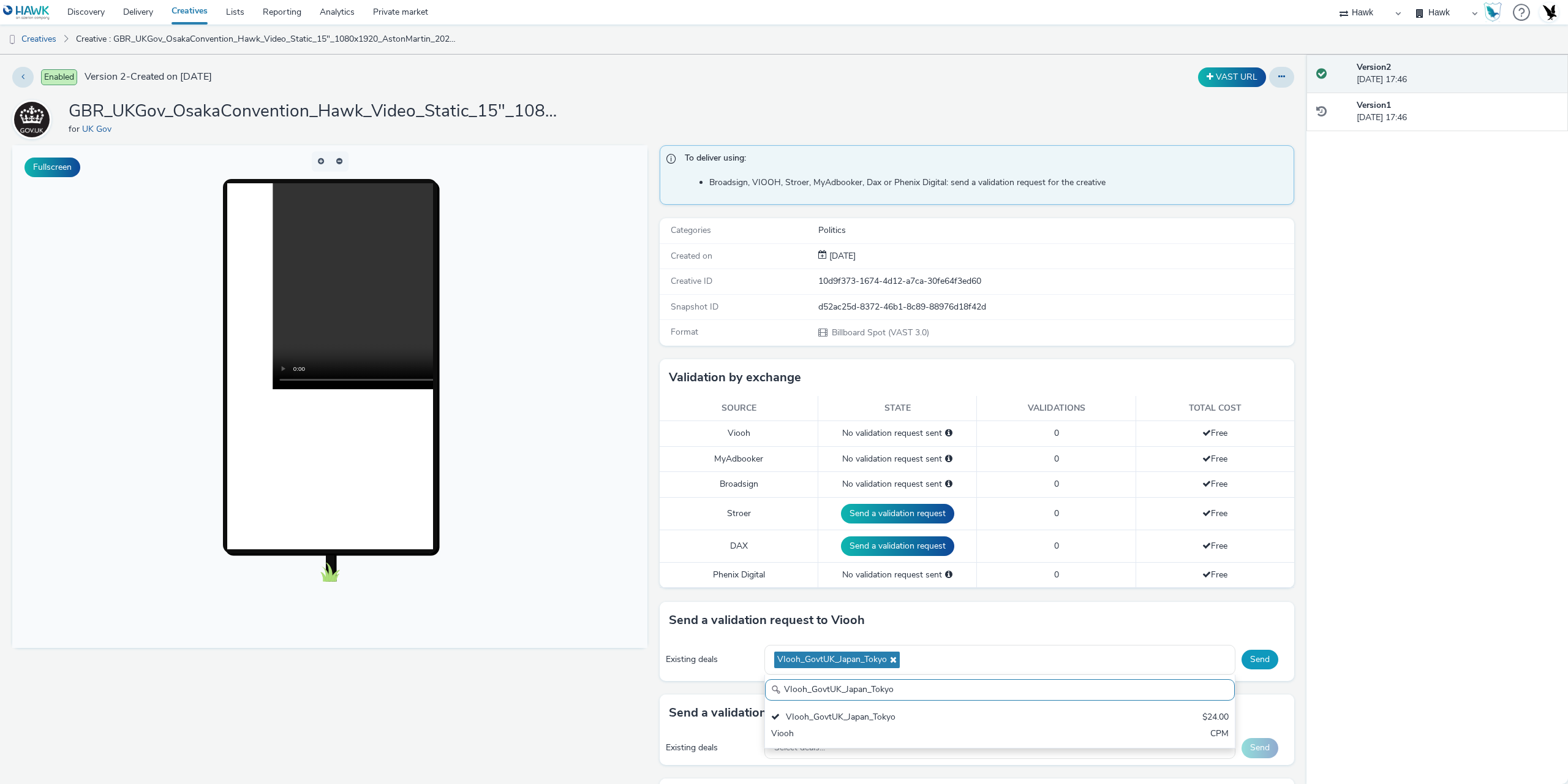
click at [1260, 658] on button "Send" at bounding box center [1260, 659] width 37 height 19
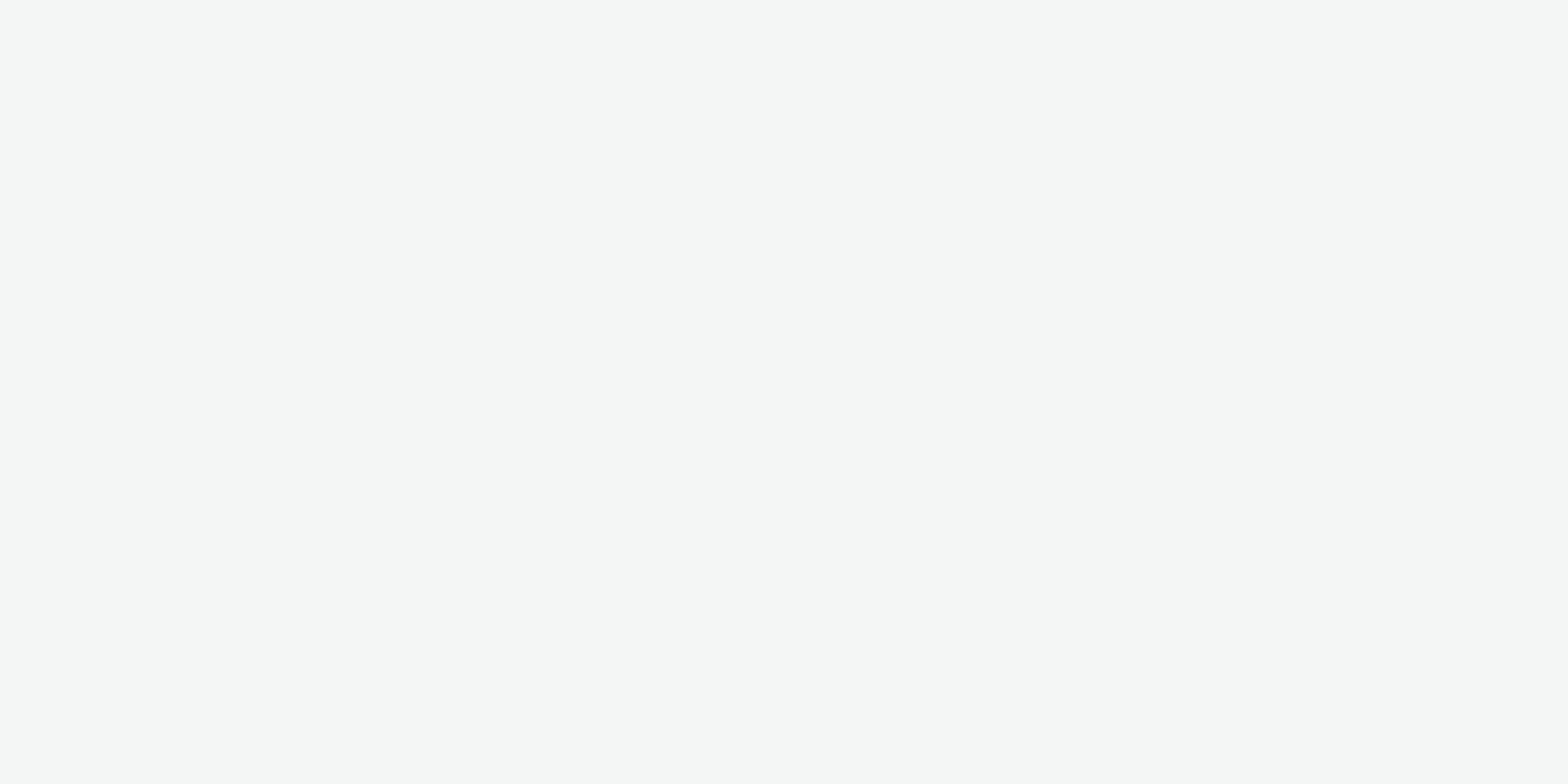
select select "11a7df10-284f-415c-b52a-427acf4c31ae"
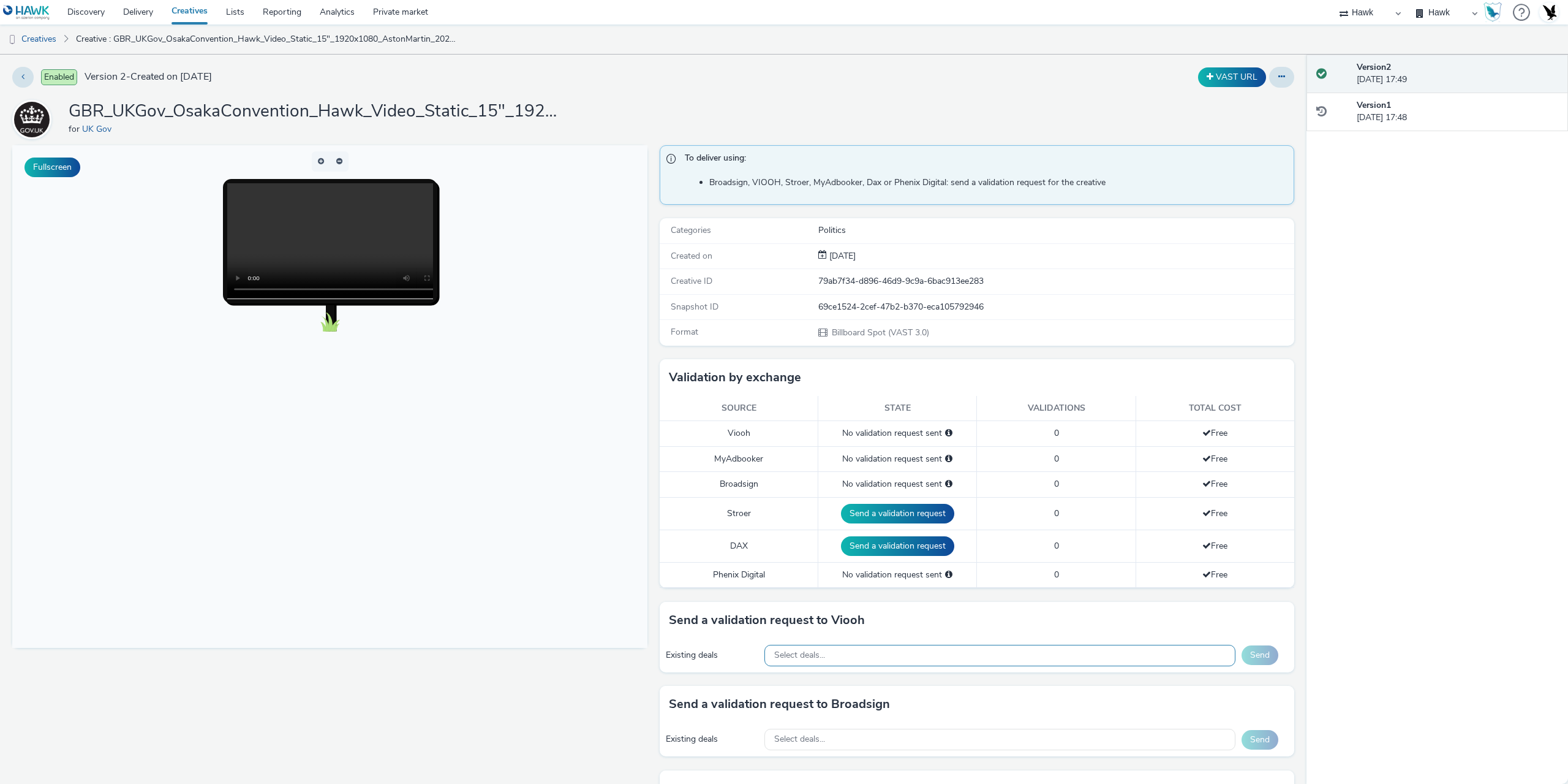
click at [846, 661] on div "Select deals..." at bounding box center [999, 655] width 471 height 21
paste input "VIooh_GovtUK_Japan_Tokyo"
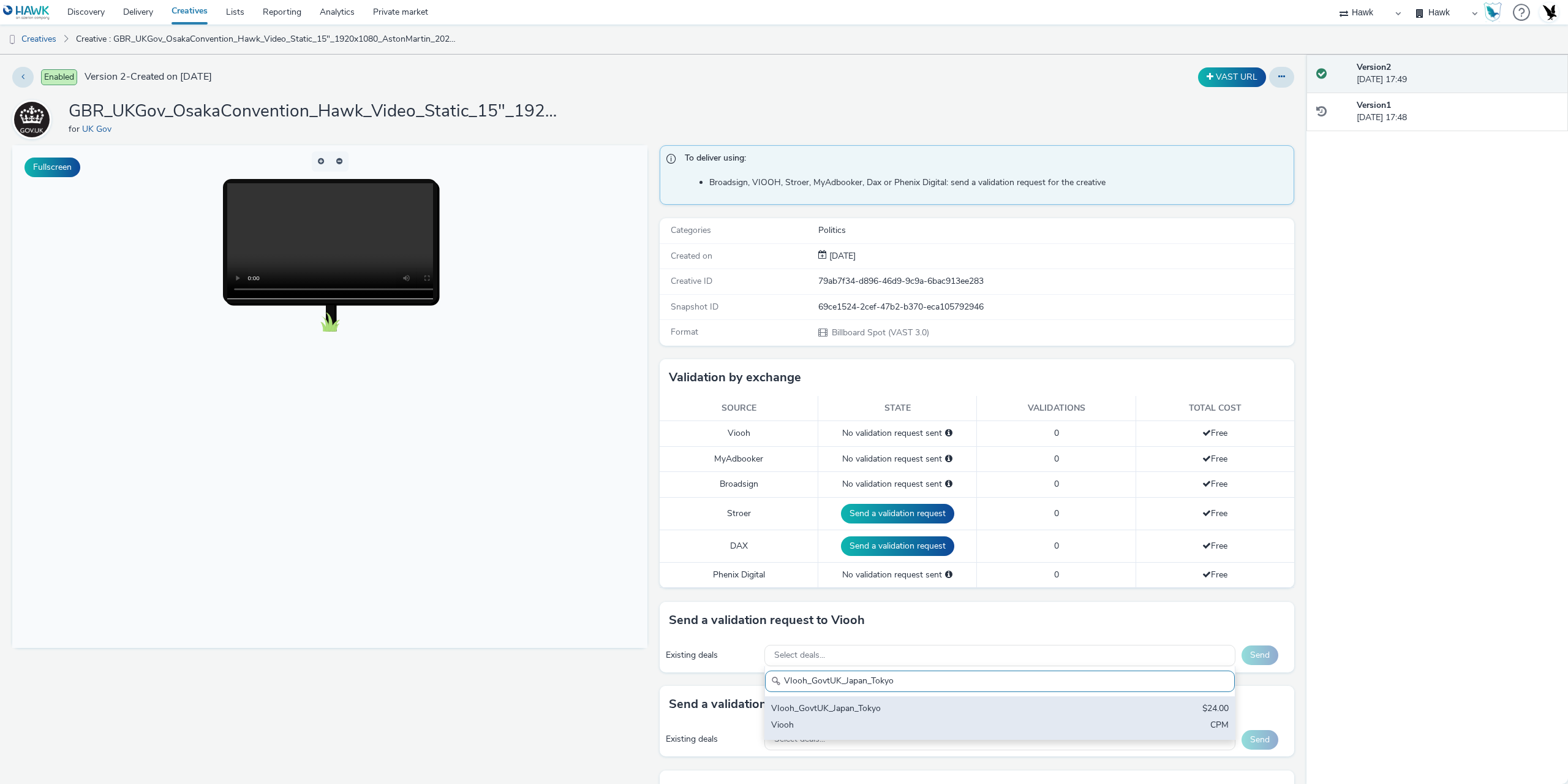
type input "VIooh_GovtUK_Japan_Tokyo"
click at [887, 719] on div "Viooh" at bounding box center [923, 725] width 303 height 14
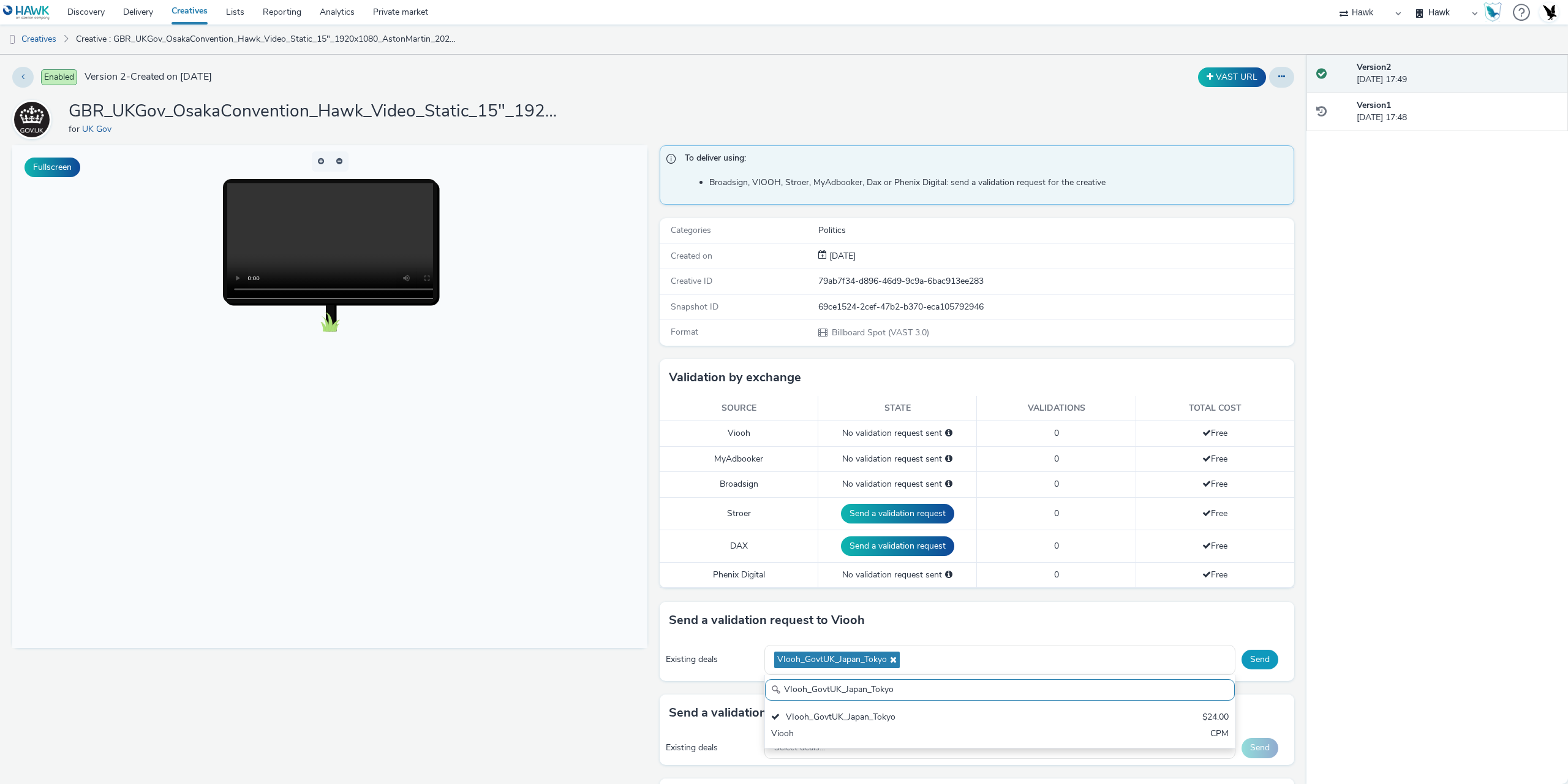
click at [1252, 659] on button "Send" at bounding box center [1260, 659] width 37 height 19
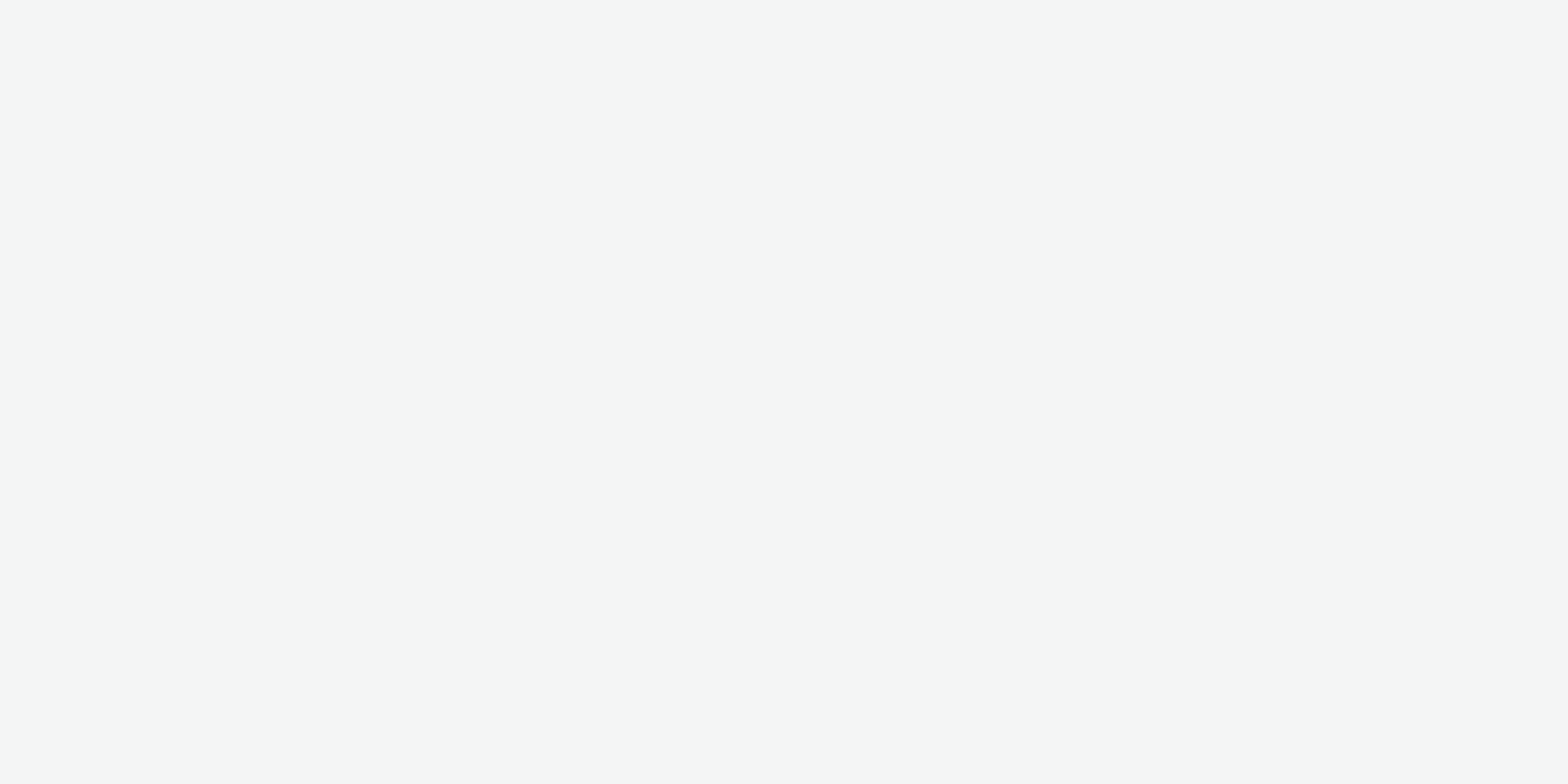
select select "11a7df10-284f-415c-b52a-427acf4c31ae"
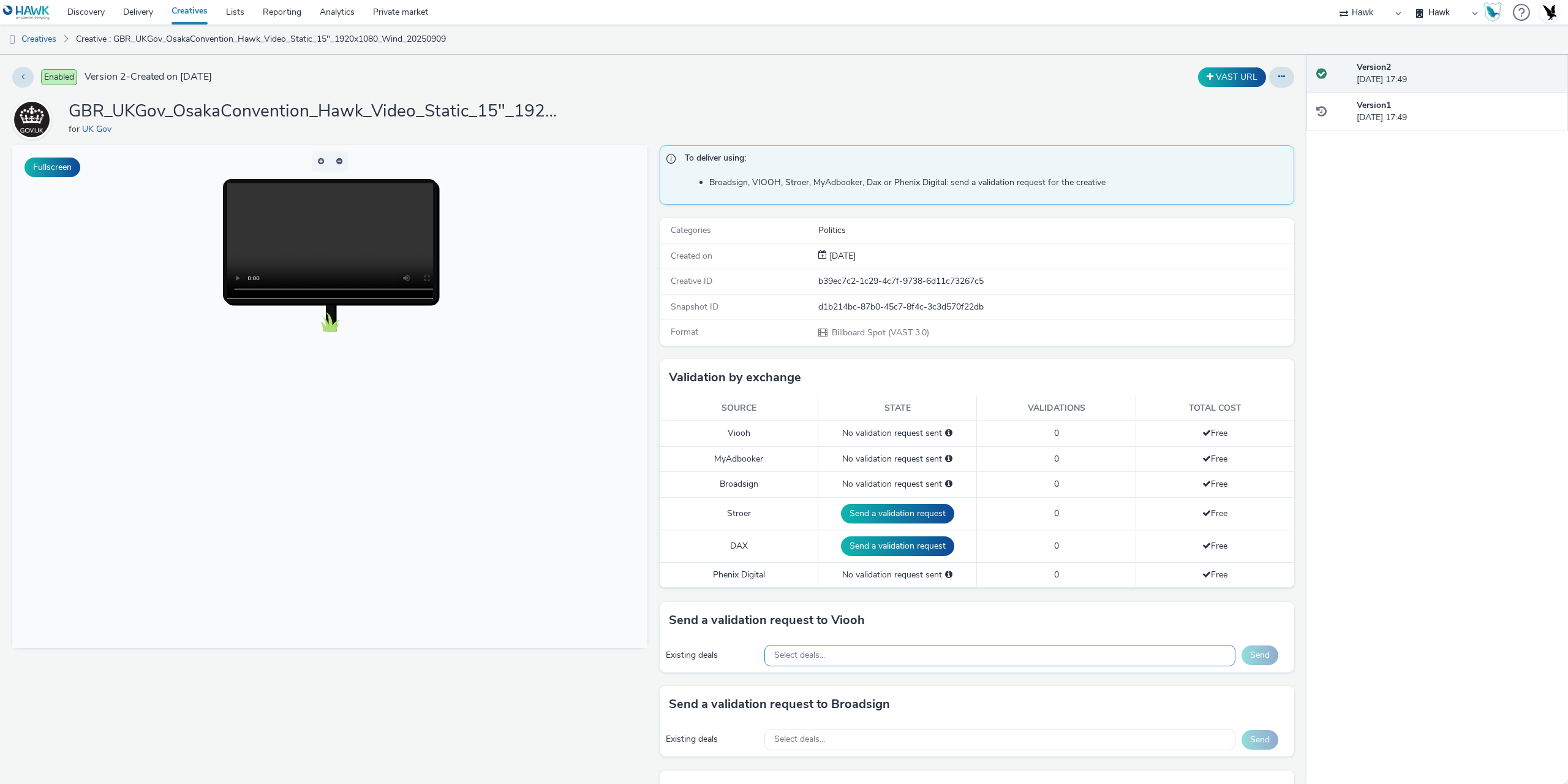
click at [858, 665] on div "Select deals..." at bounding box center [999, 655] width 471 height 21
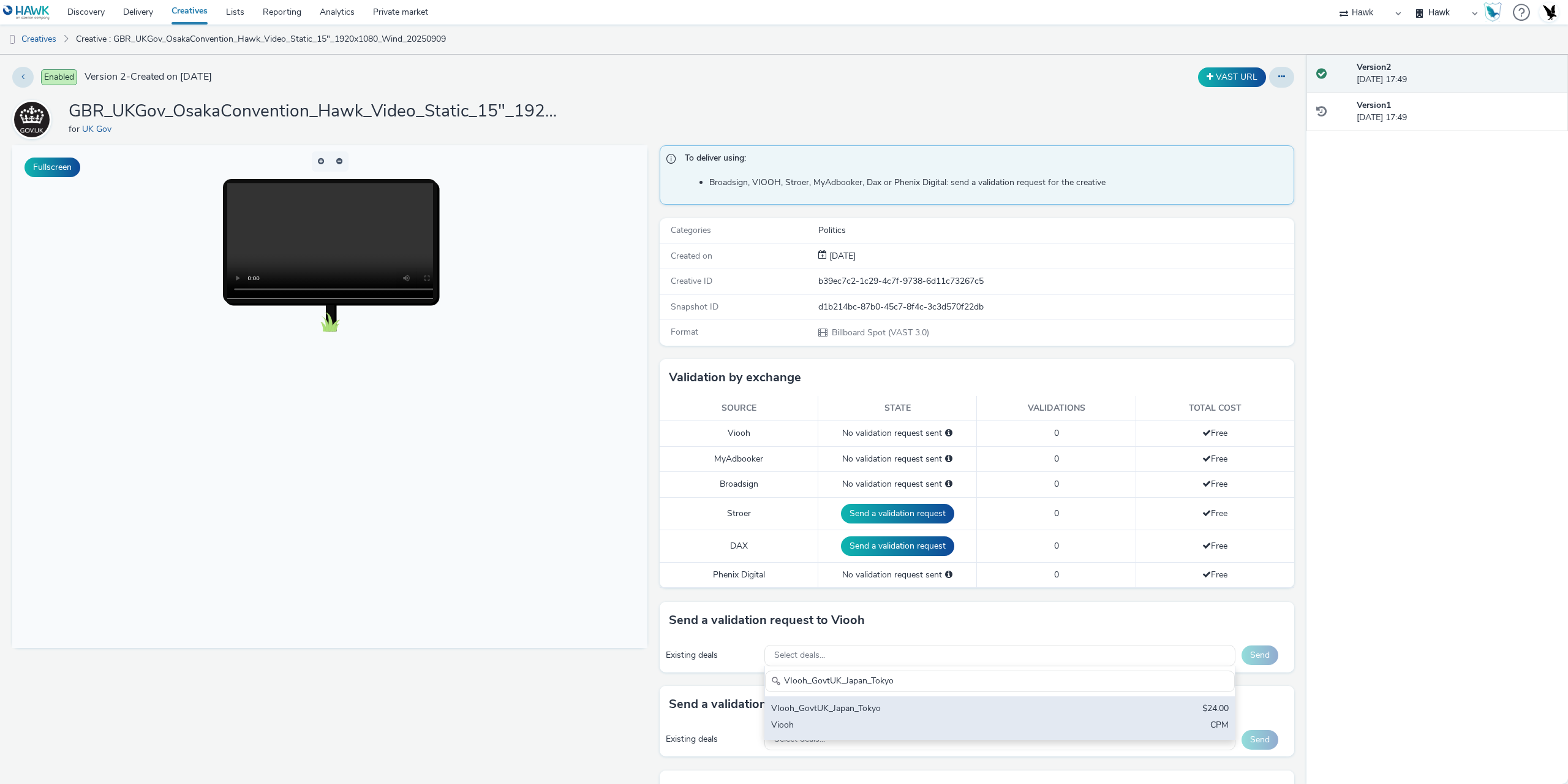
type input "VIooh_GovtUK_Japan_Tokyo"
drag, startPoint x: 894, startPoint y: 714, endPoint x: 1049, endPoint y: 714, distance: 155.0
click at [895, 714] on div "VIooh_GovtUK_Japan_Tokyo" at bounding box center [923, 709] width 303 height 14
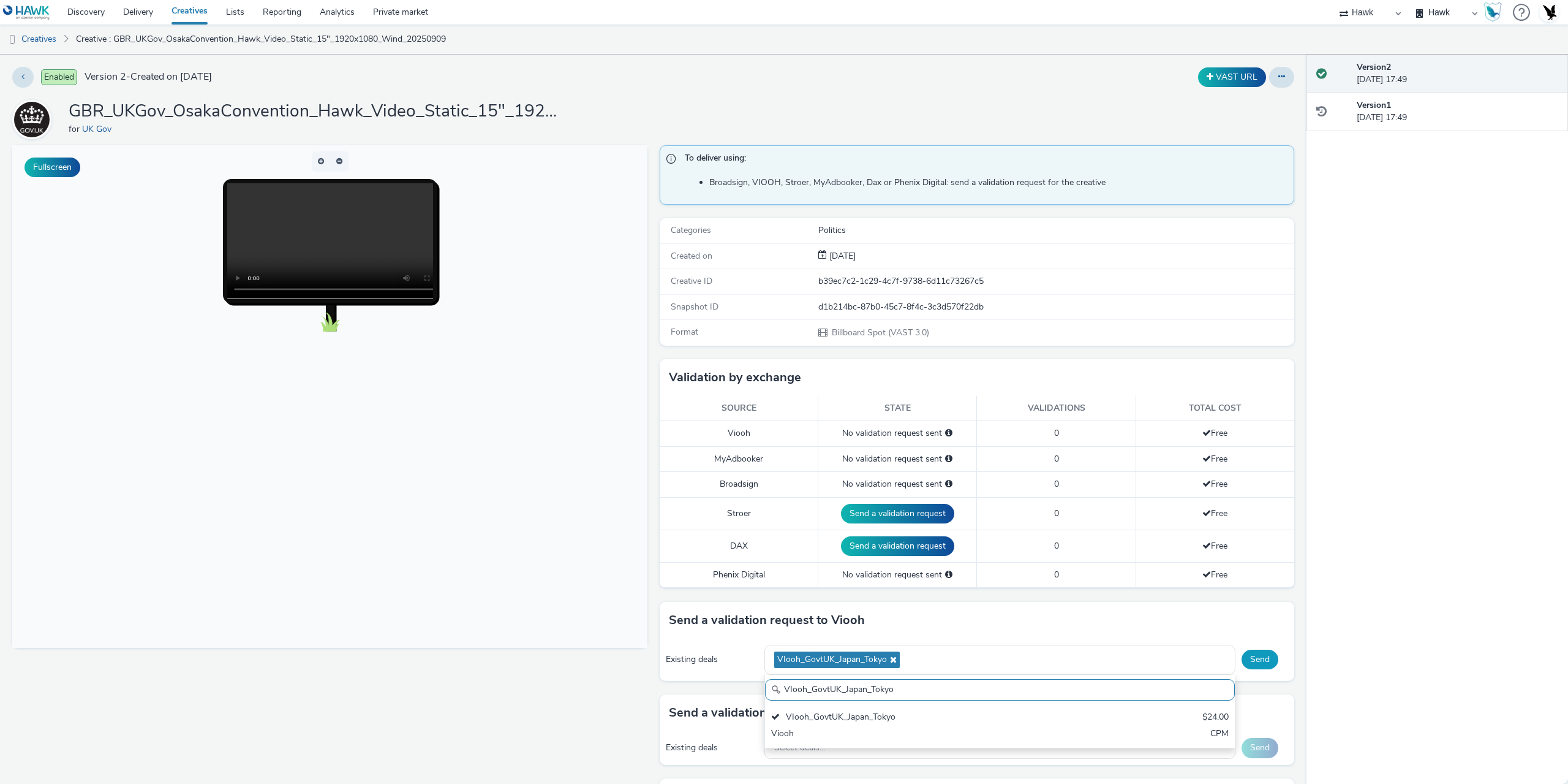
click at [1250, 657] on button "Send" at bounding box center [1260, 659] width 37 height 19
